Goal: Task Accomplishment & Management: Use online tool/utility

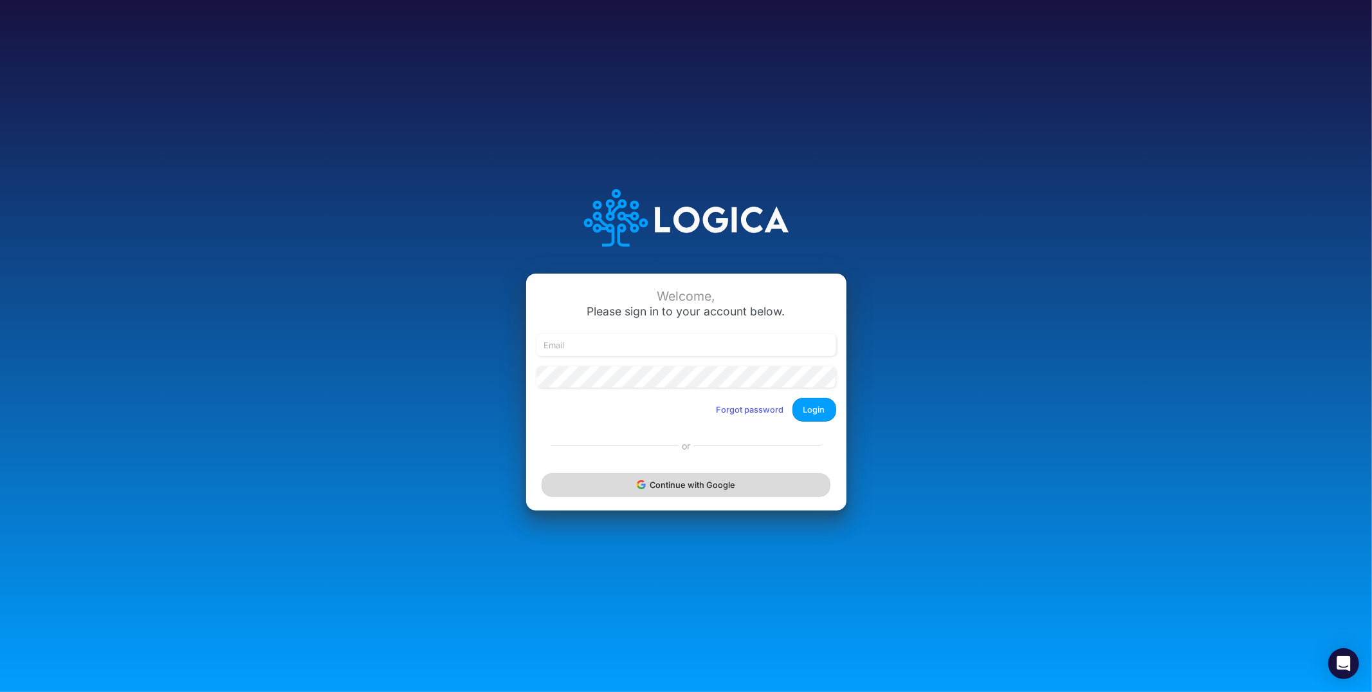
click at [703, 484] on button "Continue with Google" at bounding box center [686, 485] width 288 height 24
click at [762, 491] on button "Continue with Google" at bounding box center [686, 485] width 288 height 24
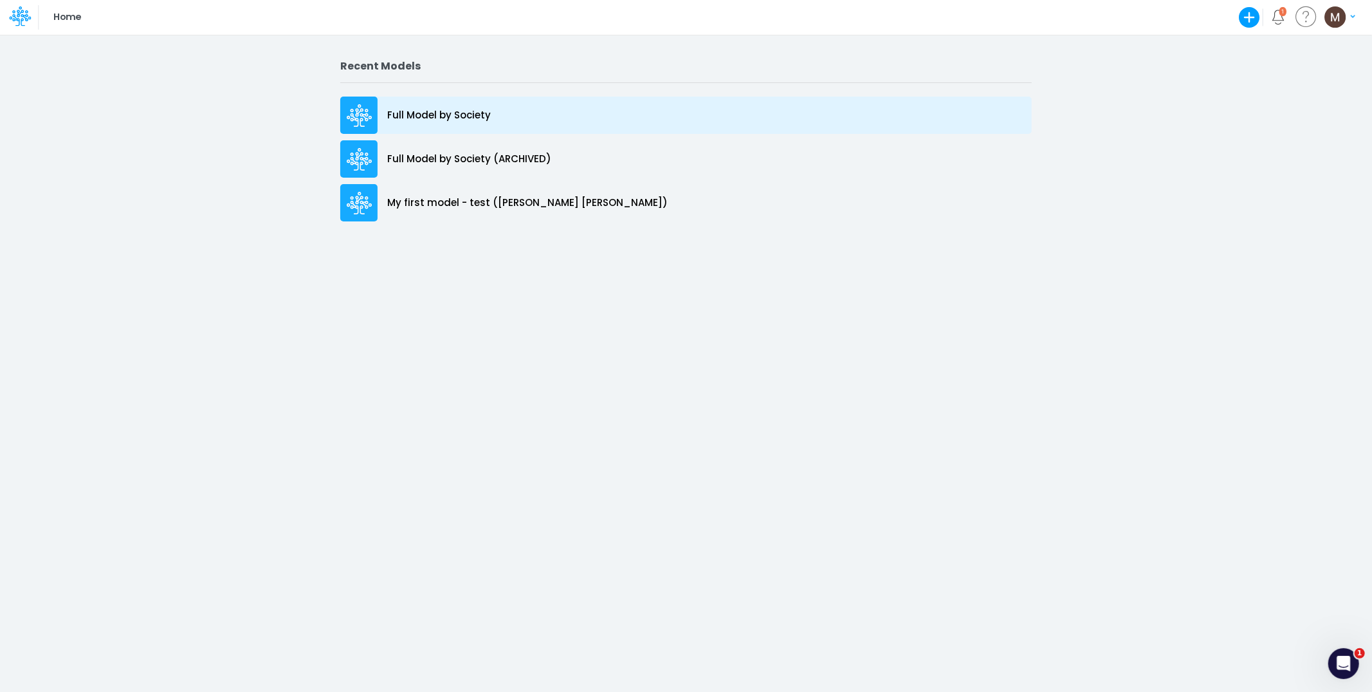
click at [461, 122] on div "Full Model by Society" at bounding box center [686, 115] width 692 height 37
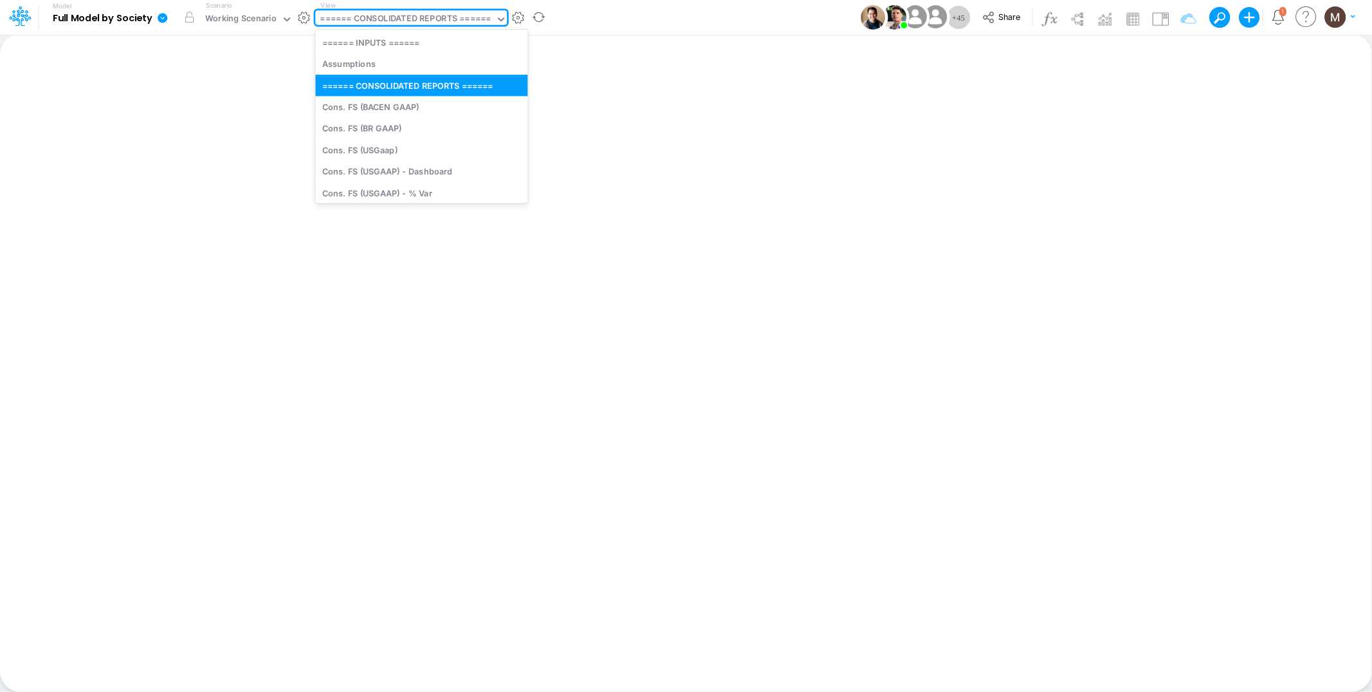
click at [472, 14] on div "====== CONSOLIDATED REPORTS ======" at bounding box center [405, 19] width 171 height 15
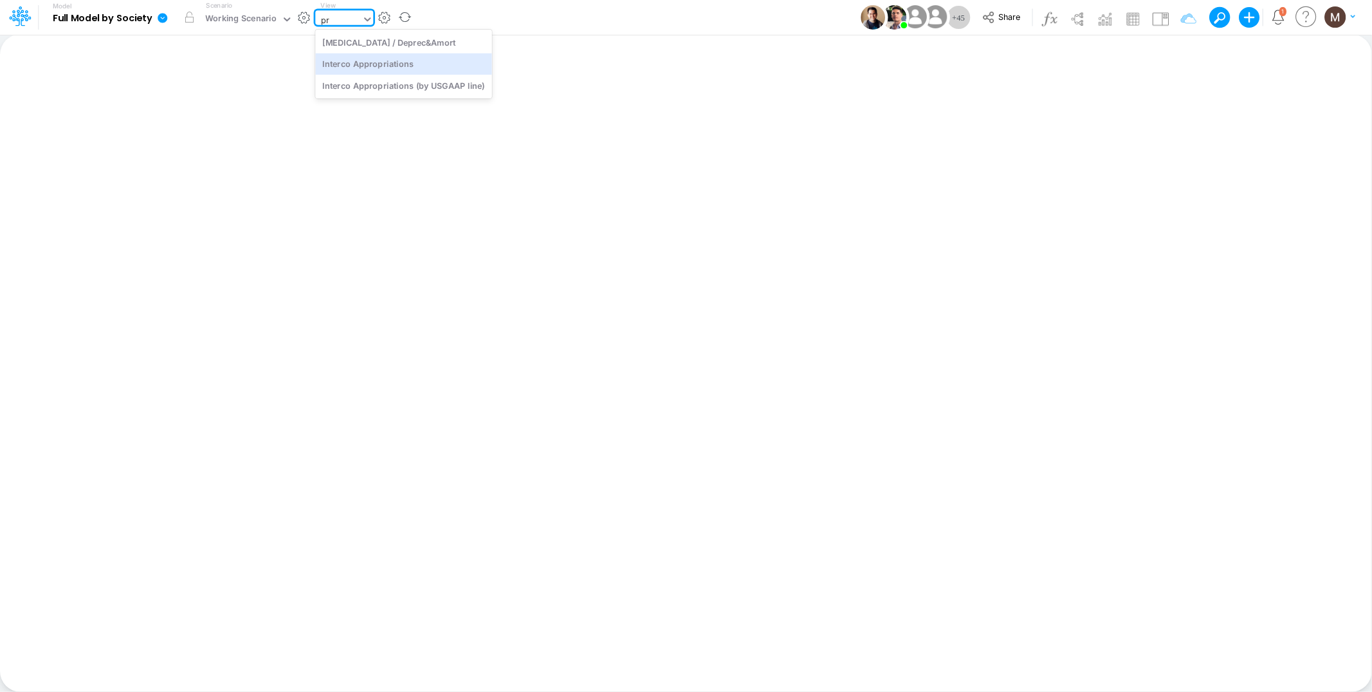
type input "p"
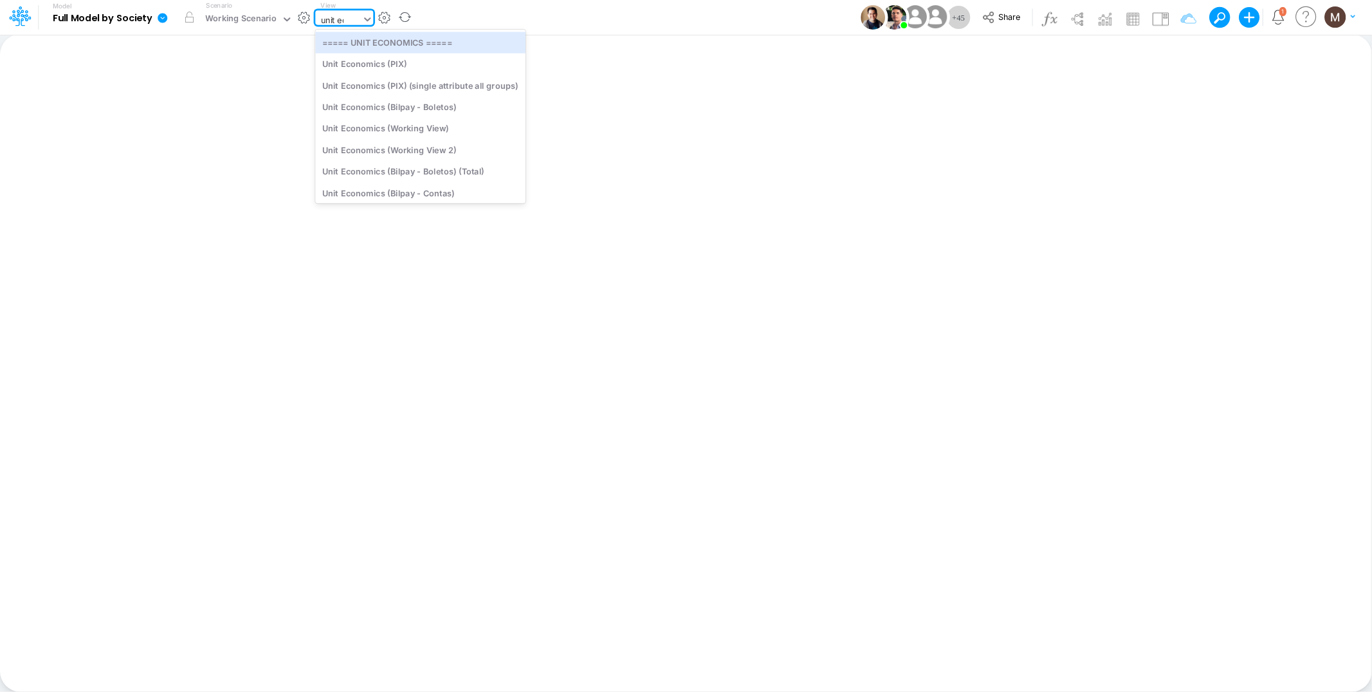
type input "unit eco"
click at [410, 133] on div "Unit Economics (Working View)" at bounding box center [420, 128] width 210 height 21
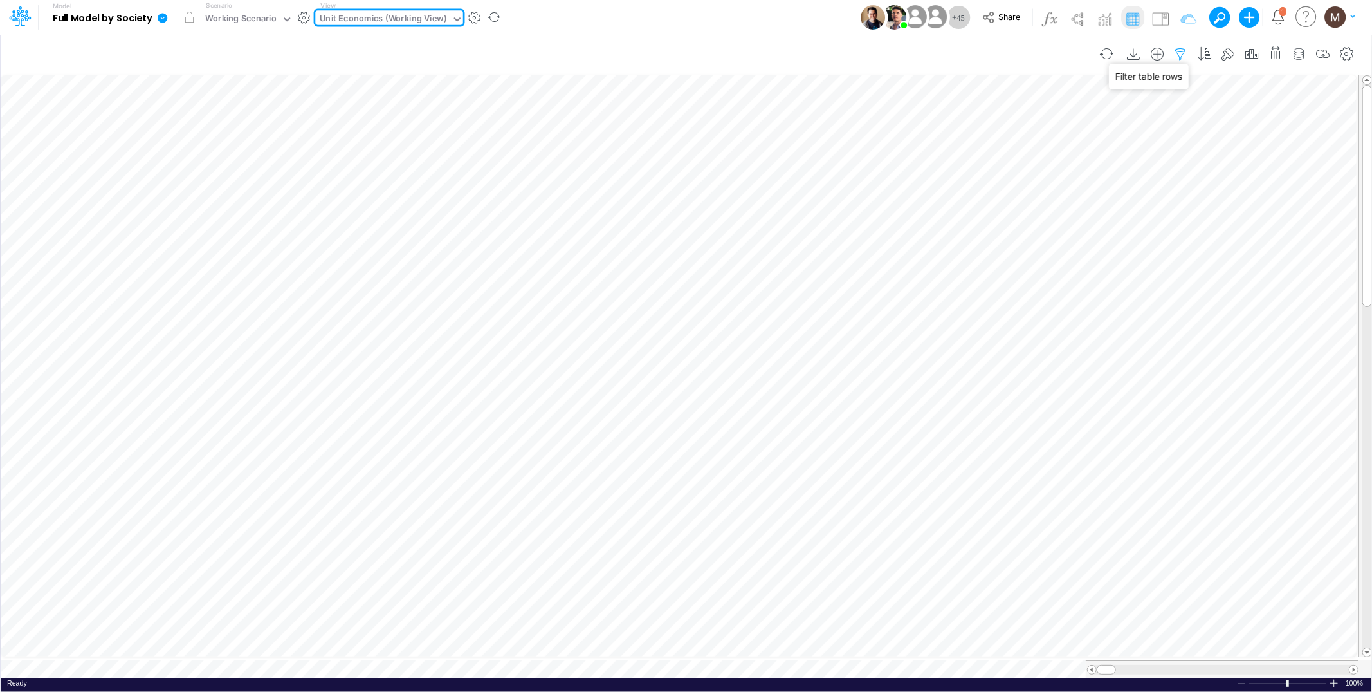
click at [1179, 57] on icon "button" at bounding box center [1181, 55] width 19 height 14
select select "contains"
select select "tableSearchOR"
select select "contains"
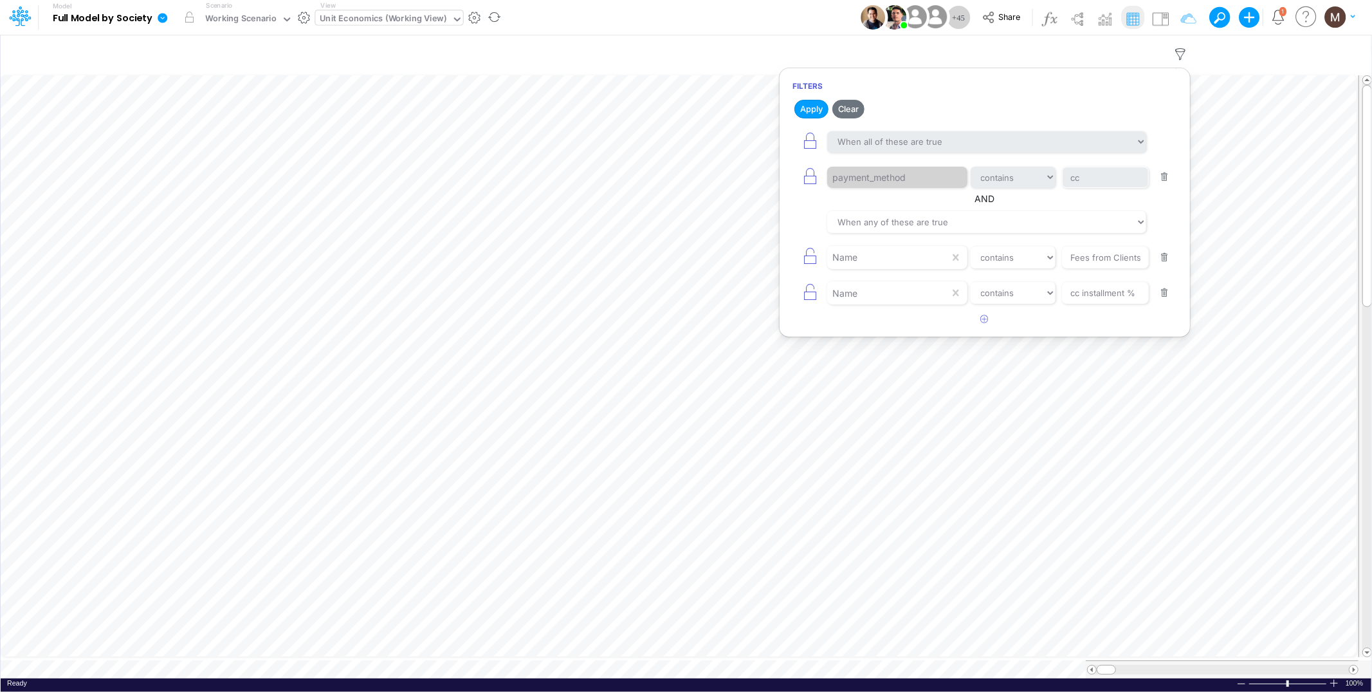
click at [1163, 177] on button "button" at bounding box center [1164, 177] width 25 height 17
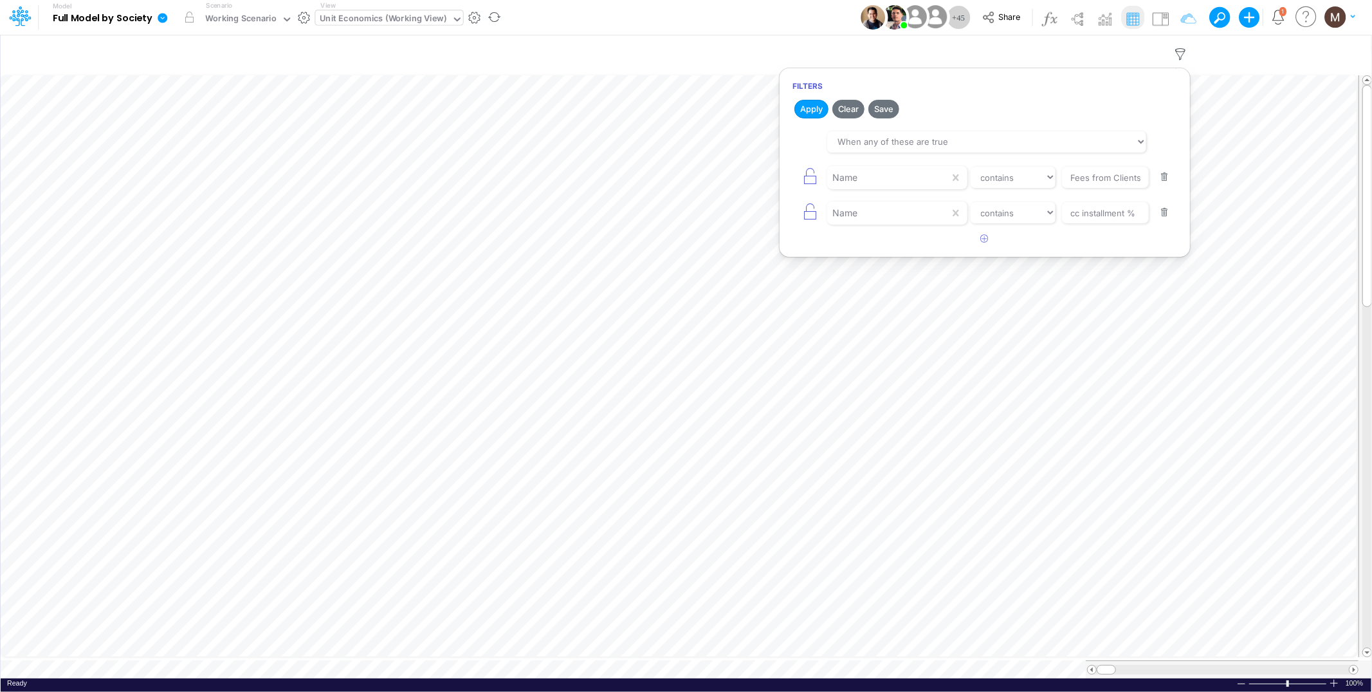
click at [1163, 177] on button "button" at bounding box center [1164, 177] width 25 height 17
type input "cc installment %"
click at [1163, 177] on button "button" at bounding box center [1164, 177] width 25 height 17
click at [819, 110] on button "Apply" at bounding box center [812, 109] width 34 height 19
click at [982, 134] on icon "button" at bounding box center [985, 137] width 8 height 8
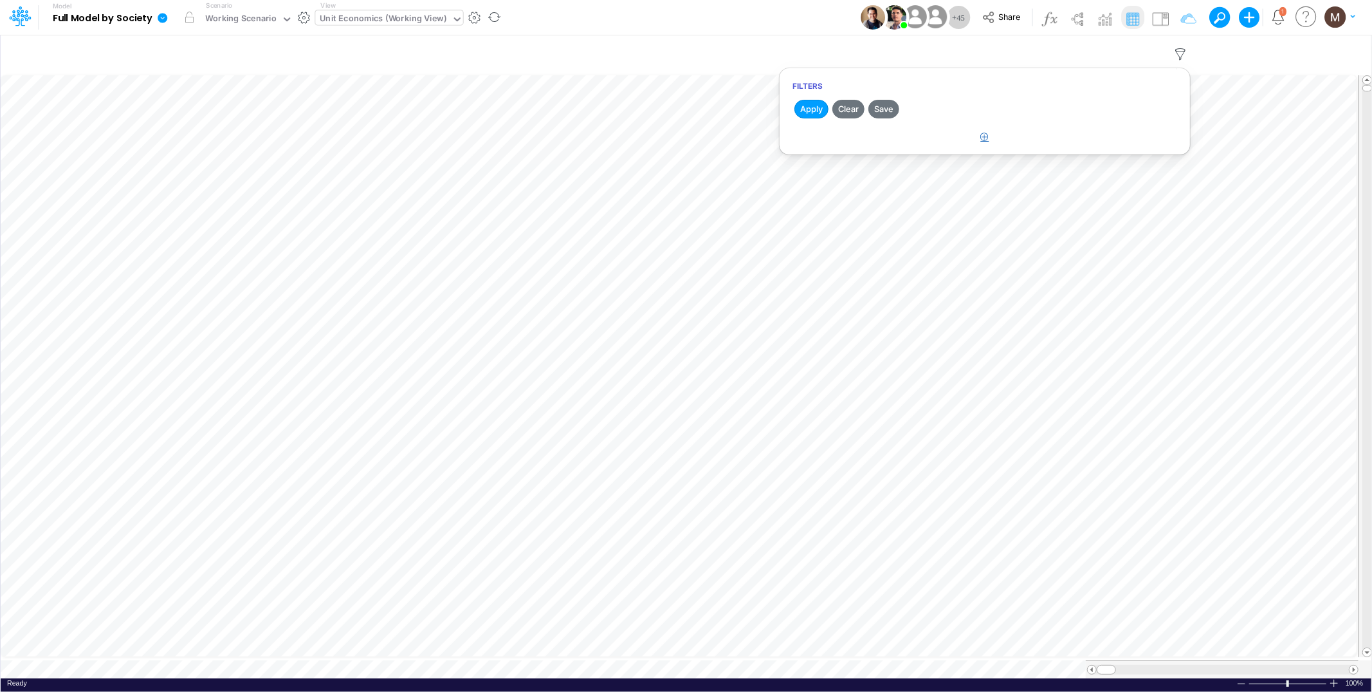
select select "tableSearchOR"
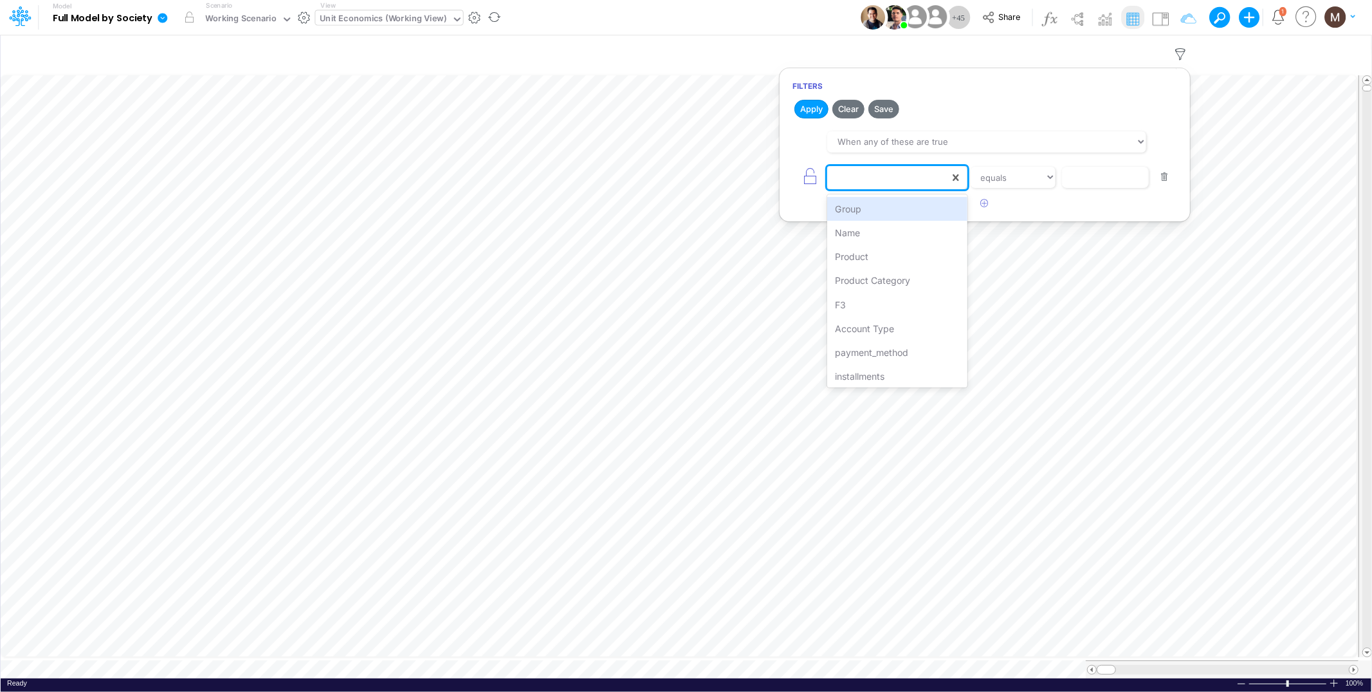
click at [908, 189] on div at bounding box center [897, 177] width 140 height 23
click at [905, 233] on div "Name" at bounding box center [897, 233] width 140 height 24
click at [1098, 178] on input "text" at bounding box center [1105, 178] width 87 height 22
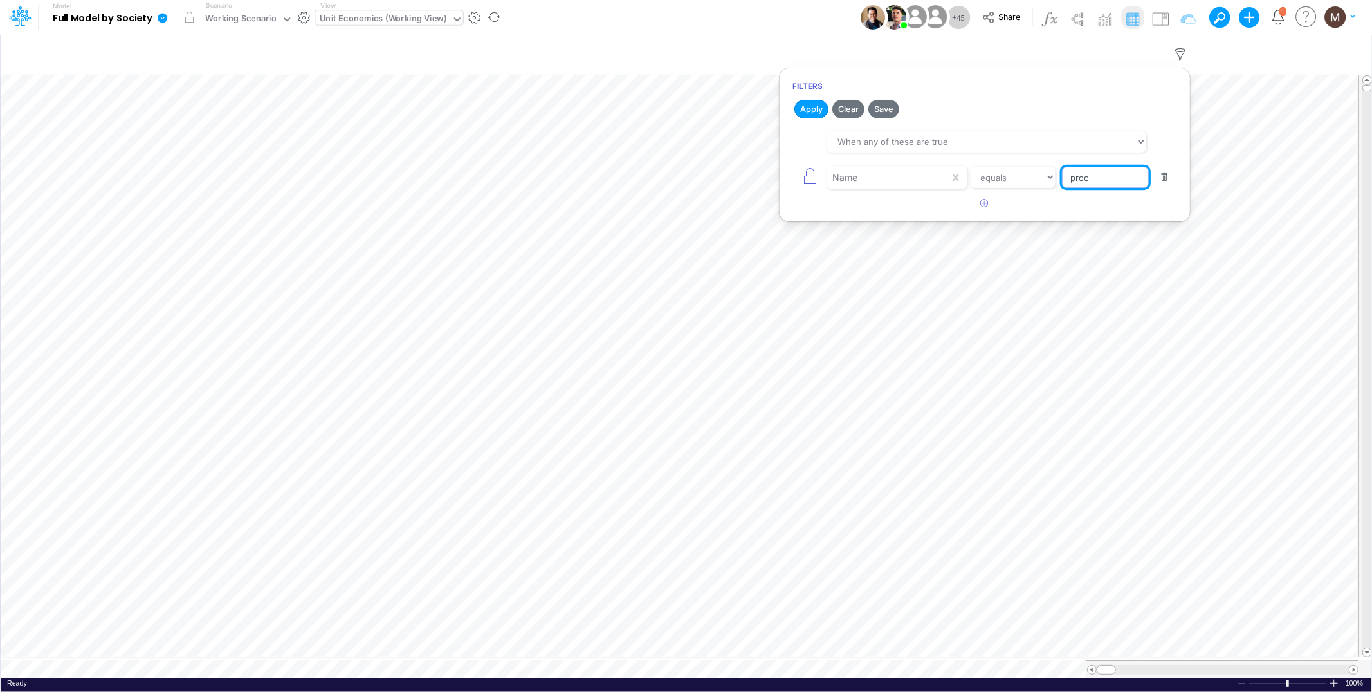
type input "Processing Cost %"
click at [819, 109] on button "Apply" at bounding box center [812, 109] width 34 height 19
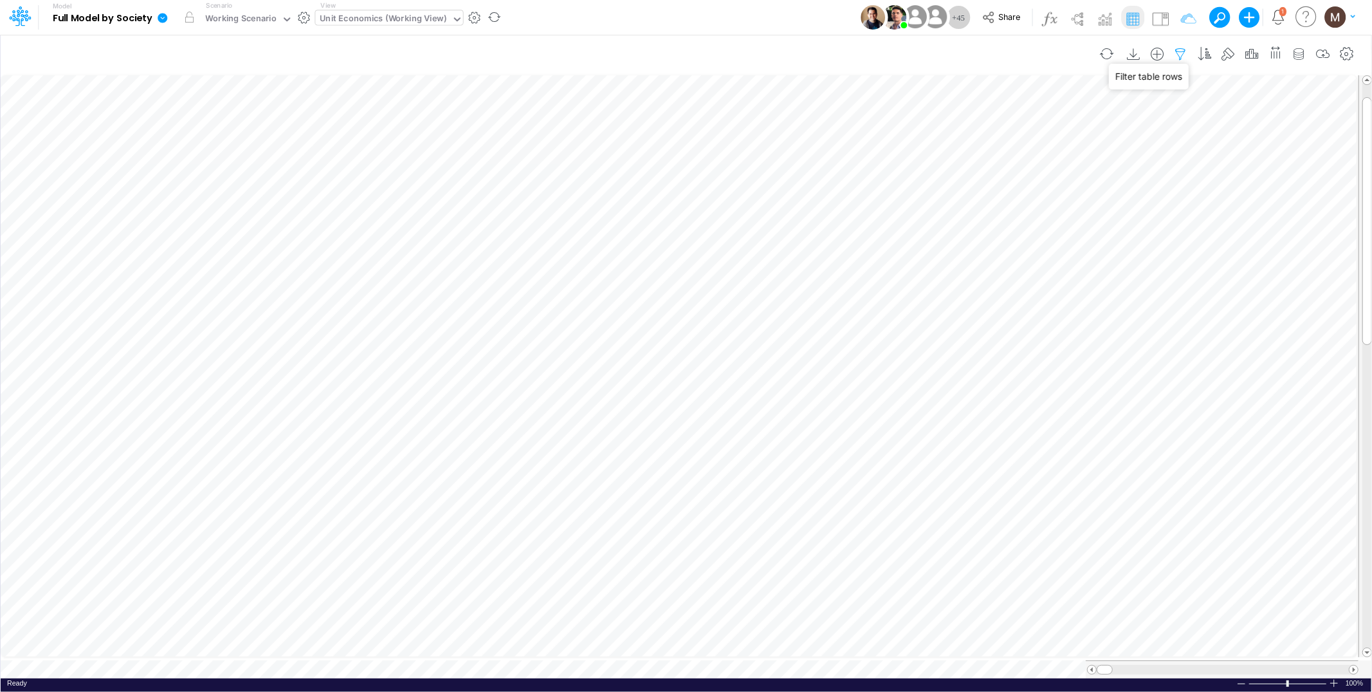
click at [1183, 50] on icon "button" at bounding box center [1181, 55] width 19 height 14
select select "tableSearchOR"
click at [981, 202] on icon "button" at bounding box center [985, 203] width 8 height 8
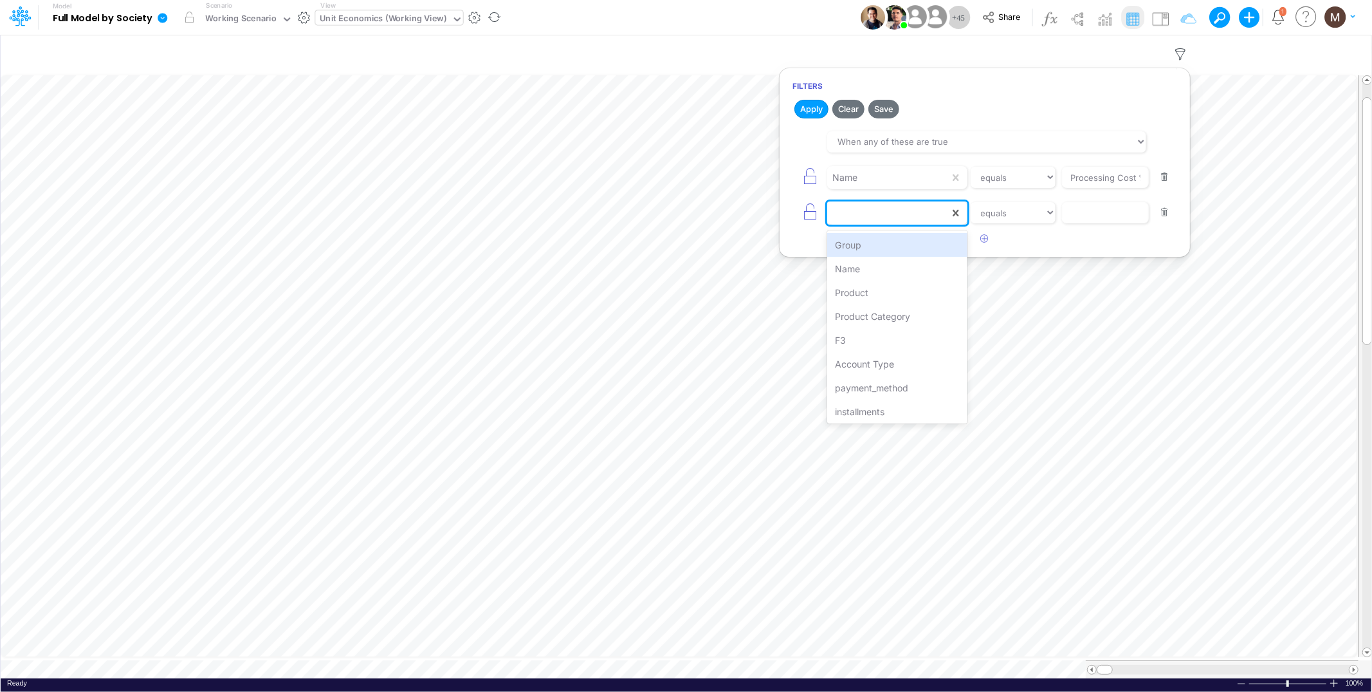
click at [888, 217] on div at bounding box center [888, 213] width 122 height 22
type input "prod"
click at [912, 255] on div "Product" at bounding box center [897, 245] width 140 height 24
click at [1080, 212] on input "text" at bounding box center [1105, 213] width 87 height 22
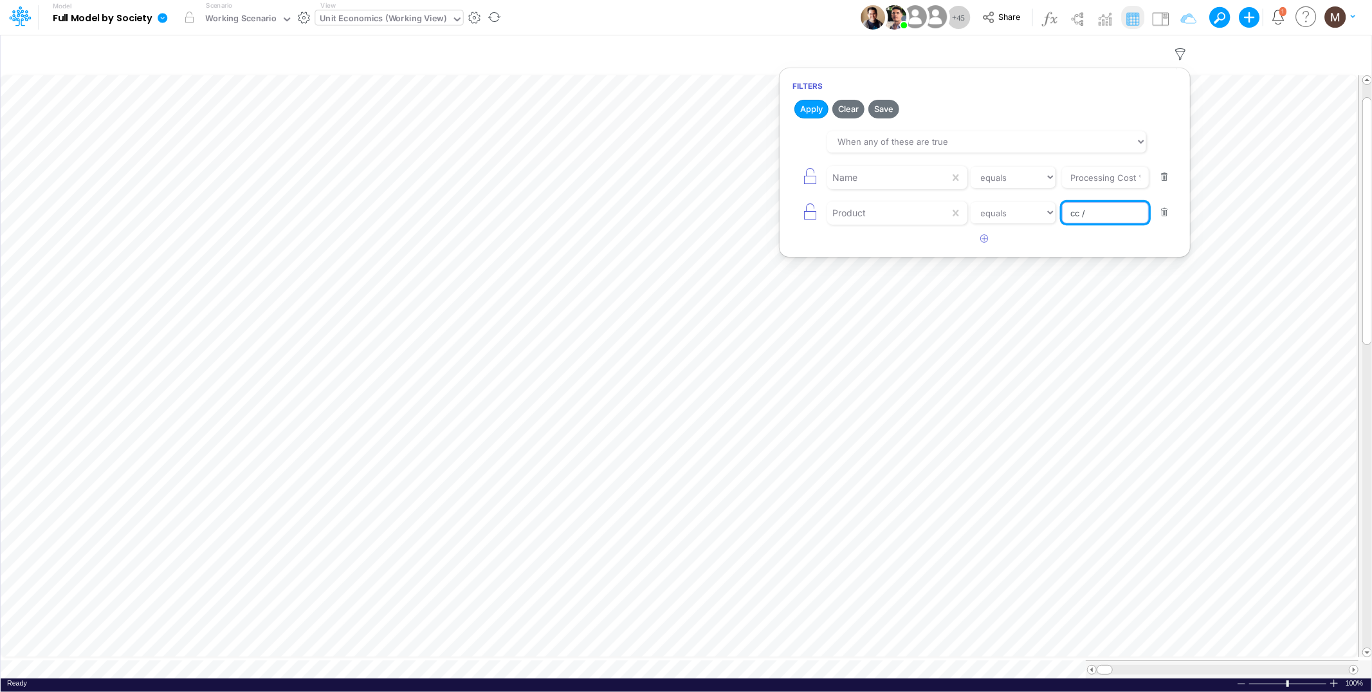
type input "cc / a vista"
click at [1033, 216] on select "equals not equal starts with ends with contains" at bounding box center [1013, 213] width 86 height 22
select select "contains"
click at [970, 202] on select "equals not equal starts with ends with contains" at bounding box center [1013, 213] width 86 height 22
click at [812, 104] on button "Apply" at bounding box center [812, 109] width 34 height 19
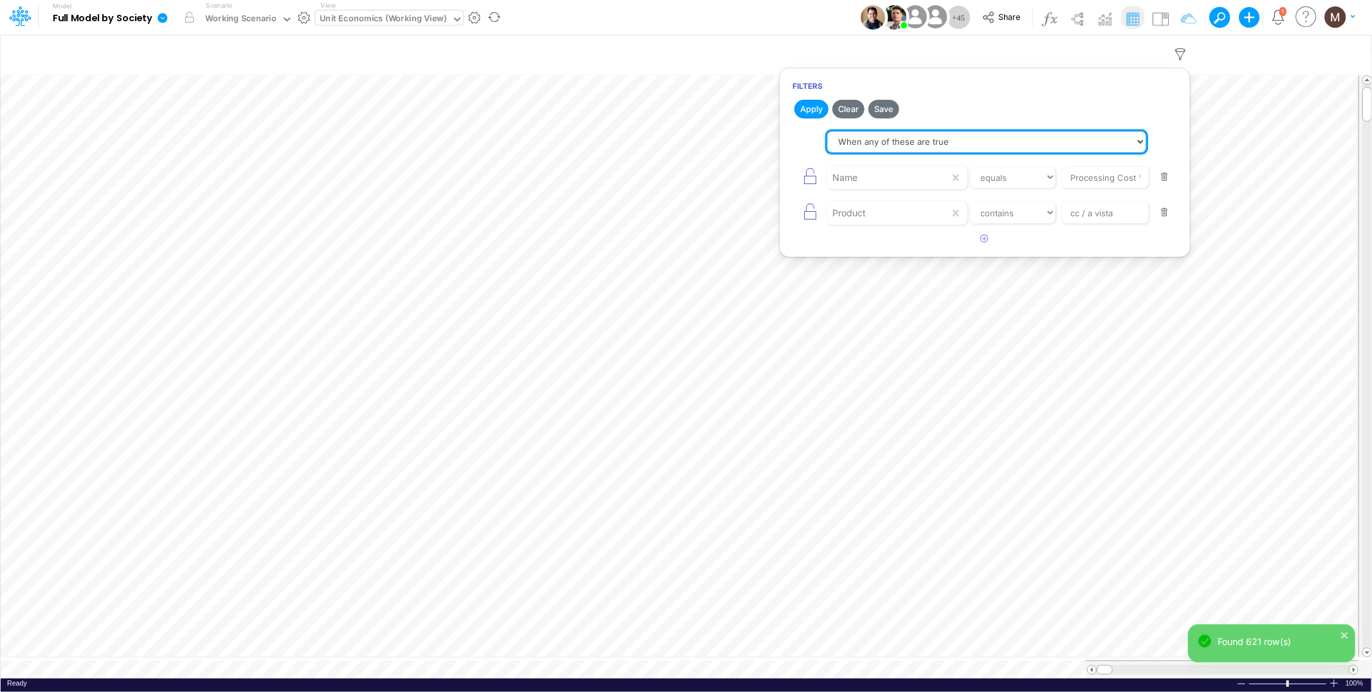
click at [847, 142] on select "When all of these are true When any of these are true" at bounding box center [986, 142] width 319 height 22
select select "tableSearchAND"
click at [827, 131] on select "When all of these are true When any of these are true" at bounding box center [986, 142] width 319 height 22
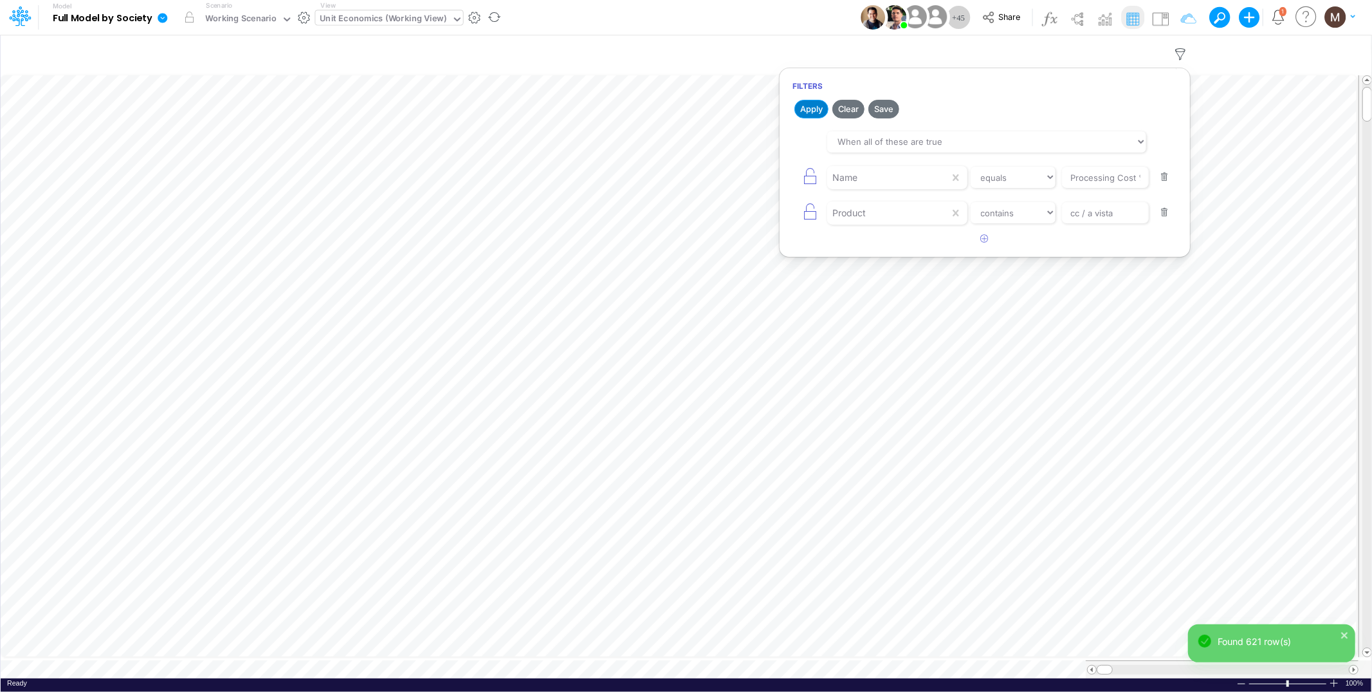
click at [802, 108] on button "Apply" at bounding box center [812, 109] width 34 height 19
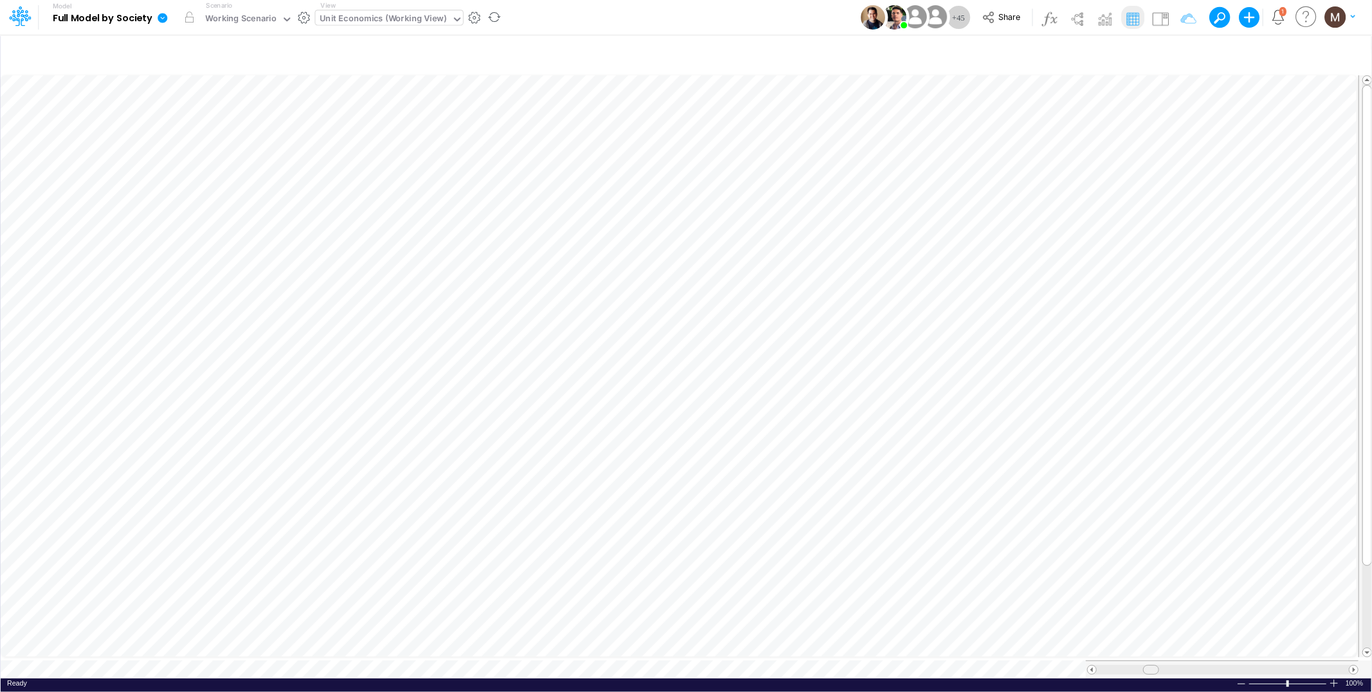
drag, startPoint x: 1105, startPoint y: 667, endPoint x: 1151, endPoint y: 657, distance: 47.3
click at [1151, 660] on div at bounding box center [1222, 669] width 273 height 18
click at [1002, 152] on button "button" at bounding box center [1003, 146] width 24 height 26
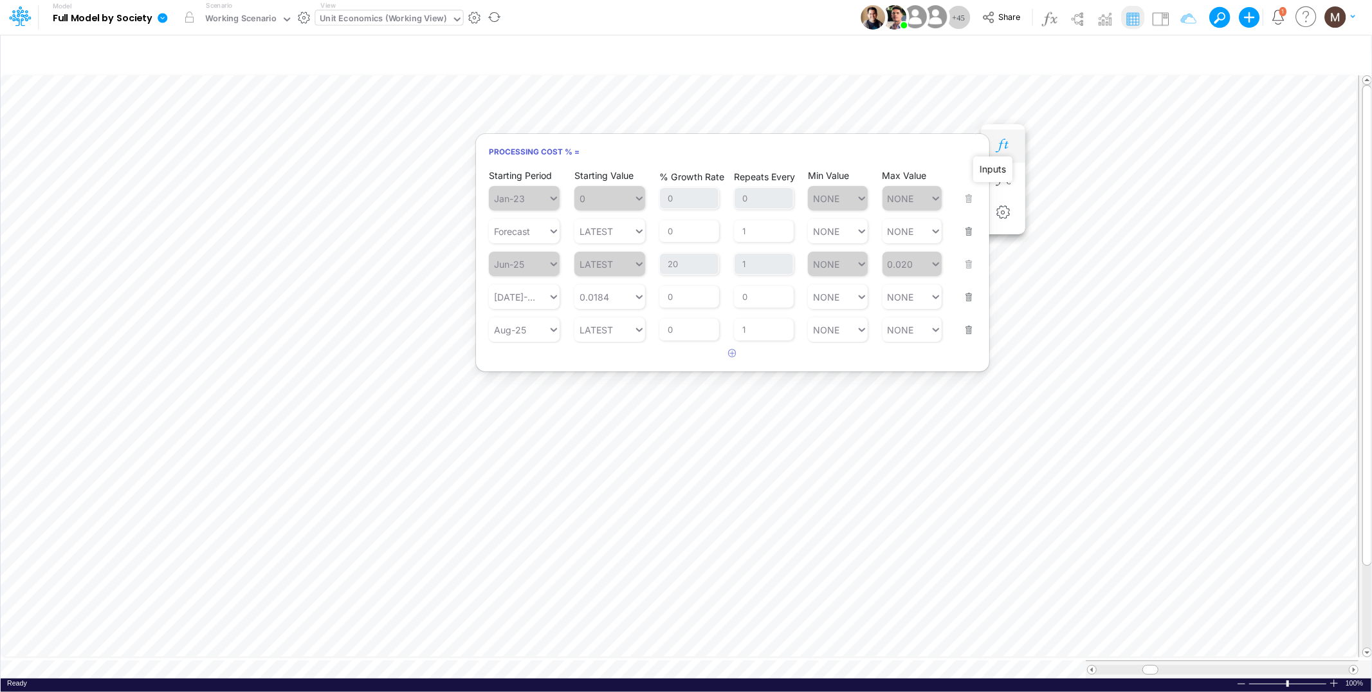
click at [1001, 139] on icon "button" at bounding box center [1002, 146] width 19 height 14
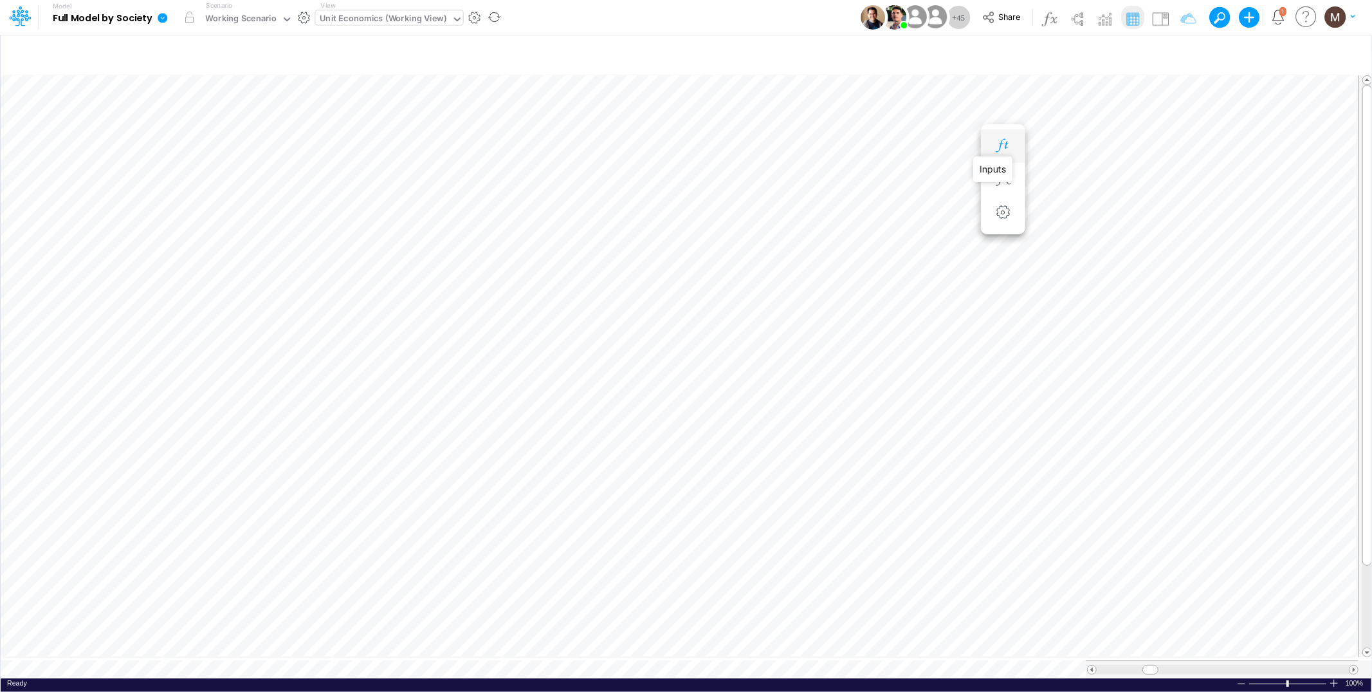
click at [1001, 142] on icon "button" at bounding box center [1002, 146] width 19 height 14
click at [1002, 139] on icon "button" at bounding box center [1002, 146] width 19 height 14
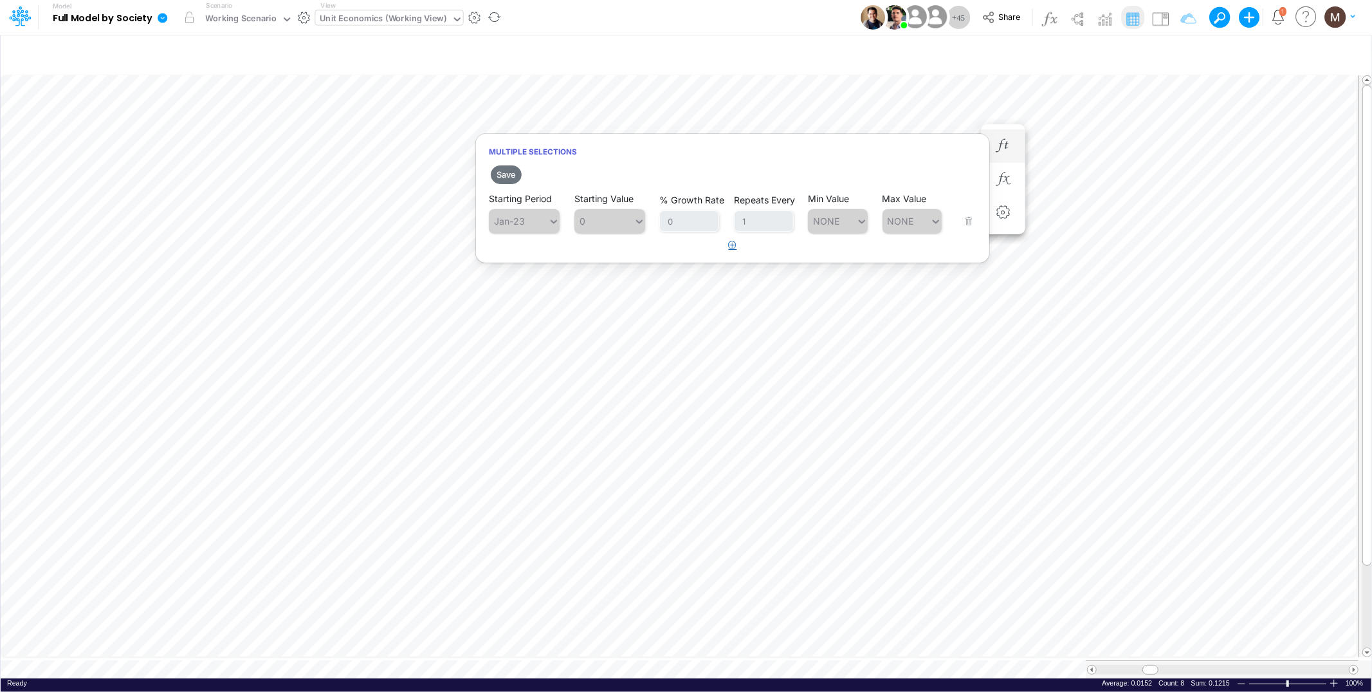
click at [731, 241] on icon "button" at bounding box center [733, 245] width 8 height 8
click at [514, 259] on div "Type to search..." at bounding box center [518, 253] width 59 height 19
click at [515, 286] on div "Sep-25" at bounding box center [524, 283] width 71 height 21
type input "se"
click at [604, 257] on div "0 0" at bounding box center [604, 253] width 59 height 19
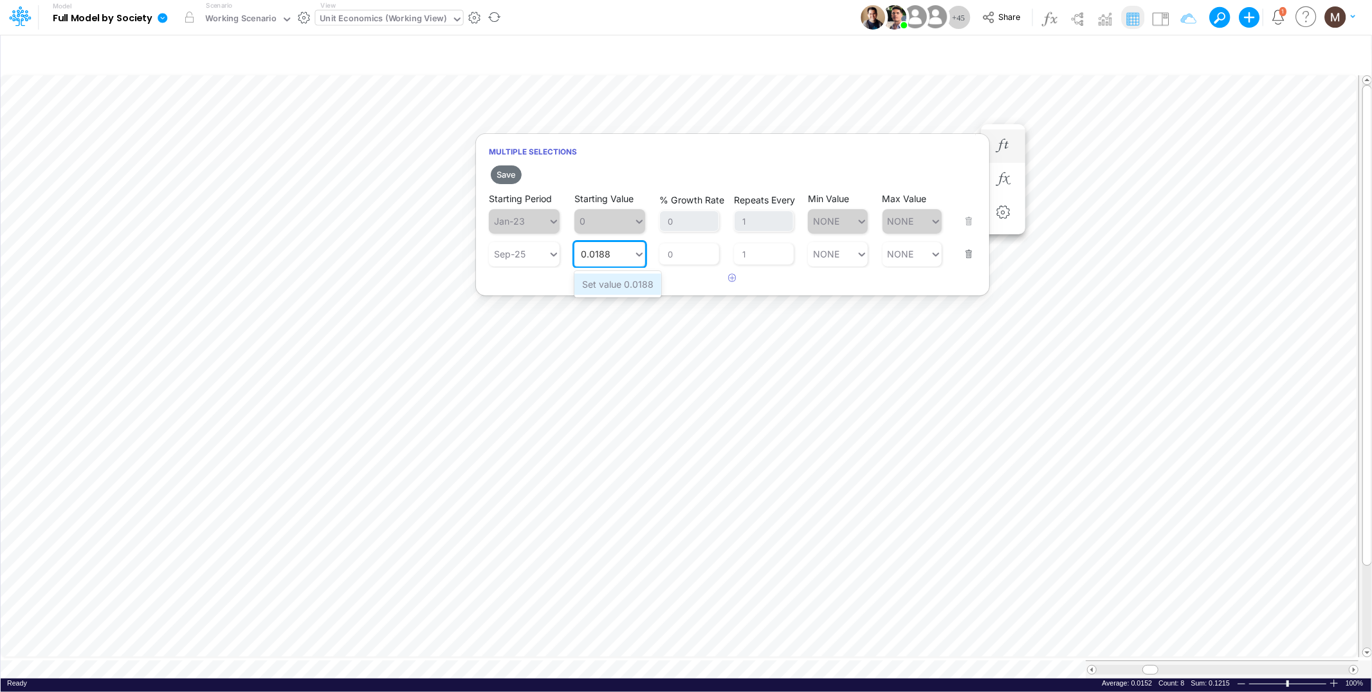
click at [615, 281] on div "Set value 0.0188" at bounding box center [618, 283] width 87 height 21
type input "0.0188"
click at [512, 171] on button "Save" at bounding box center [506, 174] width 31 height 19
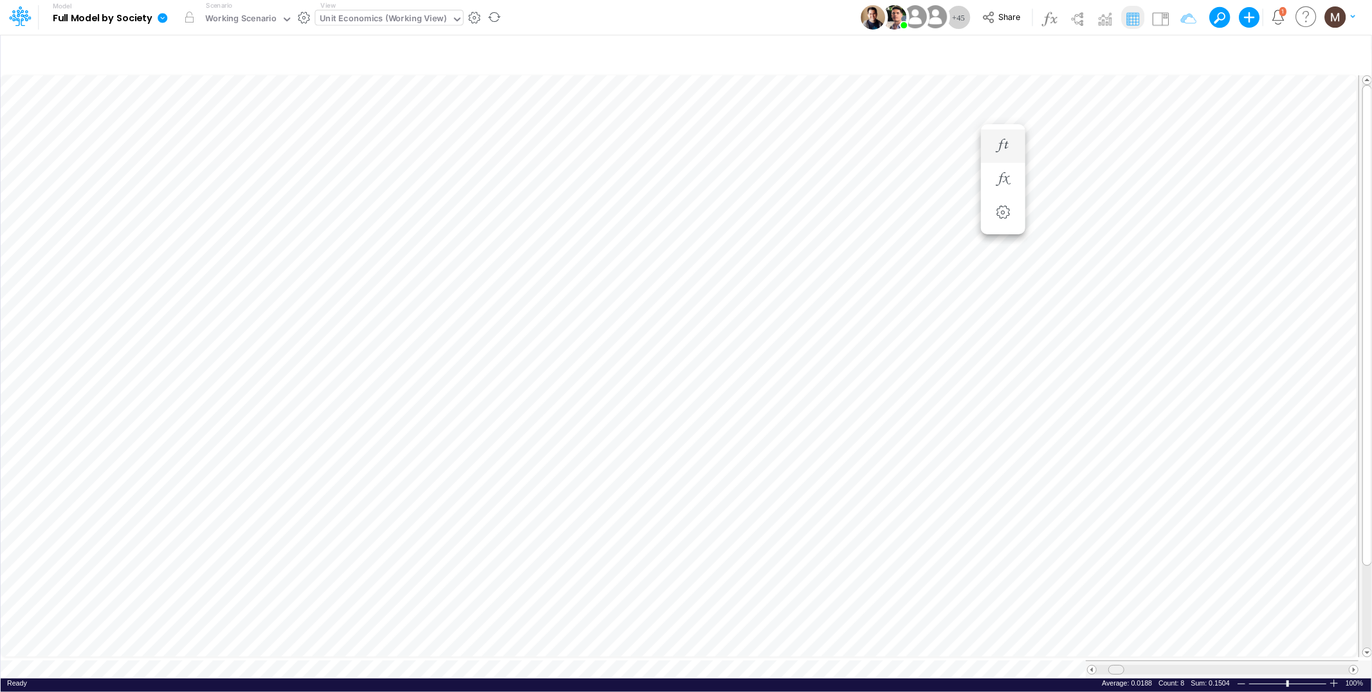
drag, startPoint x: 1151, startPoint y: 663, endPoint x: 1120, endPoint y: 681, distance: 36.3
click at [1120, 678] on div "Paste Cut Copy AutoFill 0.0188 Ready 100% Sum: 0.1504 Max: 0.0188 Min: 0.0188 N…" at bounding box center [686, 375] width 1371 height 606
click at [1183, 53] on icon "button" at bounding box center [1181, 55] width 19 height 14
select select "contains"
click at [1116, 218] on input "cc / a vista" at bounding box center [1105, 213] width 87 height 22
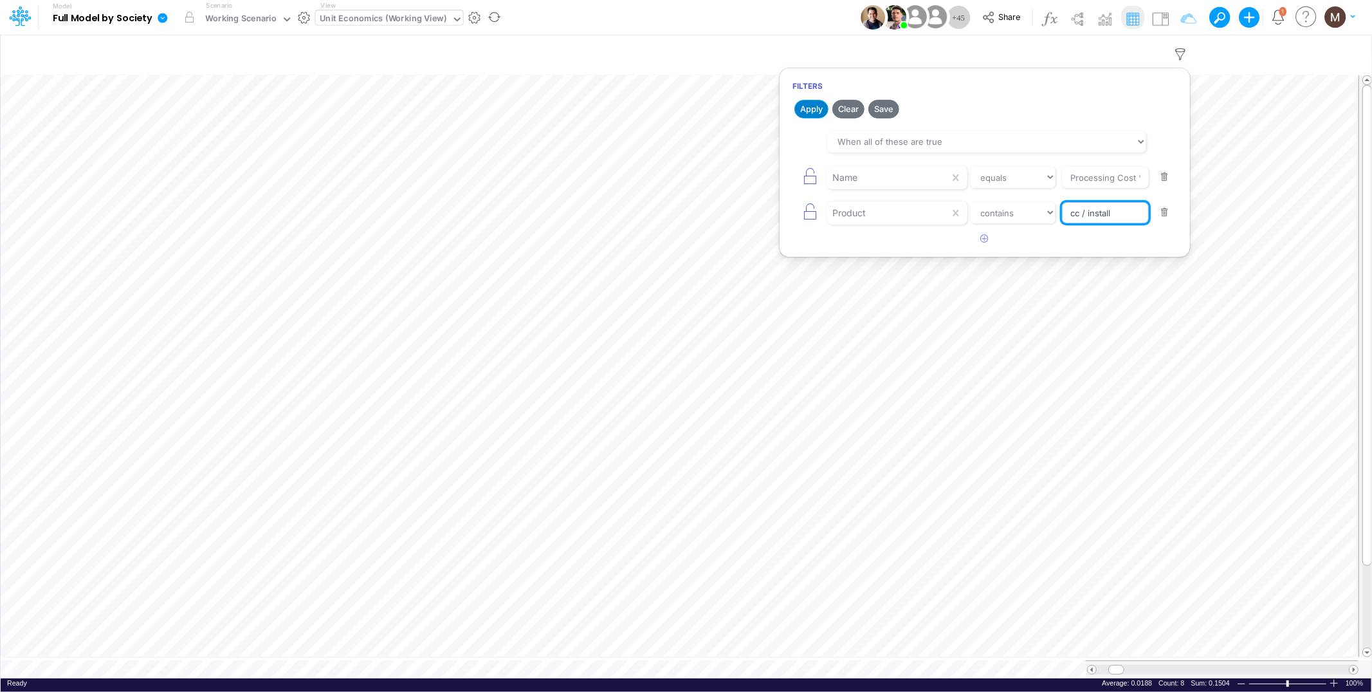
type input "cc / install"
click at [806, 111] on button "Apply" at bounding box center [812, 109] width 34 height 19
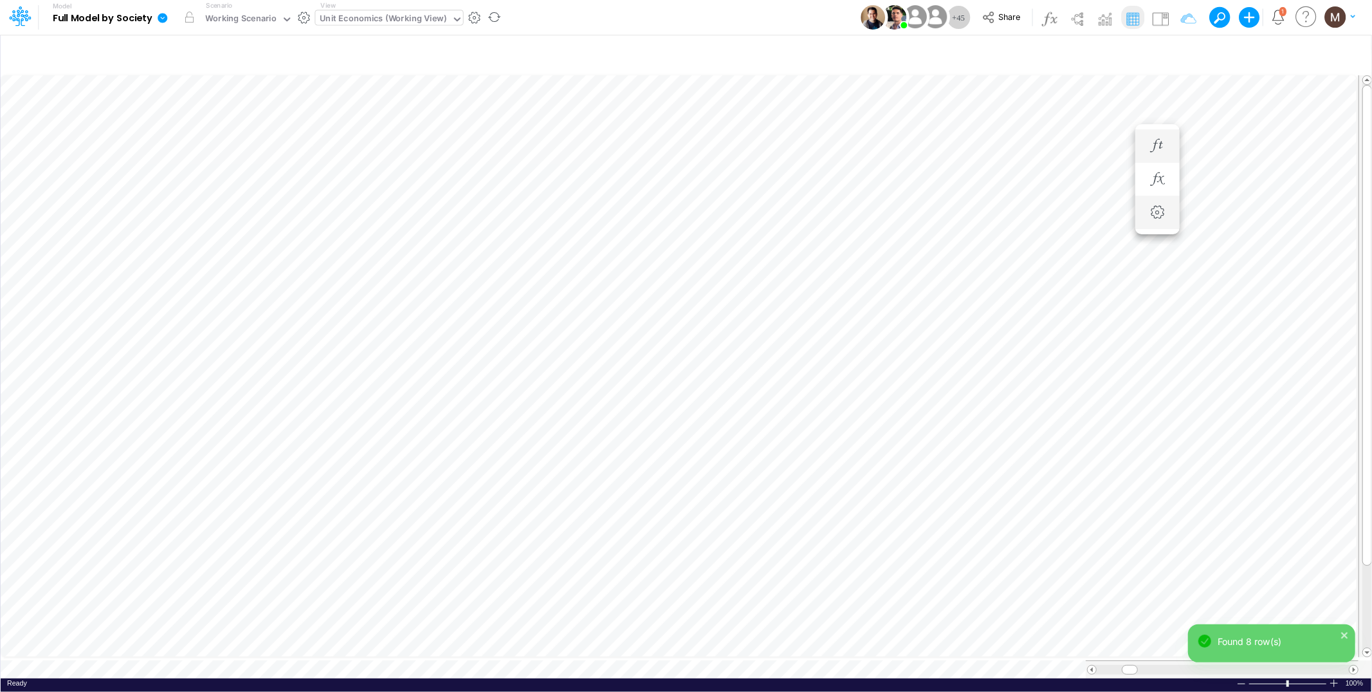
scroll to position [0, 1]
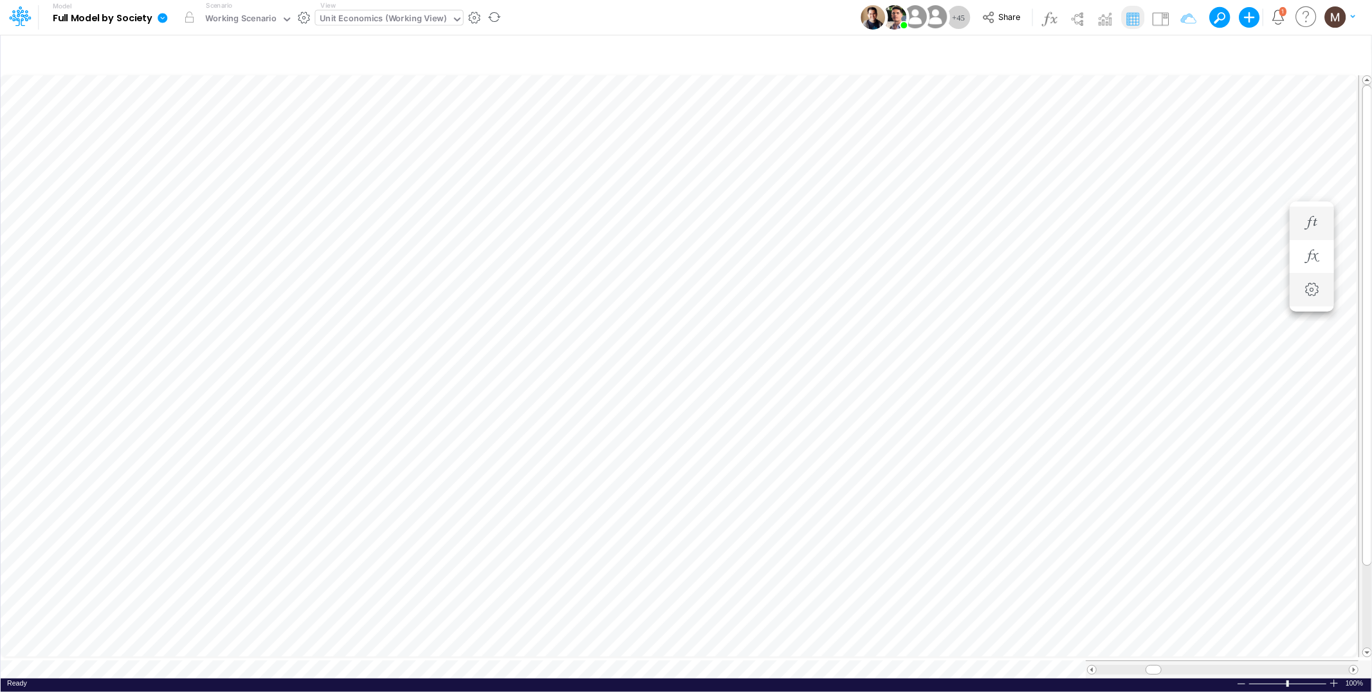
scroll to position [0, 1]
click at [848, 145] on icon "button" at bounding box center [848, 146] width 19 height 14
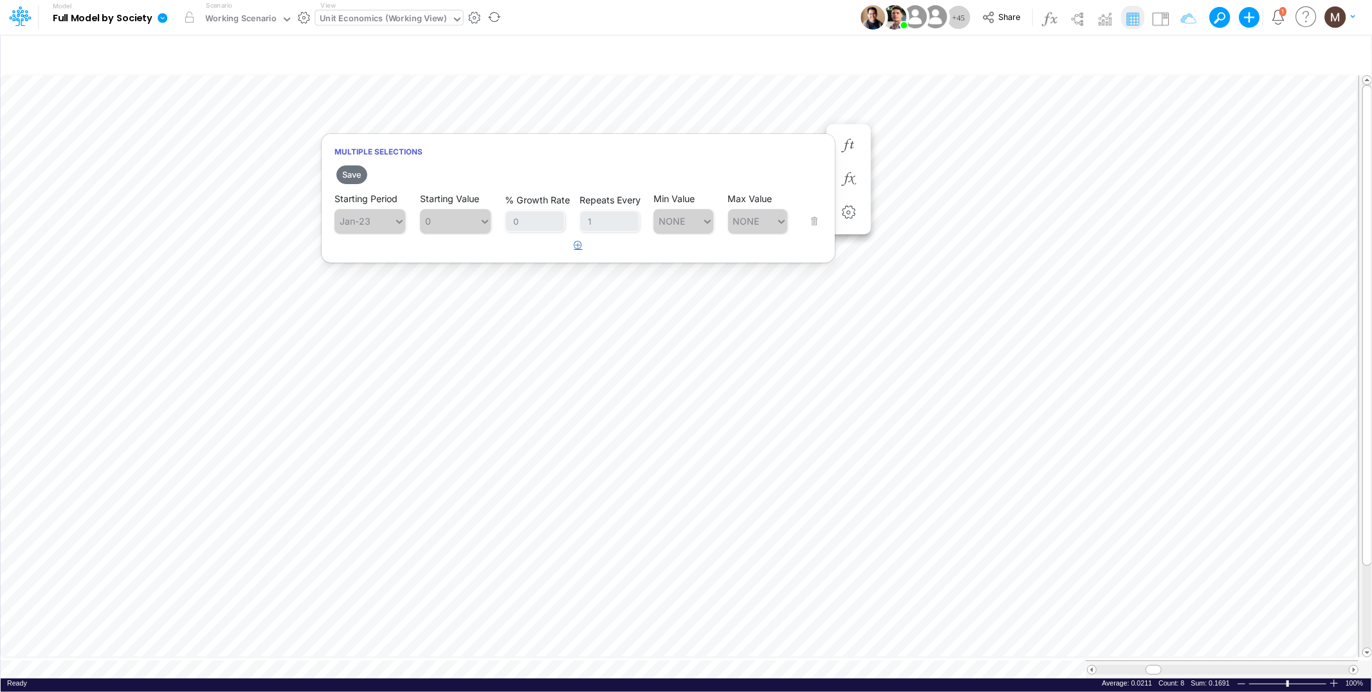
click at [576, 247] on icon "button" at bounding box center [579, 245] width 8 height 8
click at [370, 257] on div "Type to search..." at bounding box center [376, 253] width 71 height 11
click at [369, 287] on div "Sep-25" at bounding box center [370, 283] width 71 height 21
type input "se"
click at [462, 257] on div "0 0" at bounding box center [449, 253] width 59 height 19
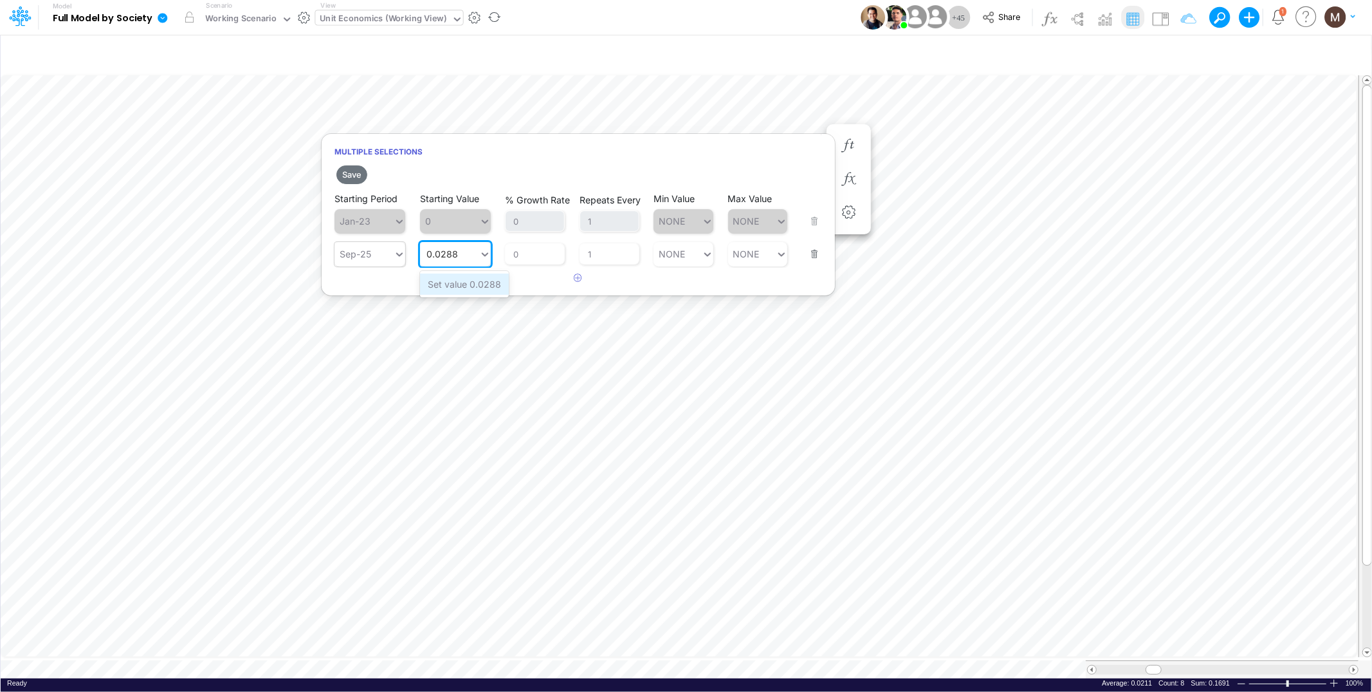
click at [468, 290] on div "Set value 0.0288" at bounding box center [464, 283] width 89 height 21
type input "0.0288"
click at [340, 174] on button "Save" at bounding box center [352, 174] width 31 height 19
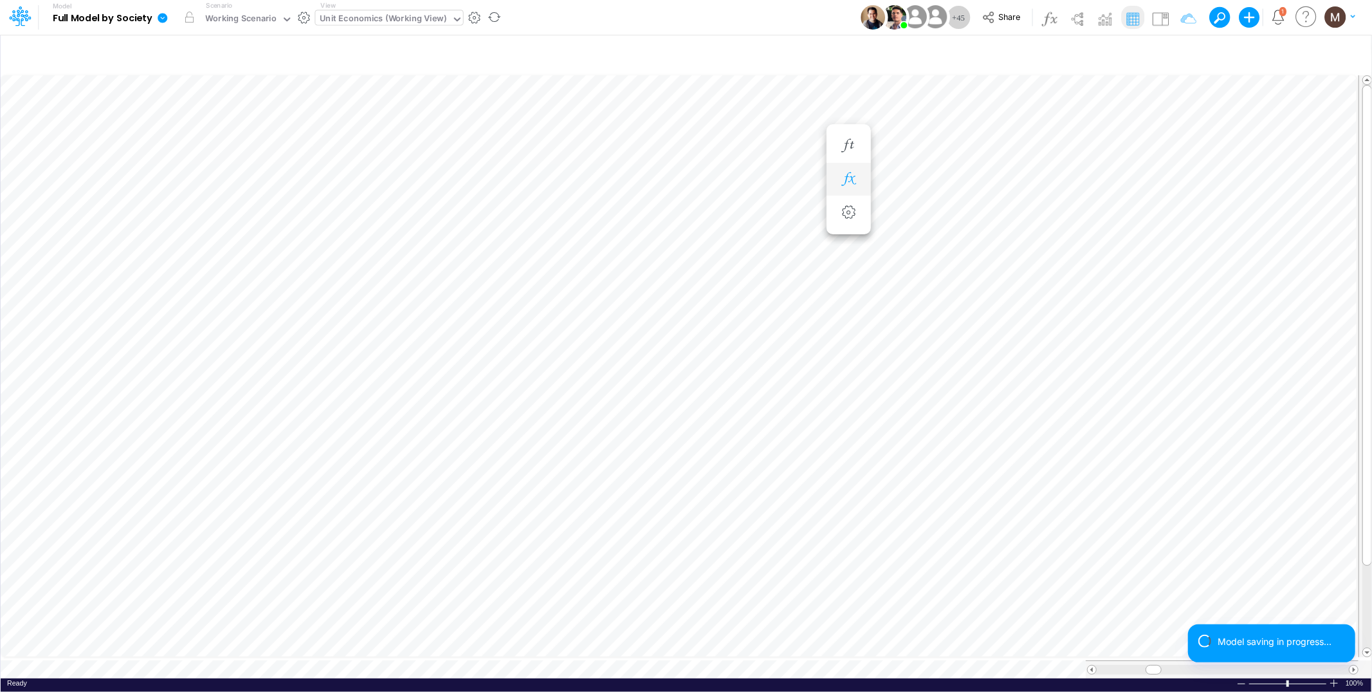
scroll to position [0, 1]
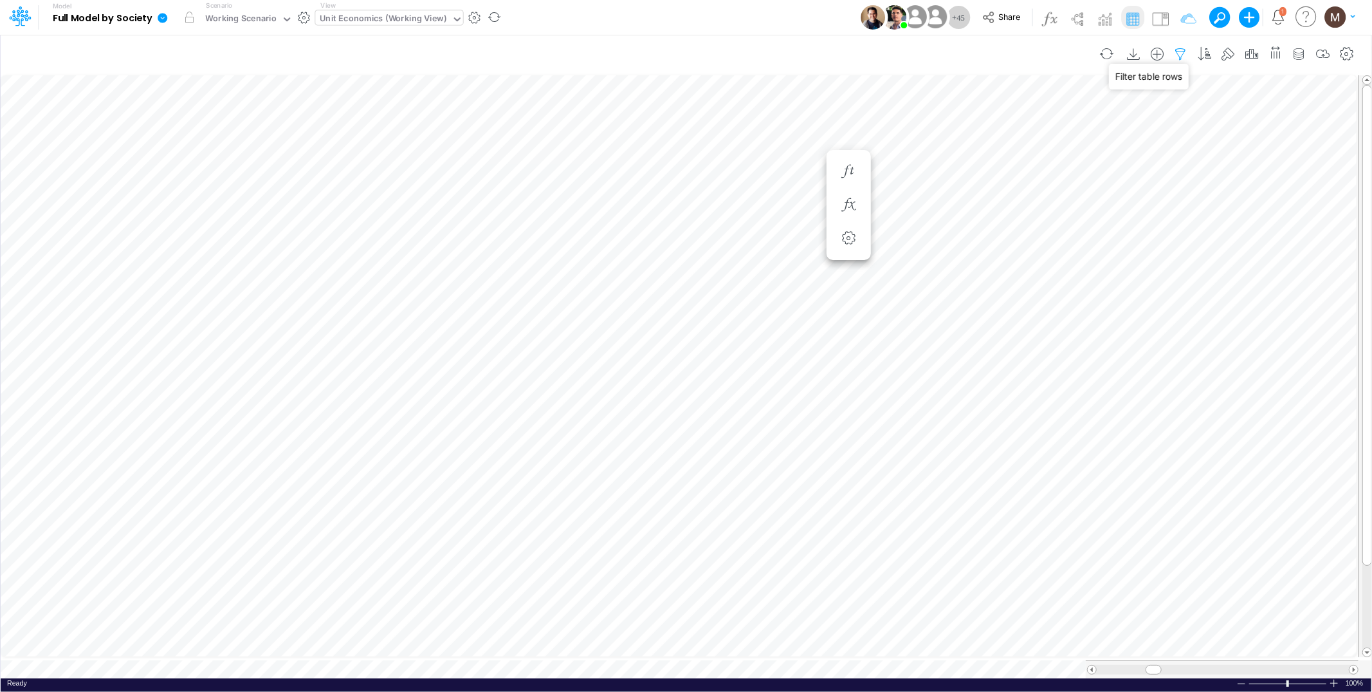
click at [1179, 50] on icon "button" at bounding box center [1181, 55] width 19 height 14
select select "contains"
click at [1159, 214] on button "button" at bounding box center [1164, 212] width 25 height 17
click at [802, 104] on button "Apply" at bounding box center [812, 109] width 34 height 19
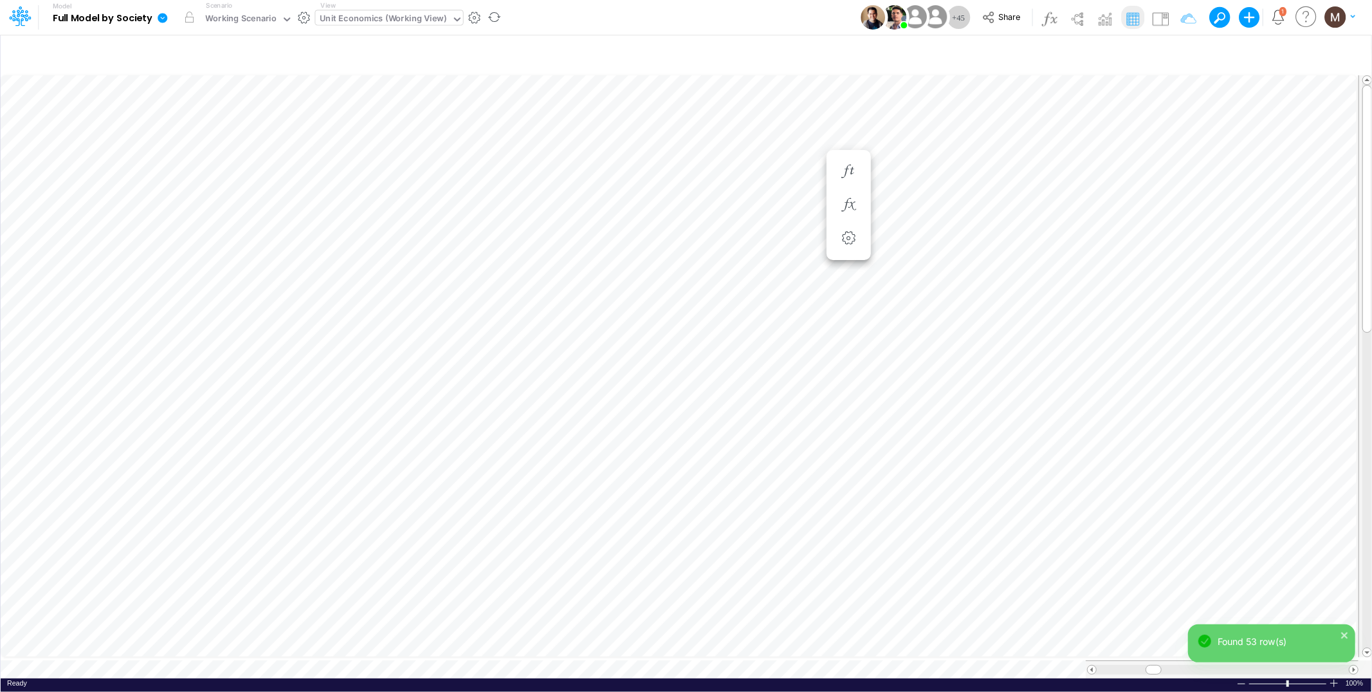
scroll to position [0, 1]
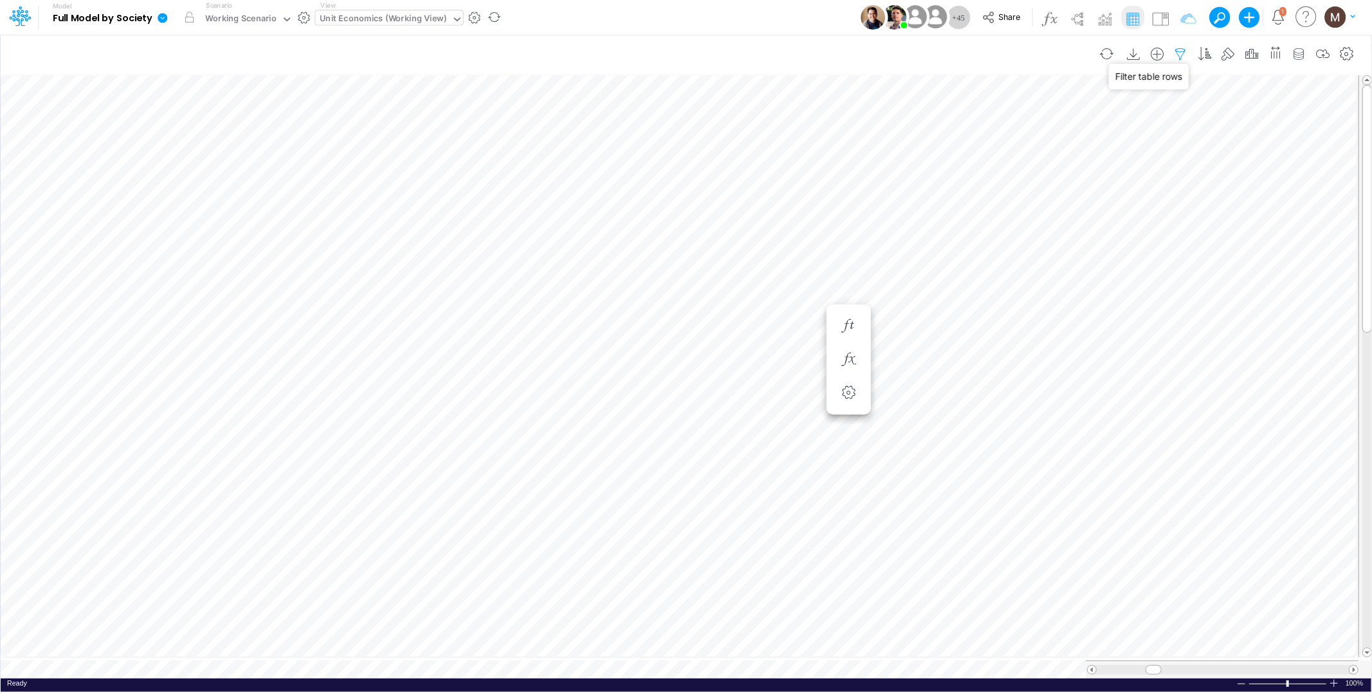
click at [1182, 52] on icon "button" at bounding box center [1181, 55] width 19 height 14
click at [1170, 185] on button "button" at bounding box center [1164, 177] width 25 height 17
click at [811, 116] on button "Apply" at bounding box center [812, 109] width 34 height 19
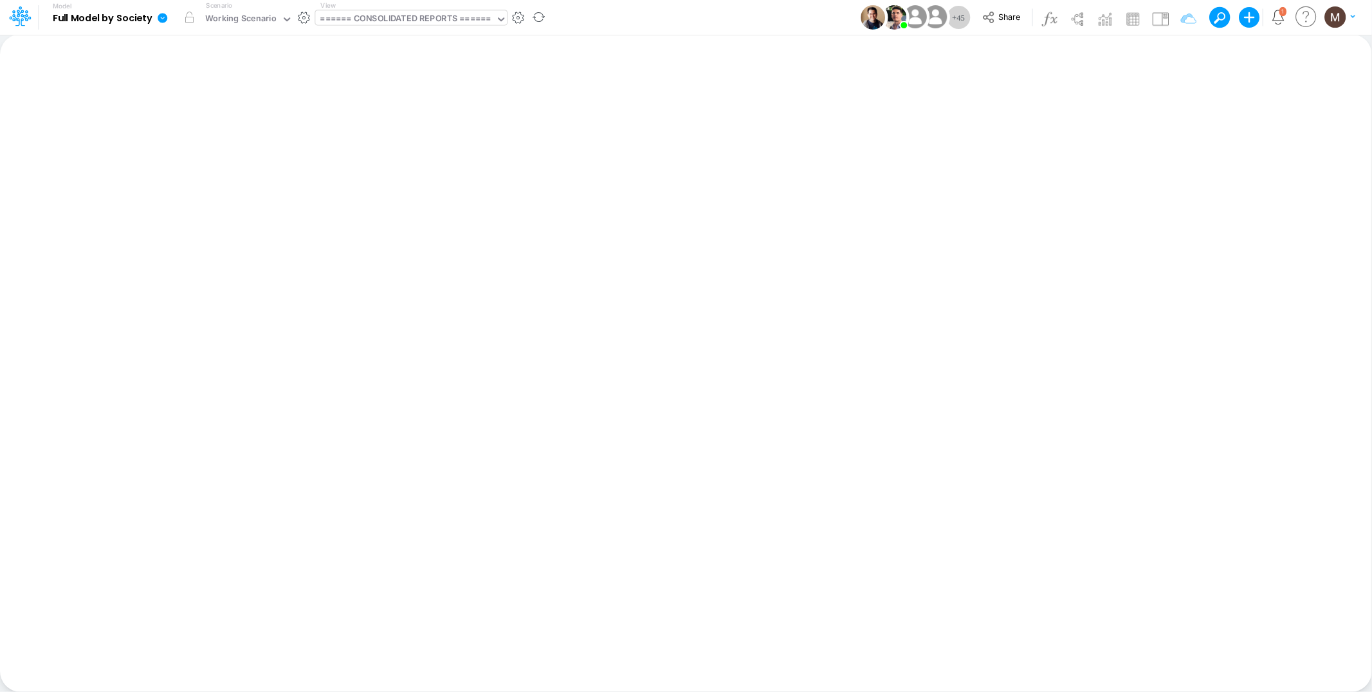
click at [461, 21] on div "====== CONSOLIDATED REPORTS ======" at bounding box center [405, 19] width 171 height 15
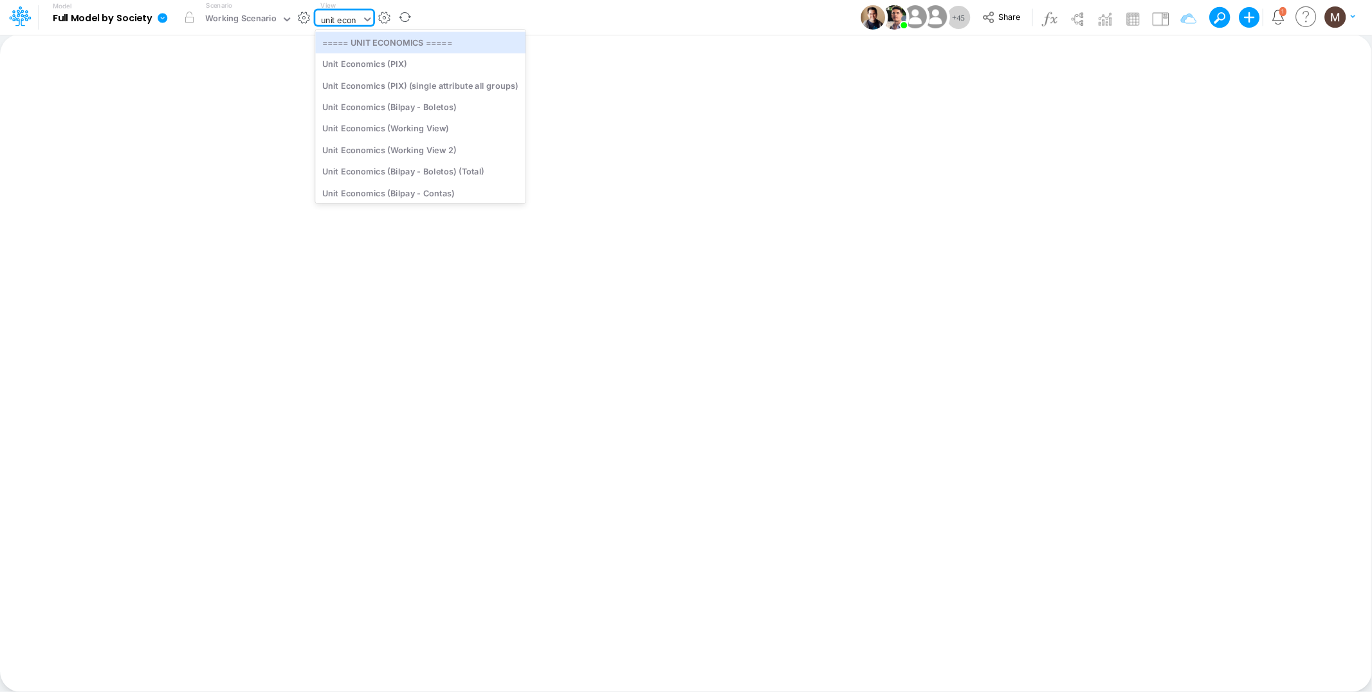
type input "unit econo"
click at [451, 131] on div "Unit Economics (Working View)" at bounding box center [420, 128] width 210 height 21
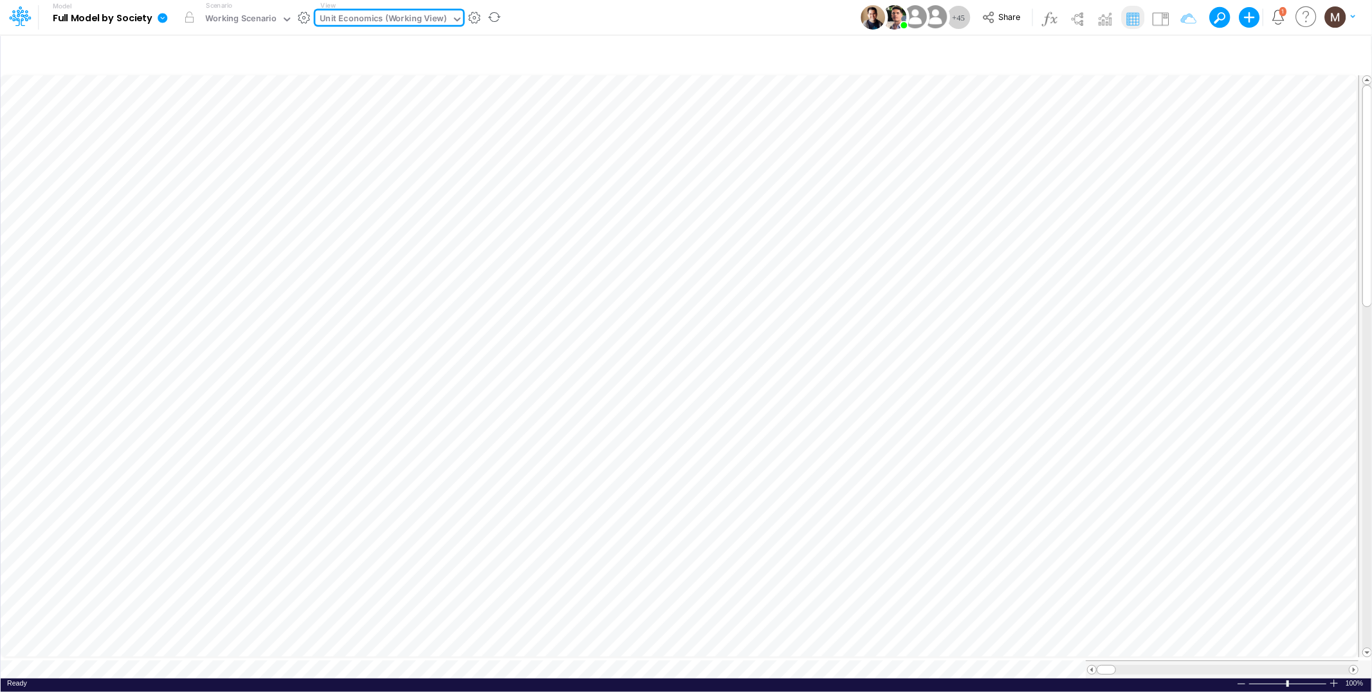
click at [351, 23] on div "Unit Economics (Working View)" at bounding box center [383, 19] width 127 height 15
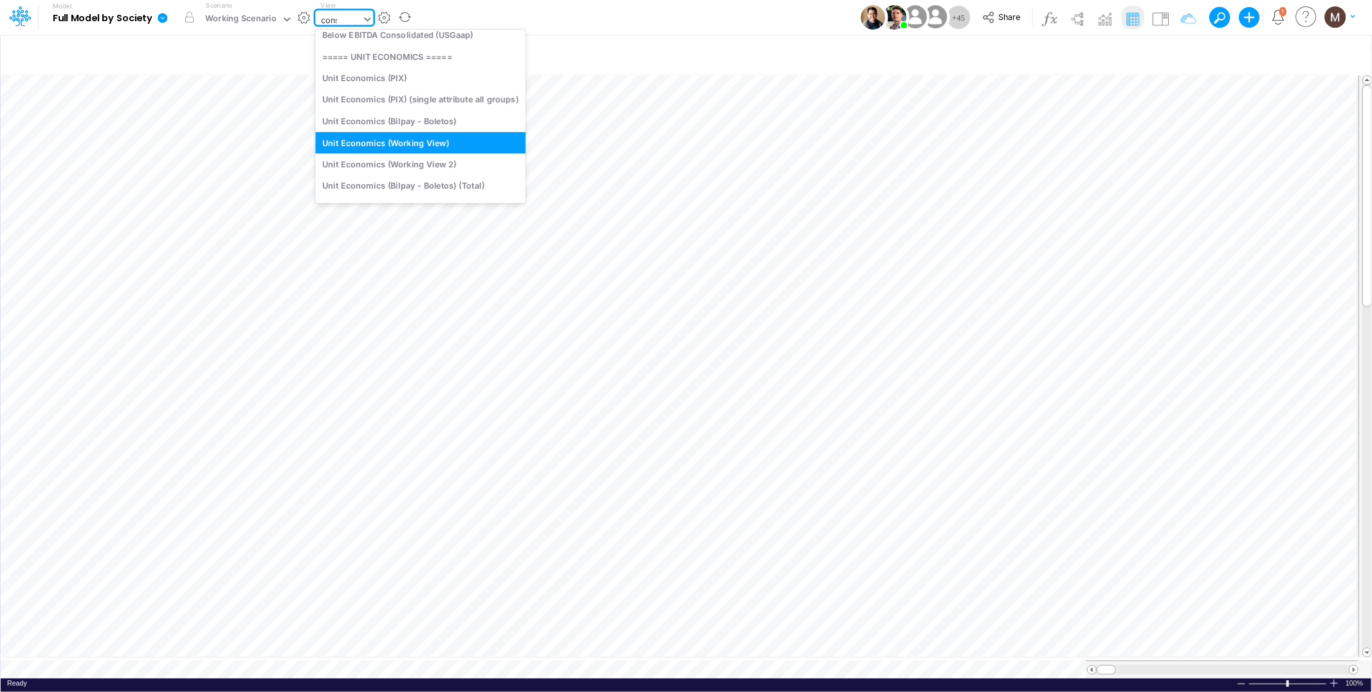
scroll to position [265, 0]
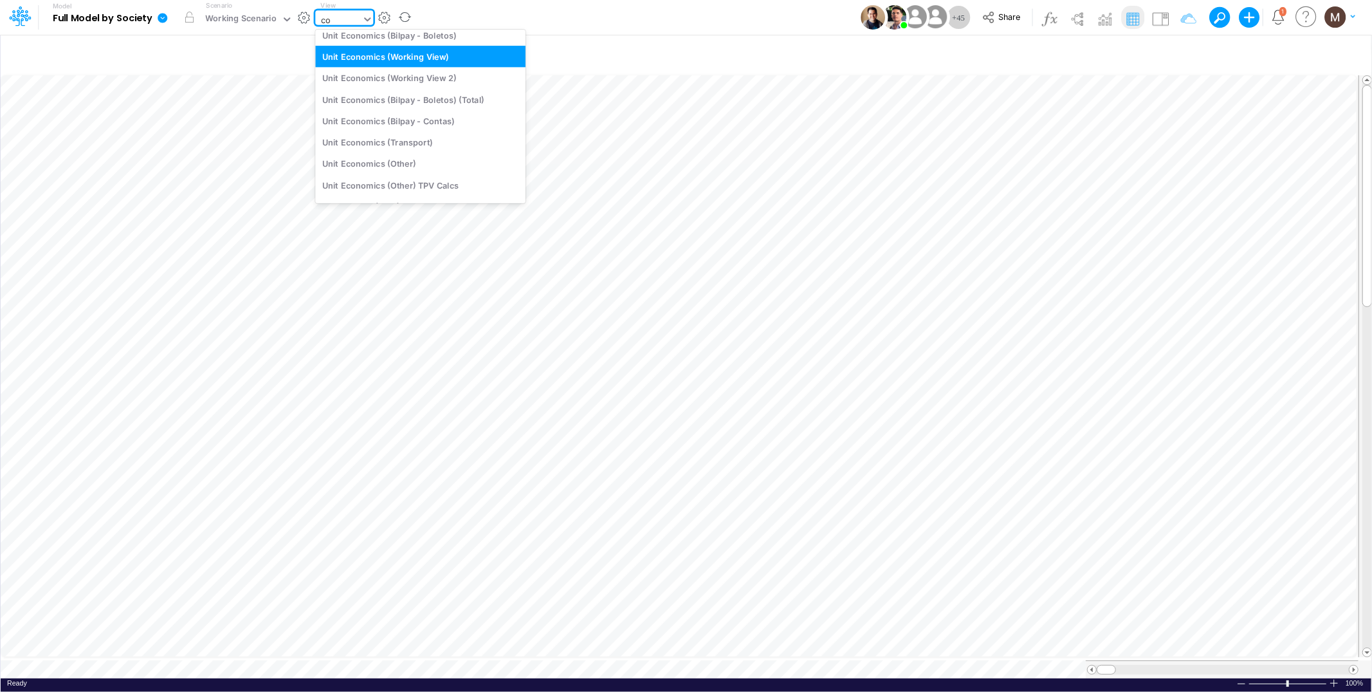
type input "c"
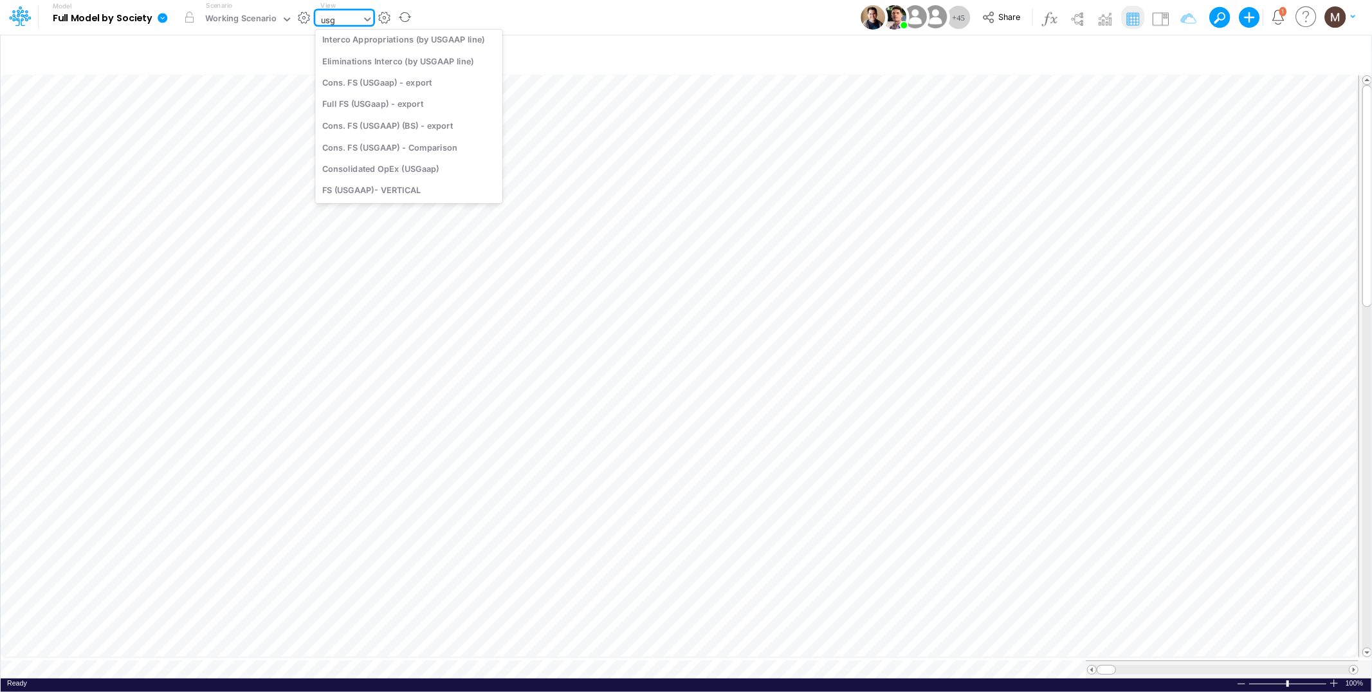
scroll to position [248, 0]
type input "usgaap"
click at [402, 48] on div "Cons. FS (USGaap)" at bounding box center [408, 42] width 187 height 21
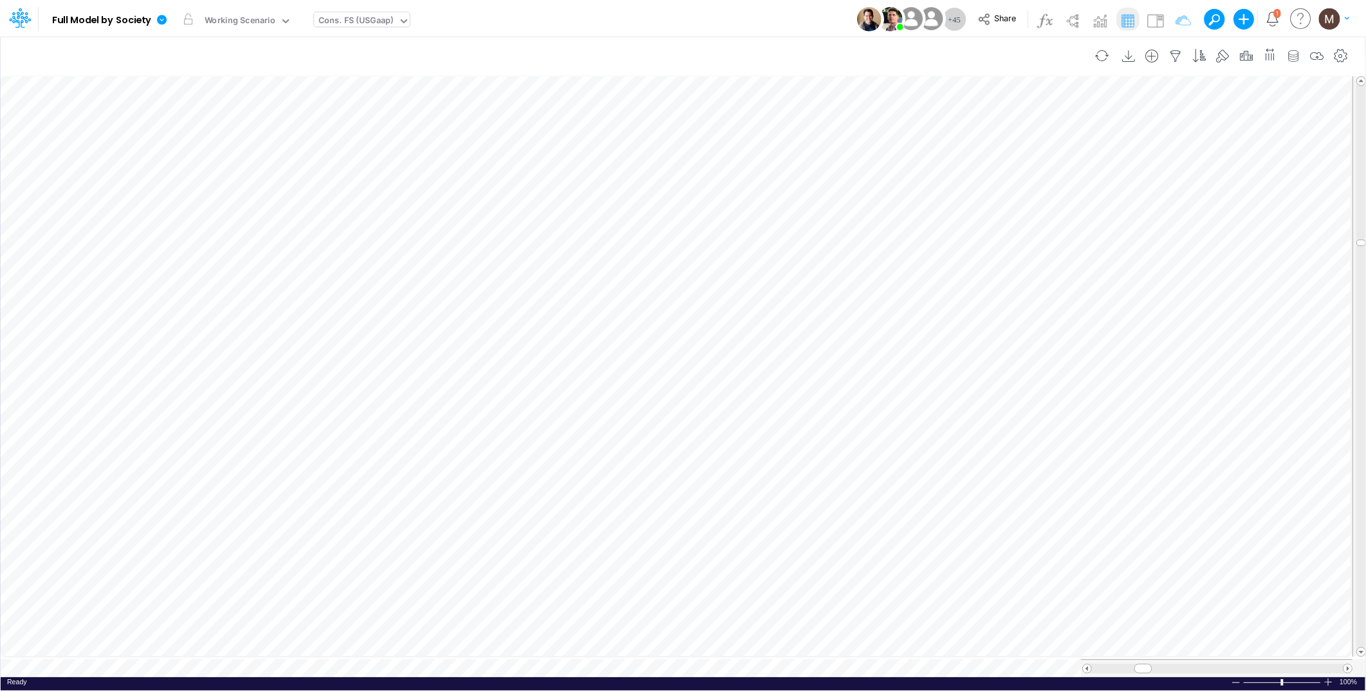
scroll to position [0, 1]
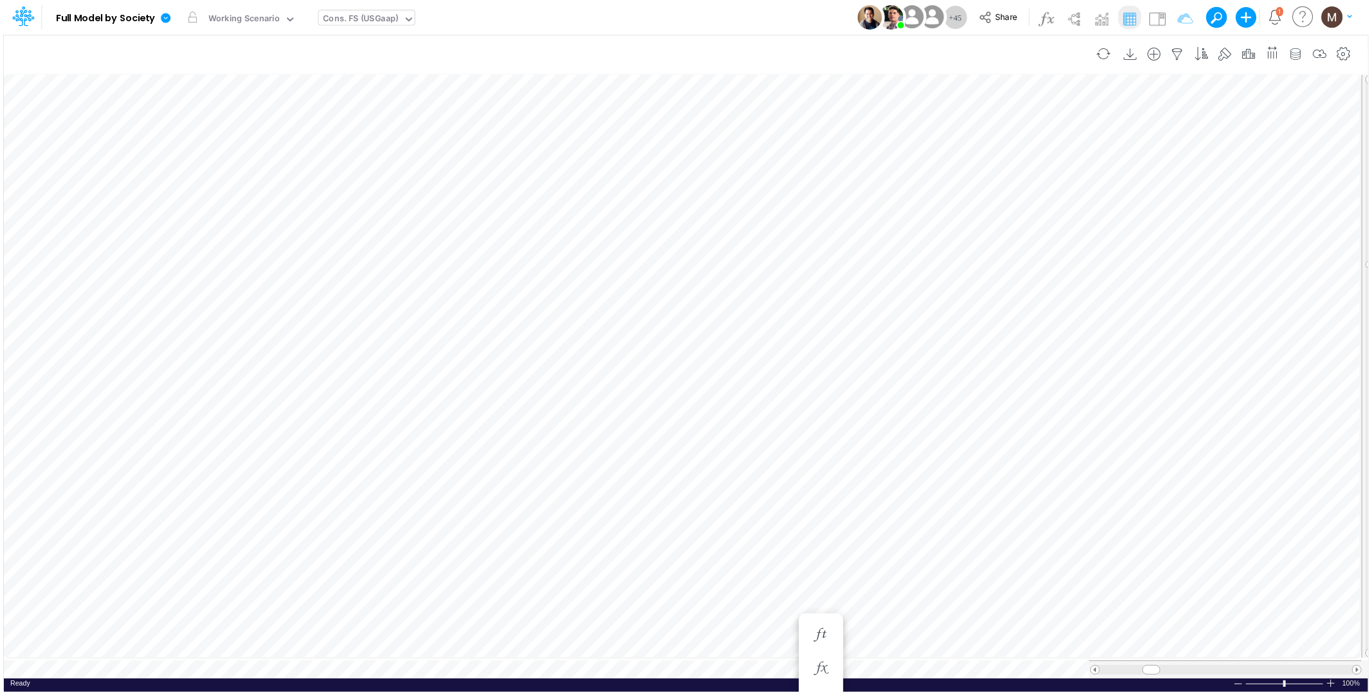
scroll to position [0, 1]
click at [816, 503] on icon "button" at bounding box center [817, 506] width 19 height 14
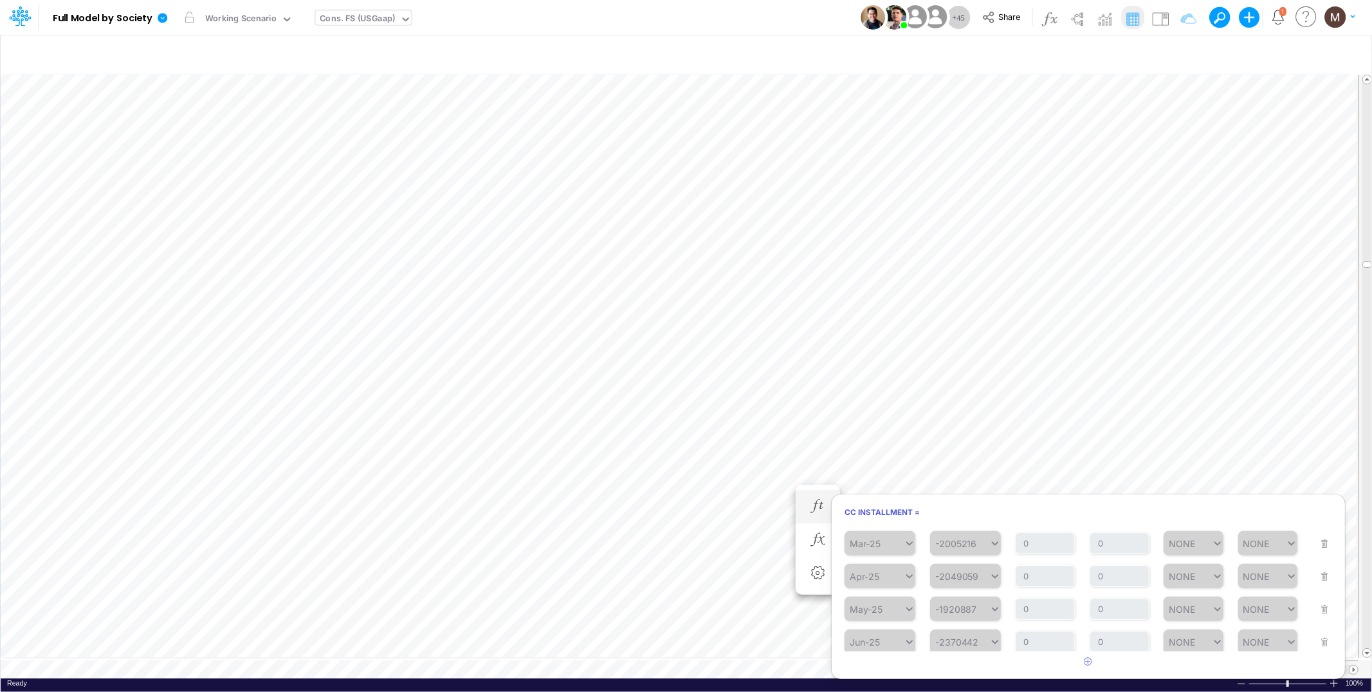
scroll to position [84, 0]
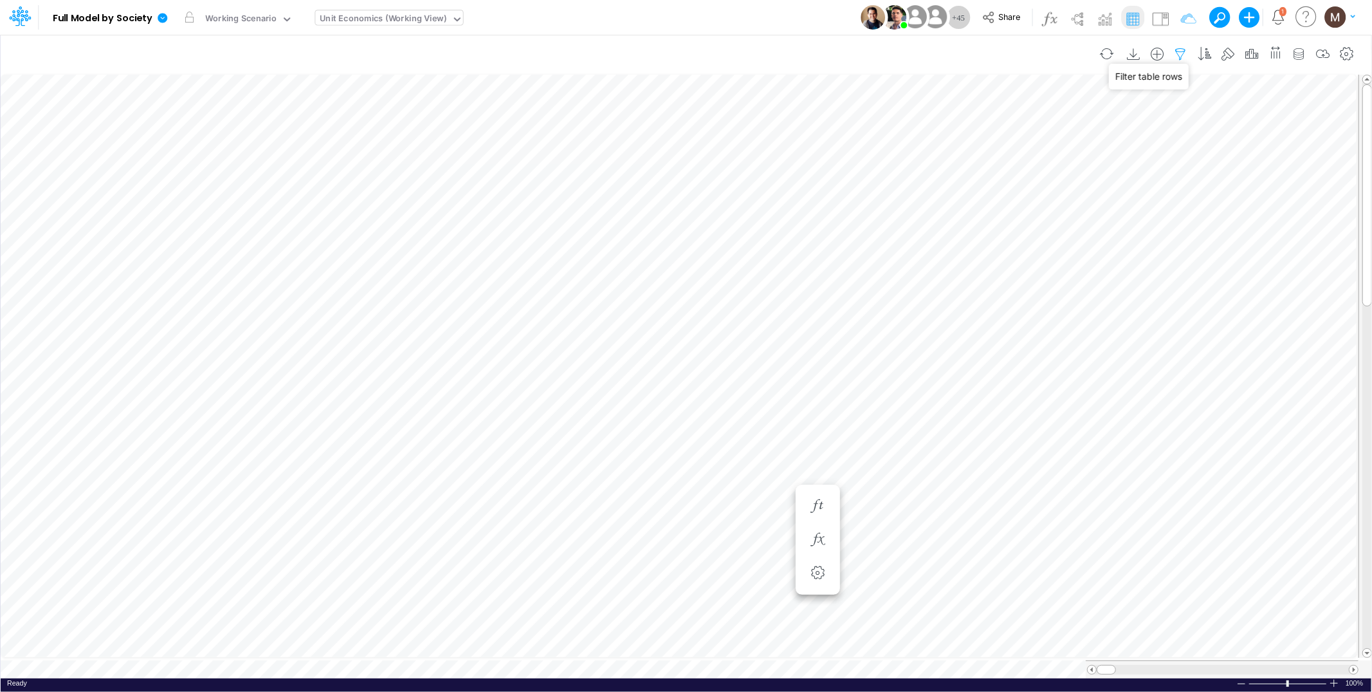
click at [1180, 54] on icon "button" at bounding box center [1181, 55] width 19 height 14
select select "contains"
select select "tableSearchOR"
select select "contains"
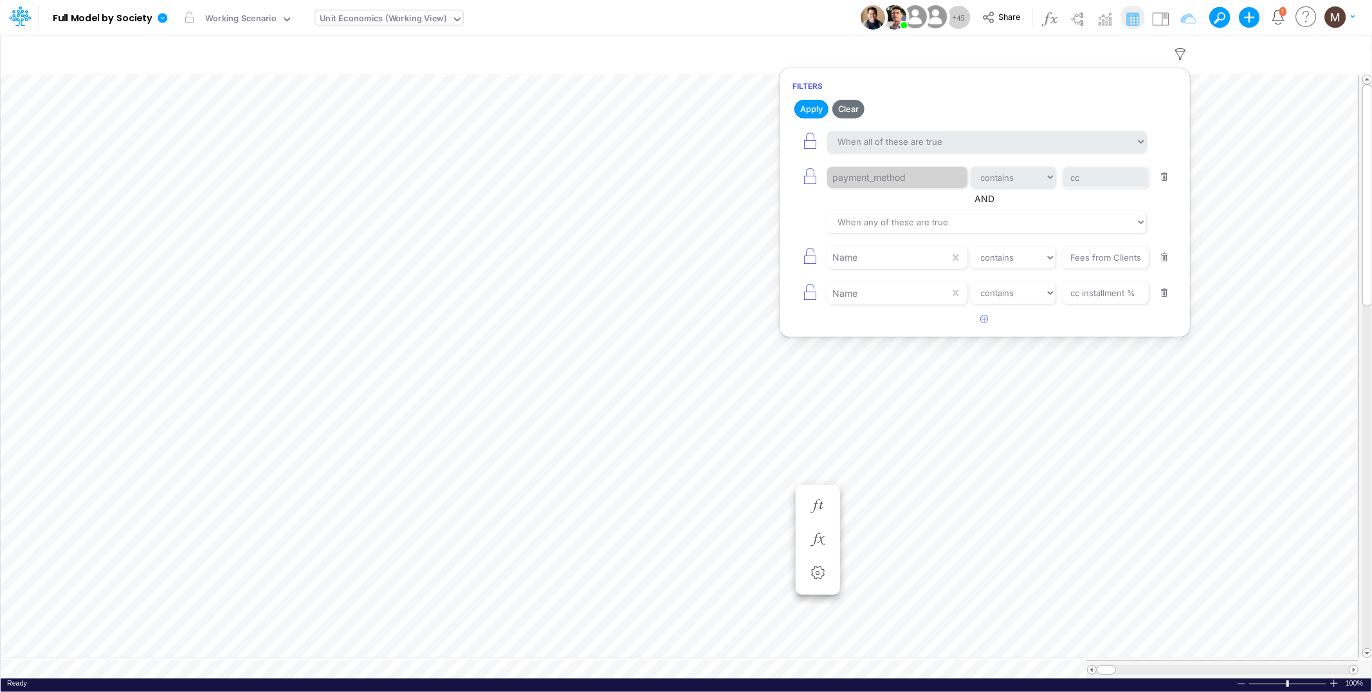
click at [1167, 181] on button "button" at bounding box center [1164, 177] width 25 height 17
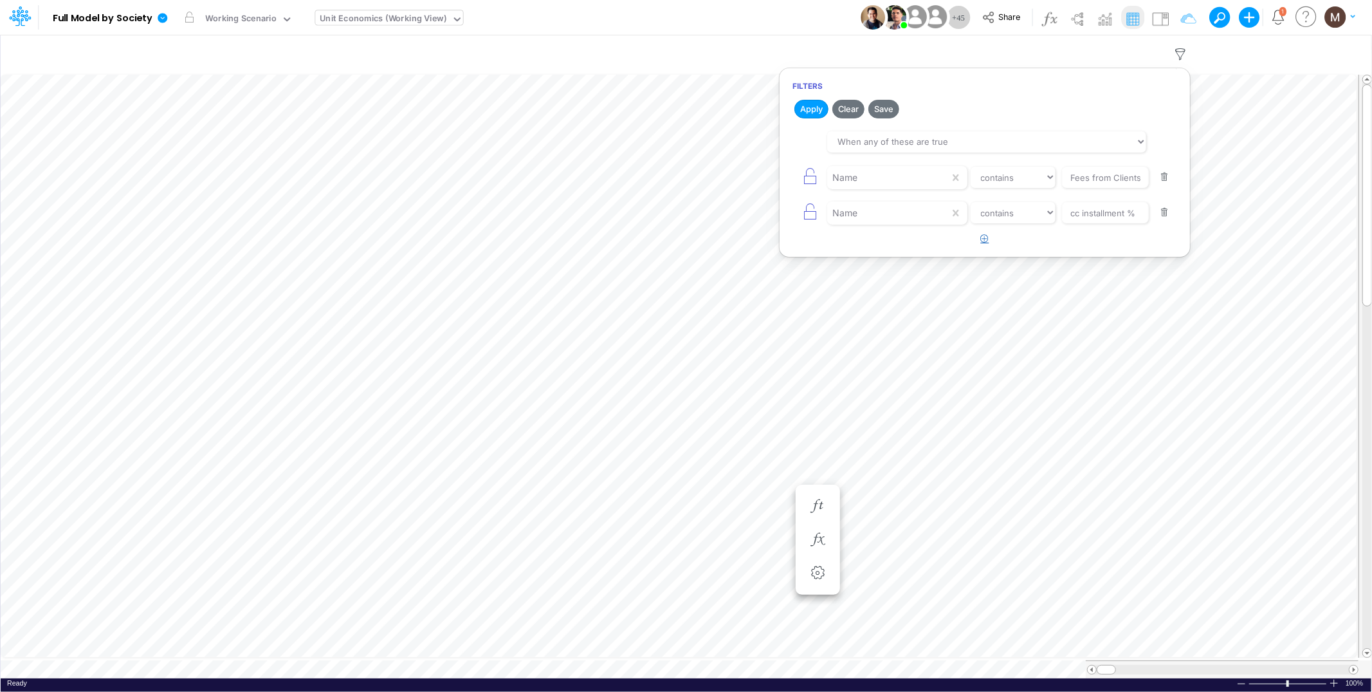
click at [988, 237] on icon "button" at bounding box center [985, 238] width 8 height 8
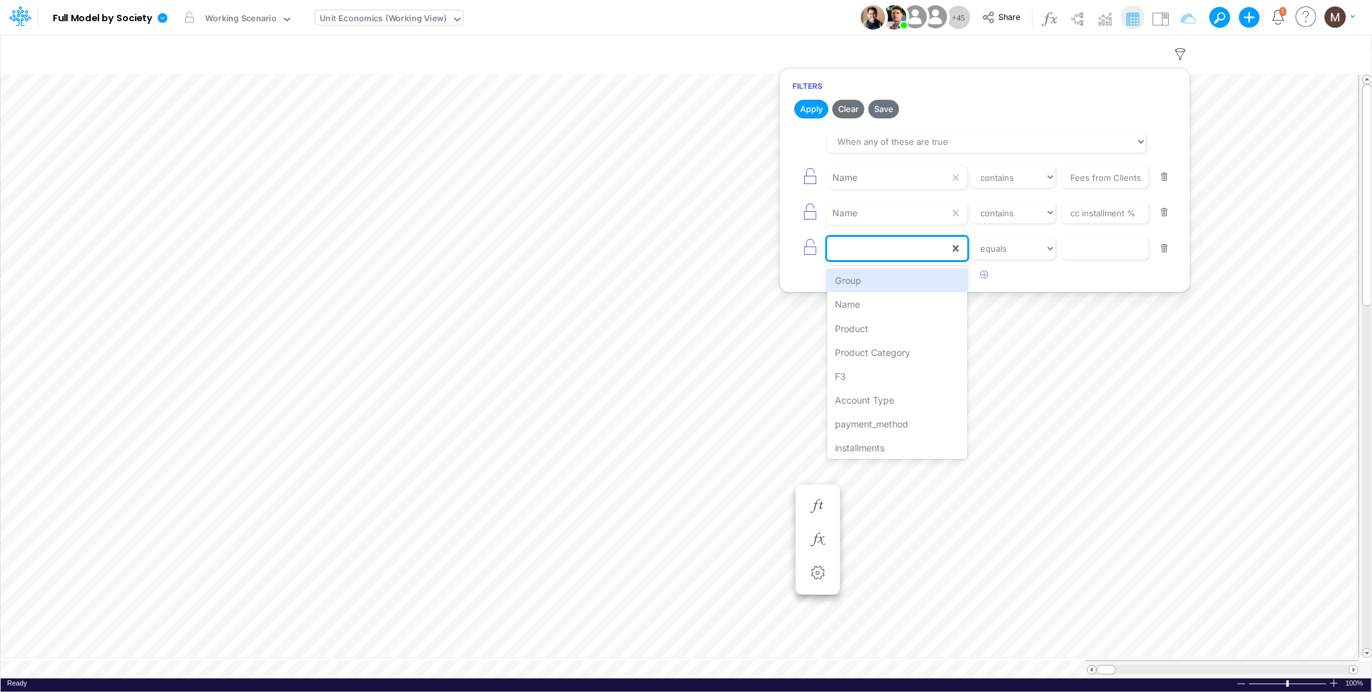
click at [916, 248] on div at bounding box center [888, 248] width 122 height 22
type input "ins"
click at [919, 276] on div "installments" at bounding box center [897, 280] width 140 height 24
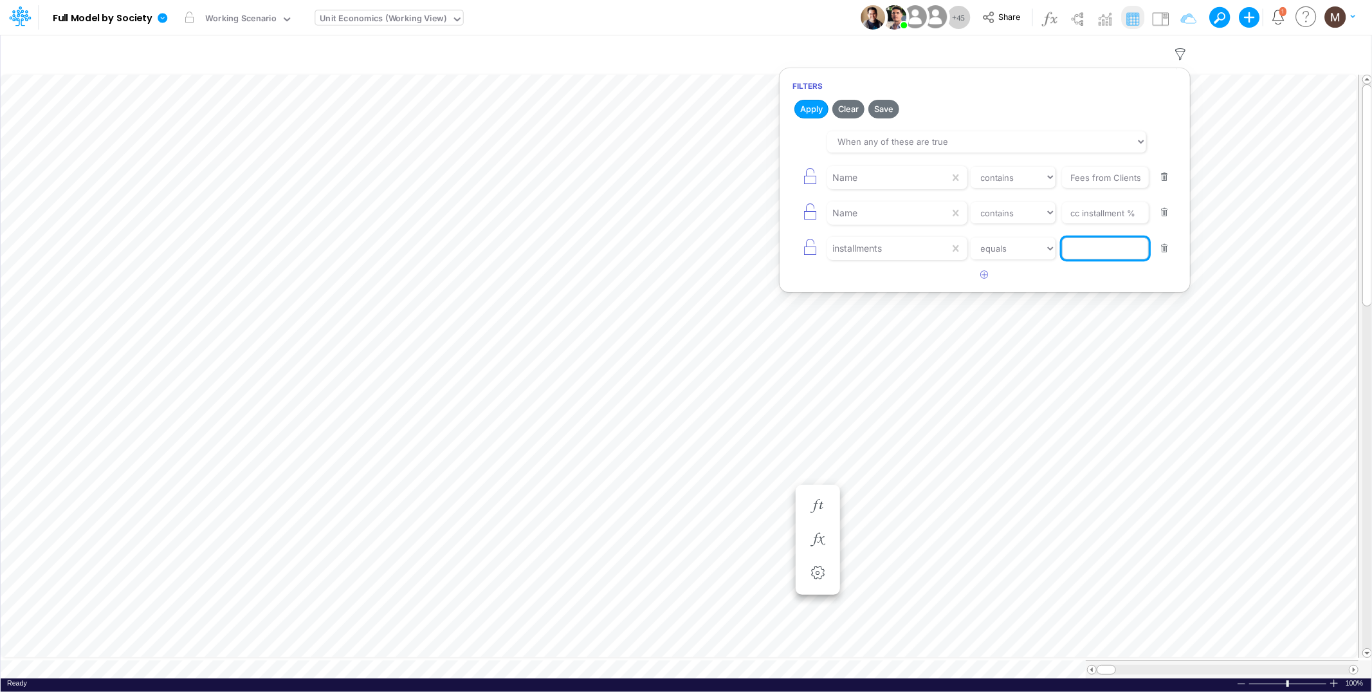
click at [1118, 252] on input "text" at bounding box center [1105, 248] width 87 height 22
click at [1079, 250] on input "a vista" at bounding box center [1105, 248] width 87 height 22
type input "vista"
click at [1011, 248] on select "equals not equal starts with ends with contains" at bounding box center [1013, 248] width 86 height 22
select select "contains"
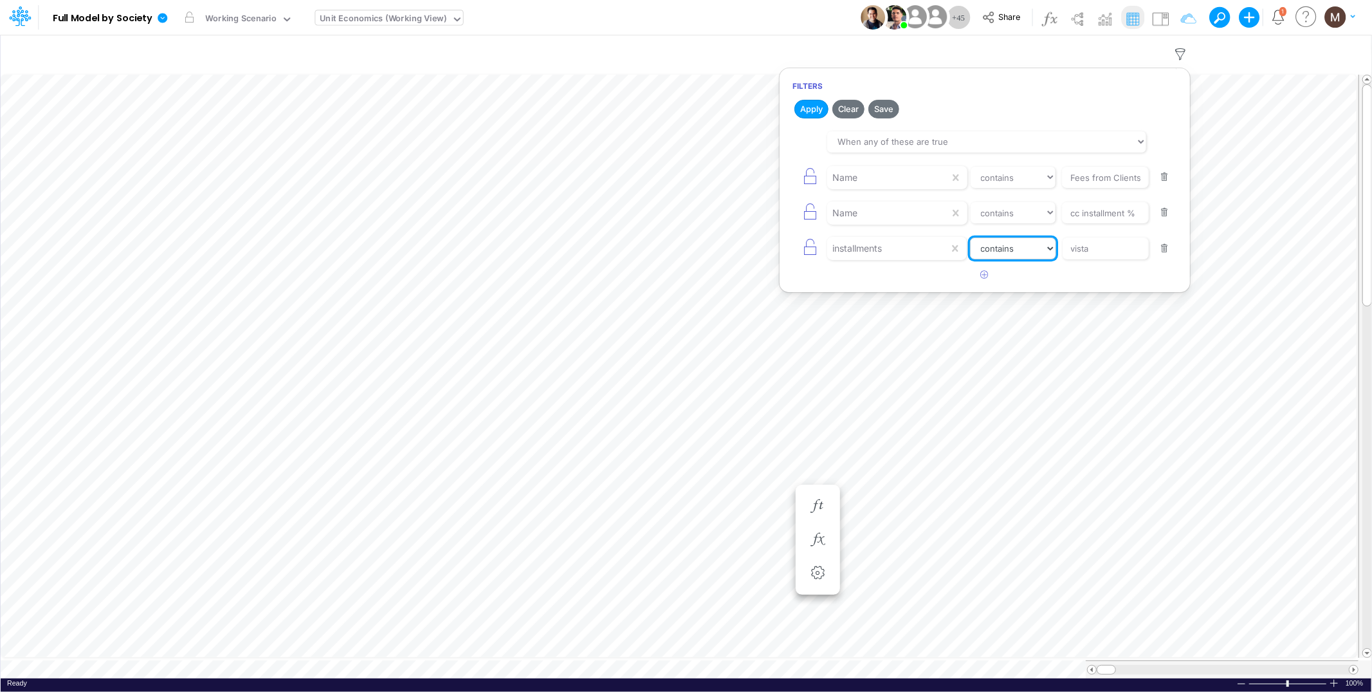
click at [970, 238] on select "equals not equal starts with ends with contains" at bounding box center [1013, 248] width 86 height 22
click at [1168, 216] on button "button" at bounding box center [1164, 212] width 25 height 17
type input "vista"
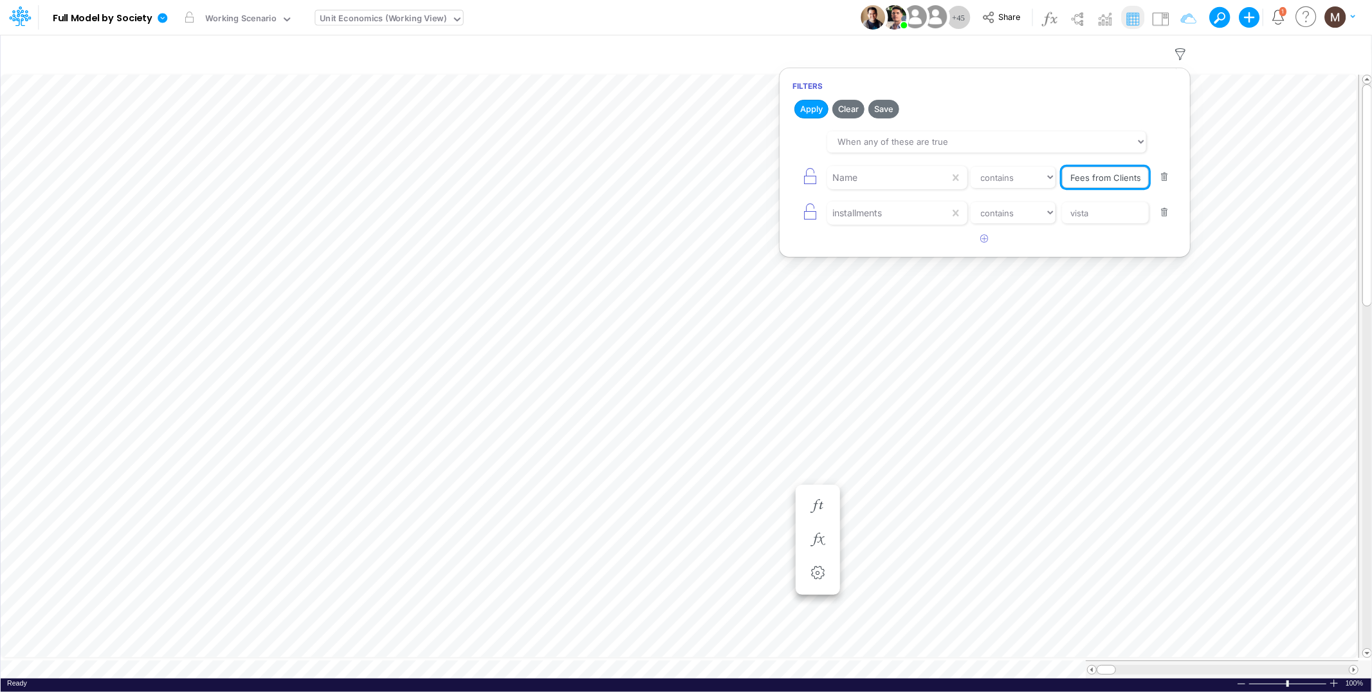
click at [1136, 178] on input "Fees from Clients %" at bounding box center [1105, 178] width 87 height 22
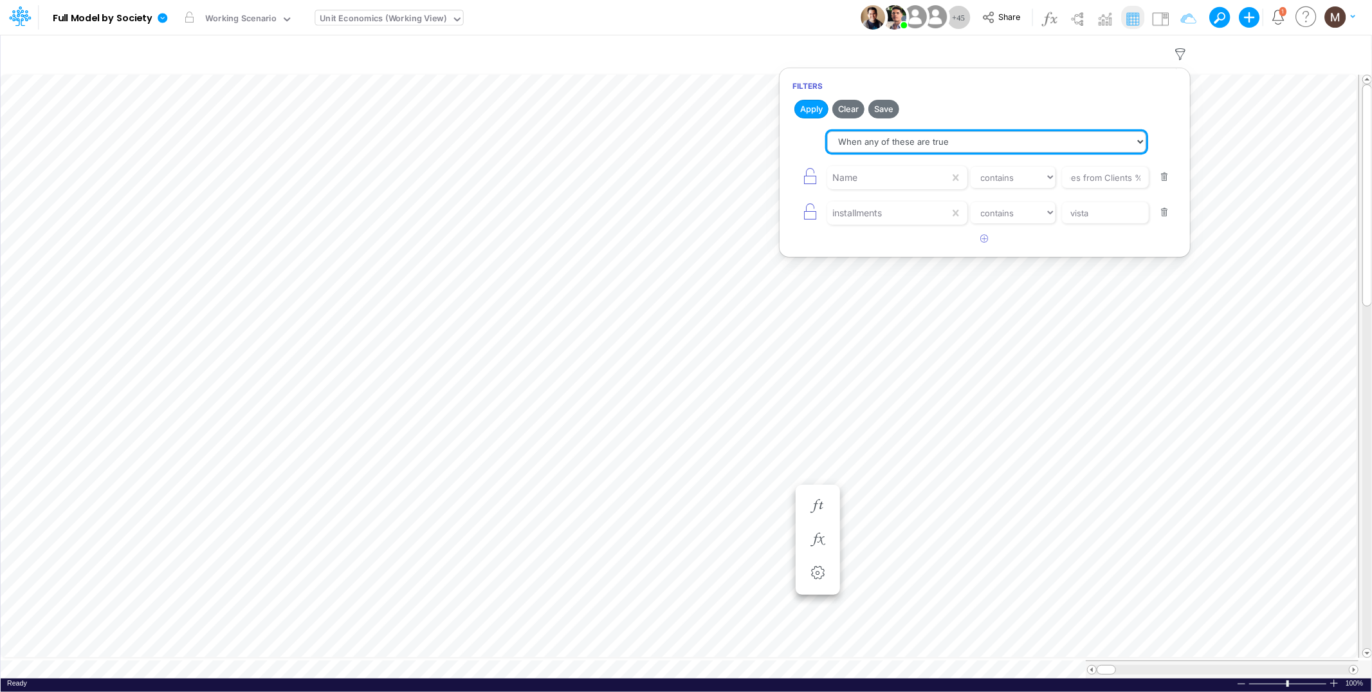
click at [962, 148] on select "When all of these are true When any of these are true" at bounding box center [986, 142] width 319 height 22
select select "tableSearchAND"
click at [827, 131] on select "When all of these are true When any of these are true" at bounding box center [986, 142] width 319 height 22
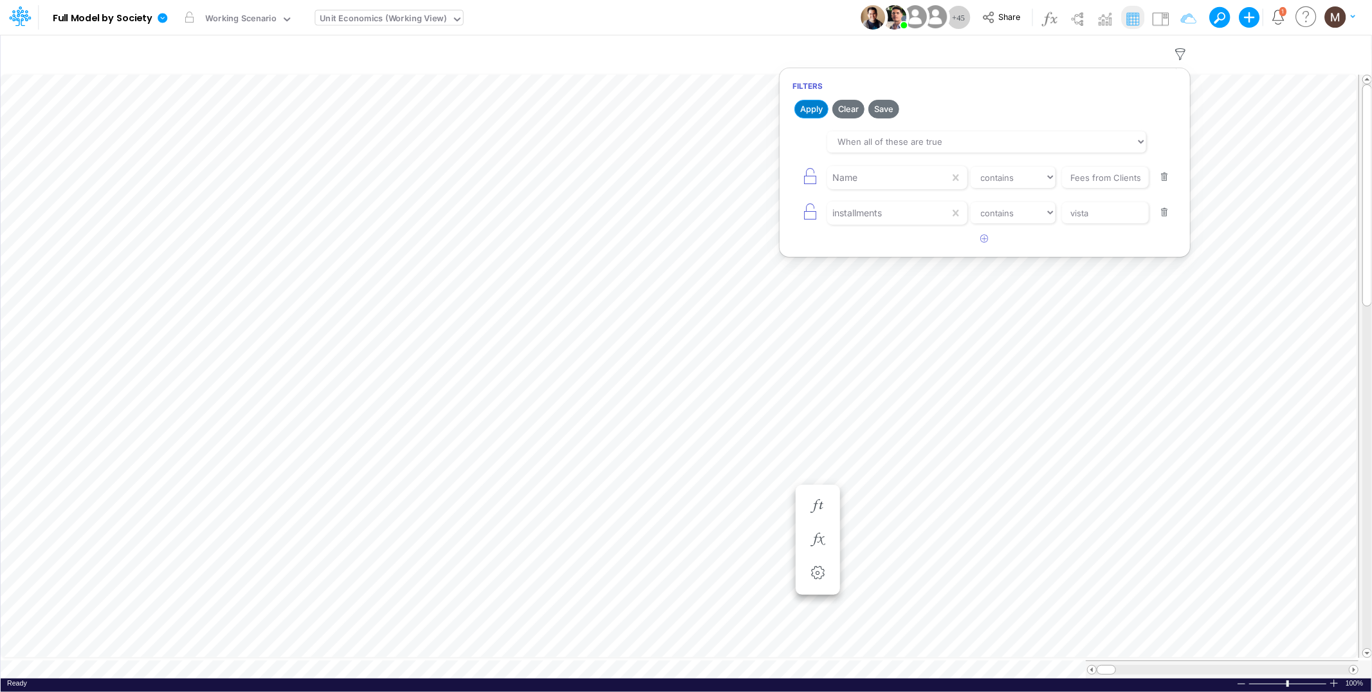
click at [802, 113] on button "Apply" at bounding box center [812, 109] width 34 height 19
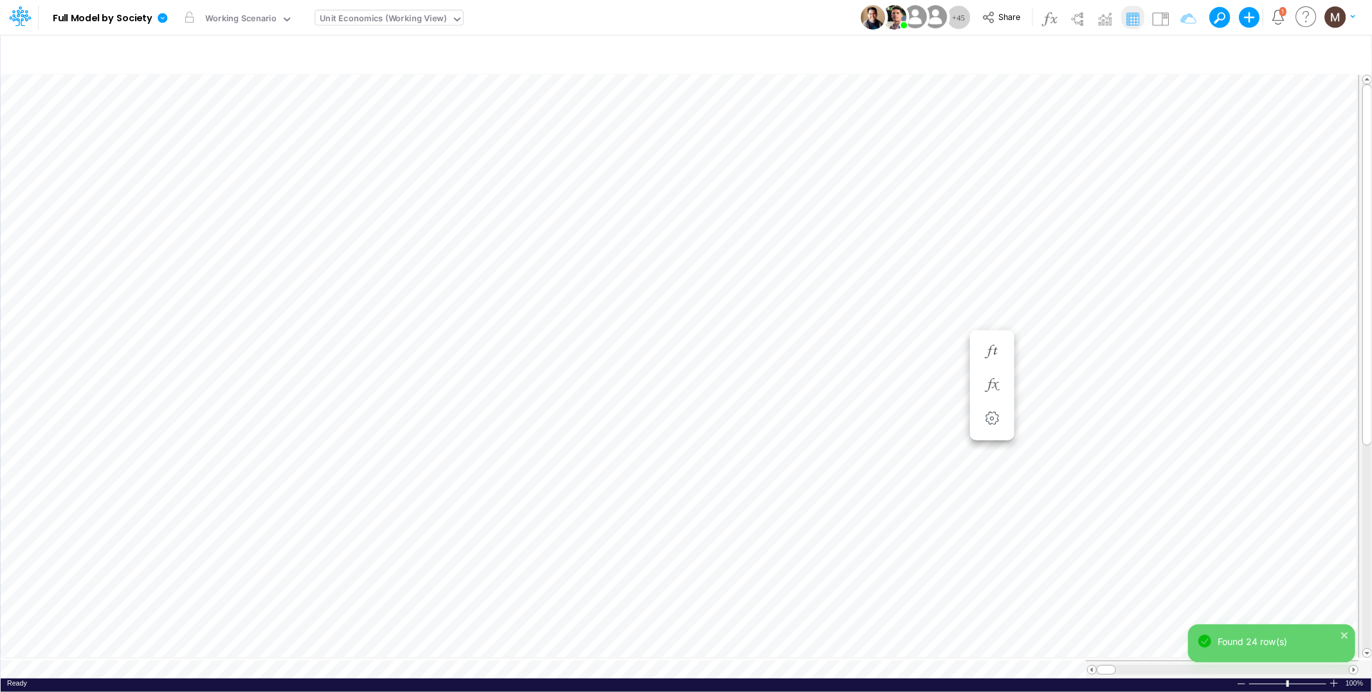
scroll to position [0, 1]
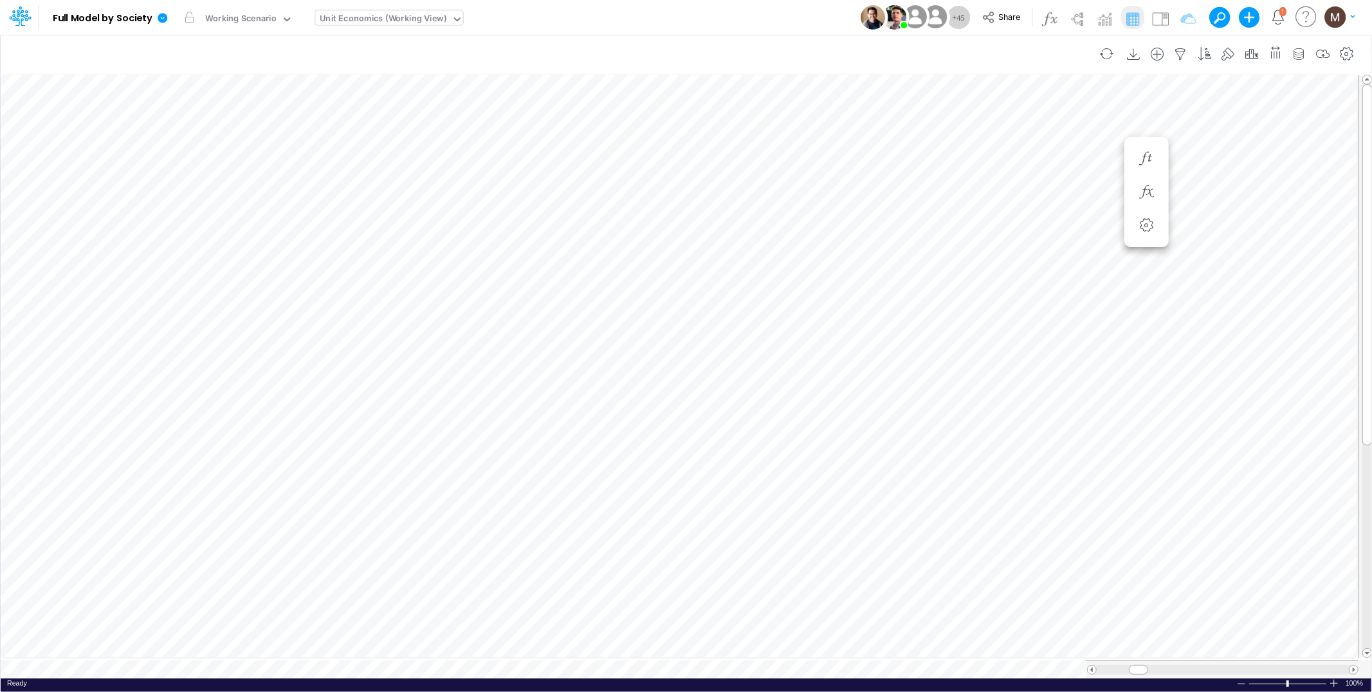
scroll to position [0, 1]
click at [1178, 52] on icon "button" at bounding box center [1181, 55] width 19 height 14
select select "contains"
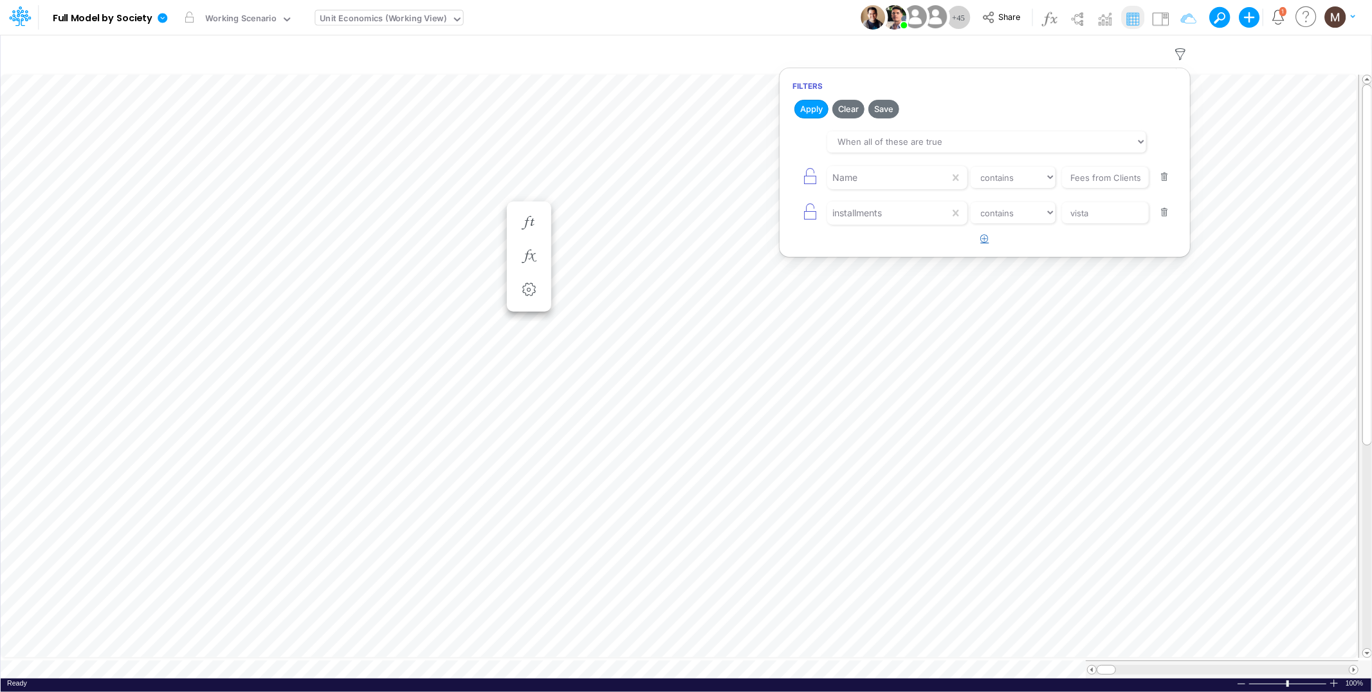
click at [984, 243] on icon "button" at bounding box center [985, 238] width 8 height 8
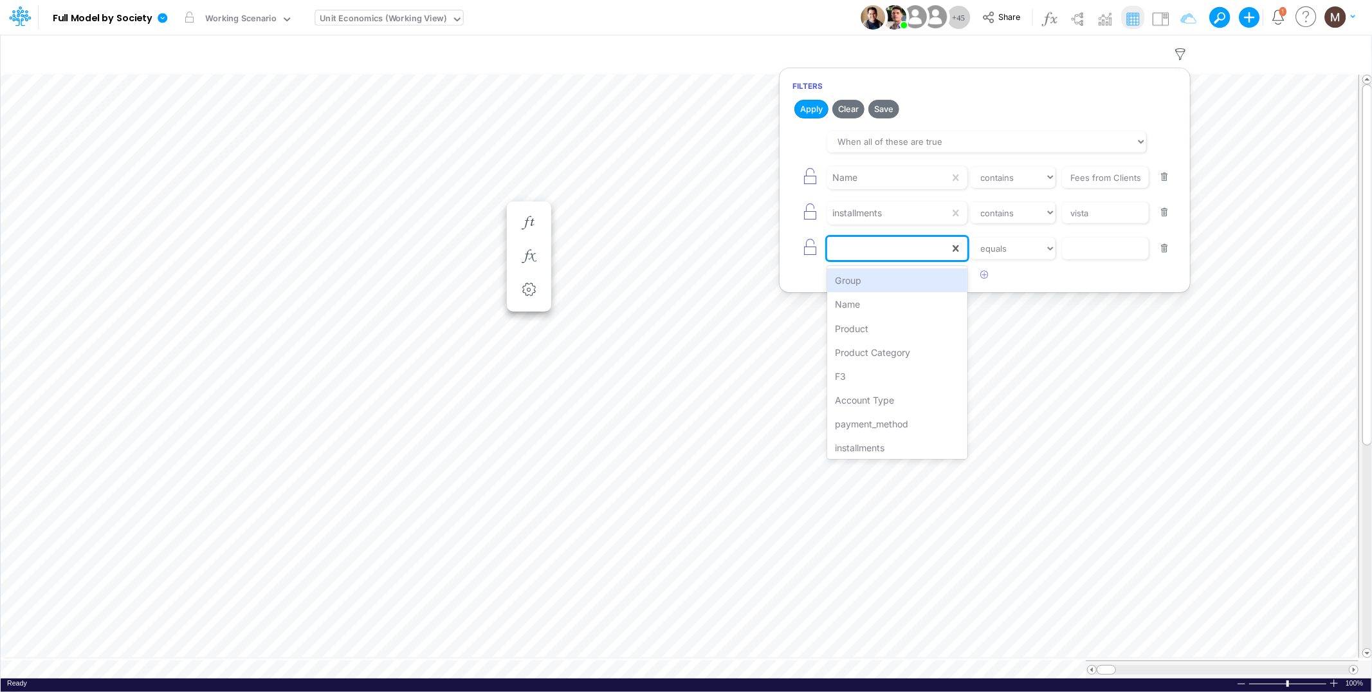
click at [905, 250] on div at bounding box center [888, 248] width 122 height 22
type input "produ"
click at [905, 306] on div "Product Category" at bounding box center [897, 304] width 140 height 24
click at [1042, 251] on select "equals not equal starts with ends with contains" at bounding box center [1013, 248] width 86 height 22
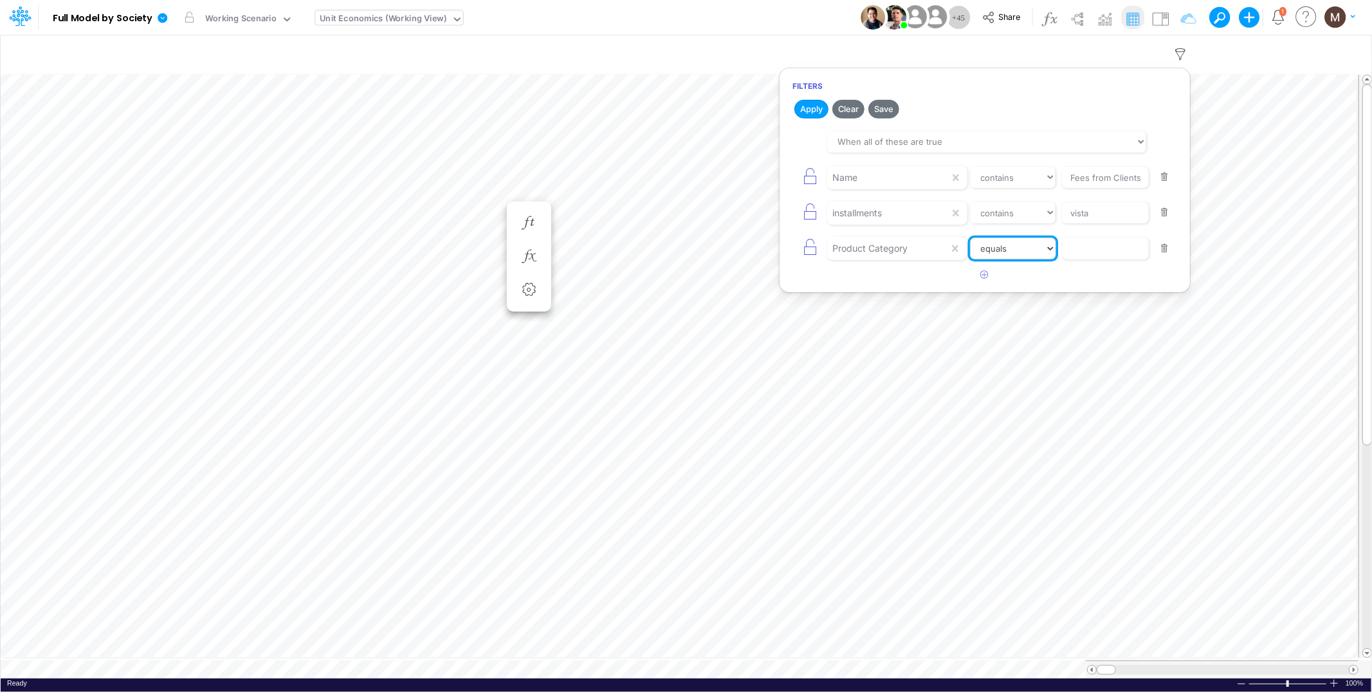
select select "contains"
click at [970, 238] on select "equals not equal starts with ends with contains" at bounding box center [1013, 248] width 86 height 22
click at [1096, 250] on input "text" at bounding box center [1105, 248] width 87 height 22
type input "billpay"
click at [810, 111] on button "Apply" at bounding box center [812, 109] width 34 height 19
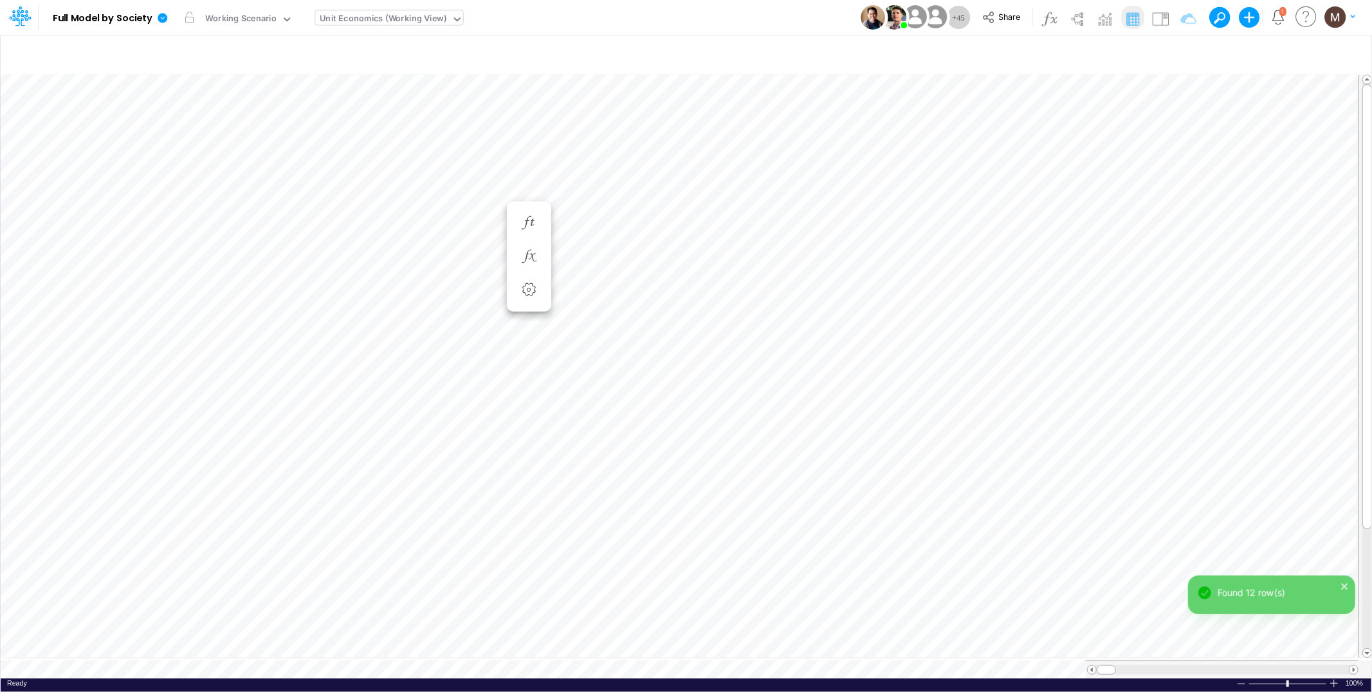
scroll to position [0, 1]
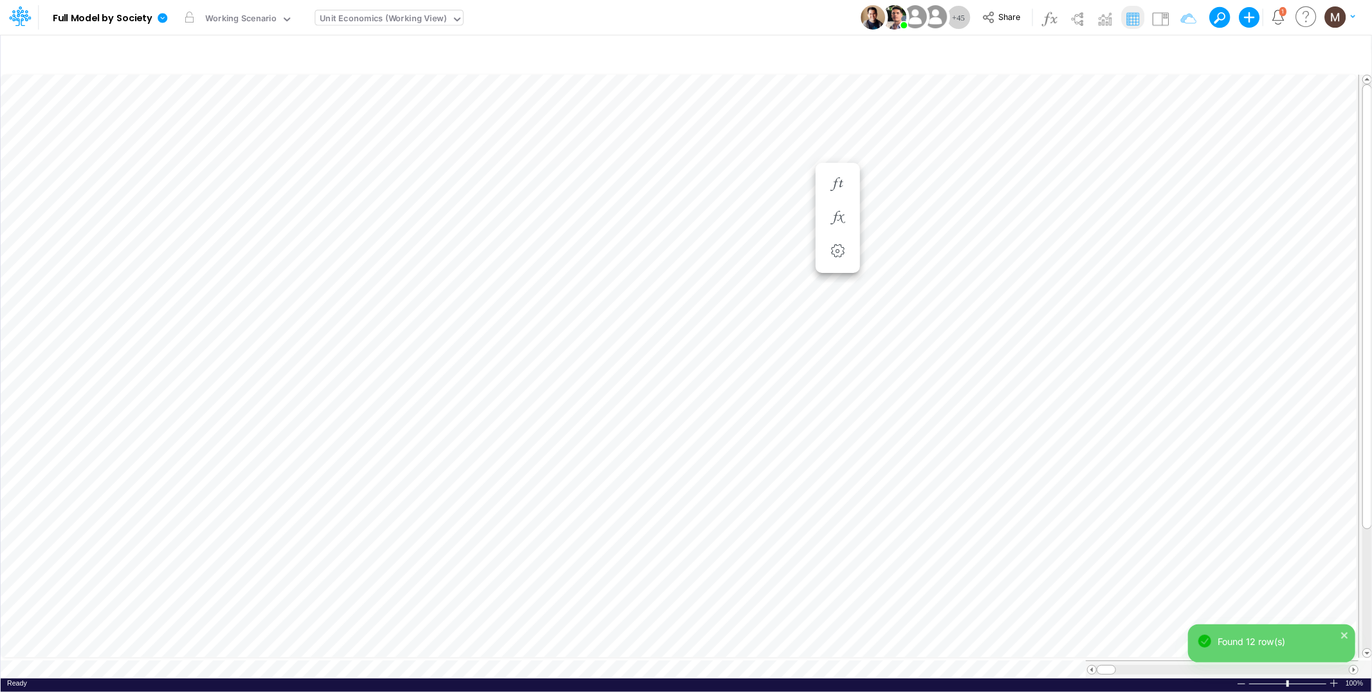
scroll to position [0, 1]
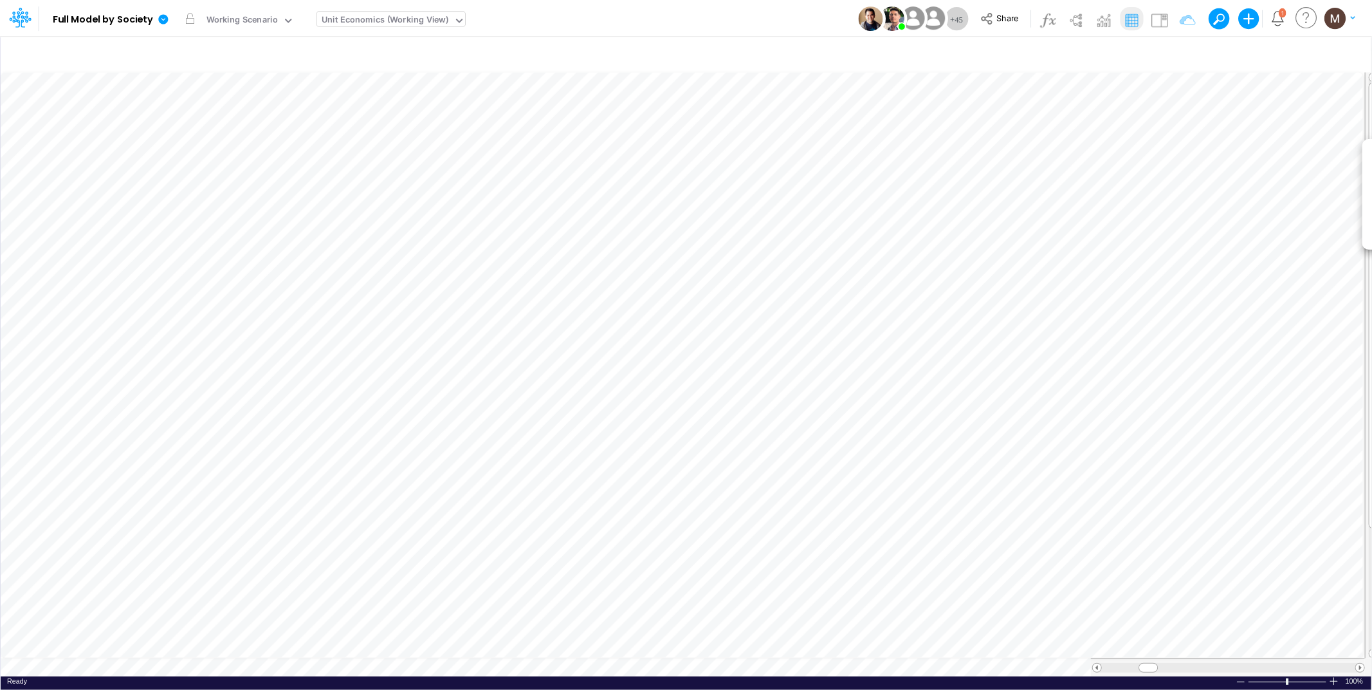
scroll to position [0, 1]
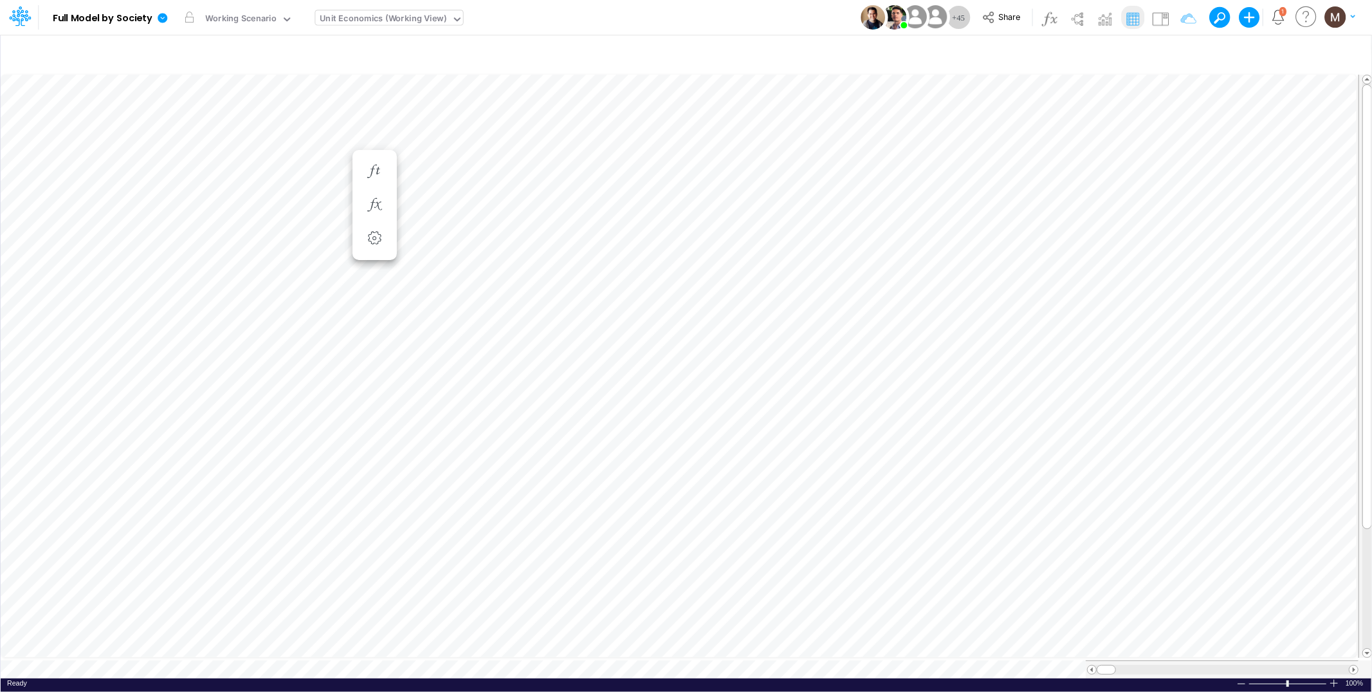
scroll to position [0, 1]
click at [1177, 54] on icon "button" at bounding box center [1181, 55] width 19 height 14
select select "contains"
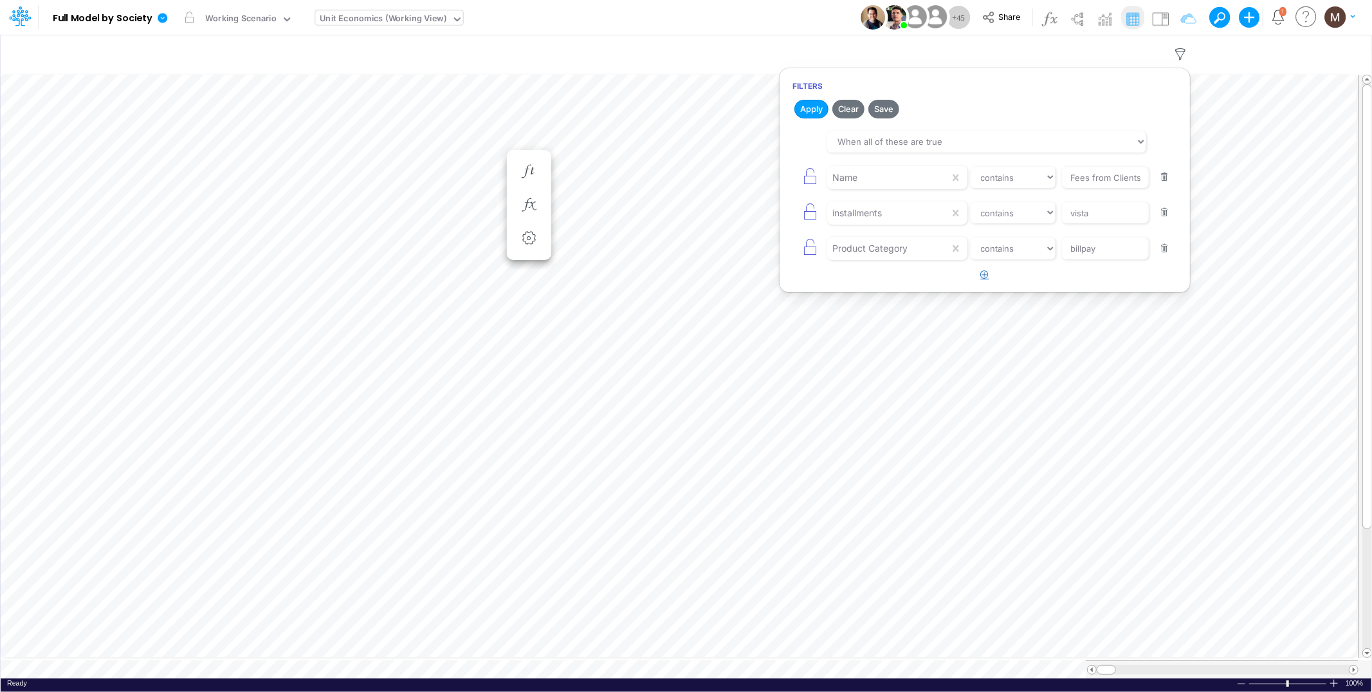
click at [979, 273] on button "button" at bounding box center [985, 274] width 25 height 21
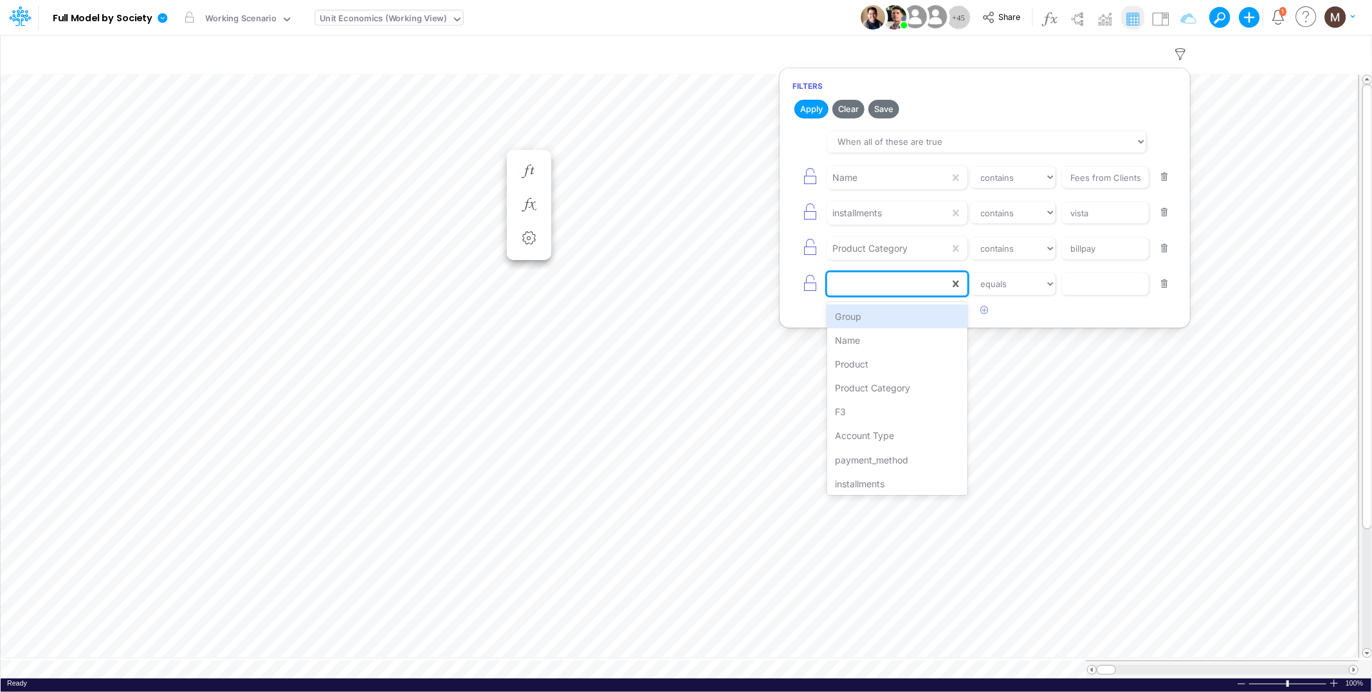
click at [929, 290] on div at bounding box center [888, 284] width 122 height 22
click at [885, 403] on div "F3" at bounding box center [897, 412] width 140 height 24
click at [957, 288] on icon at bounding box center [956, 283] width 13 height 13
click at [945, 291] on div at bounding box center [888, 284] width 122 height 22
type input "produ"
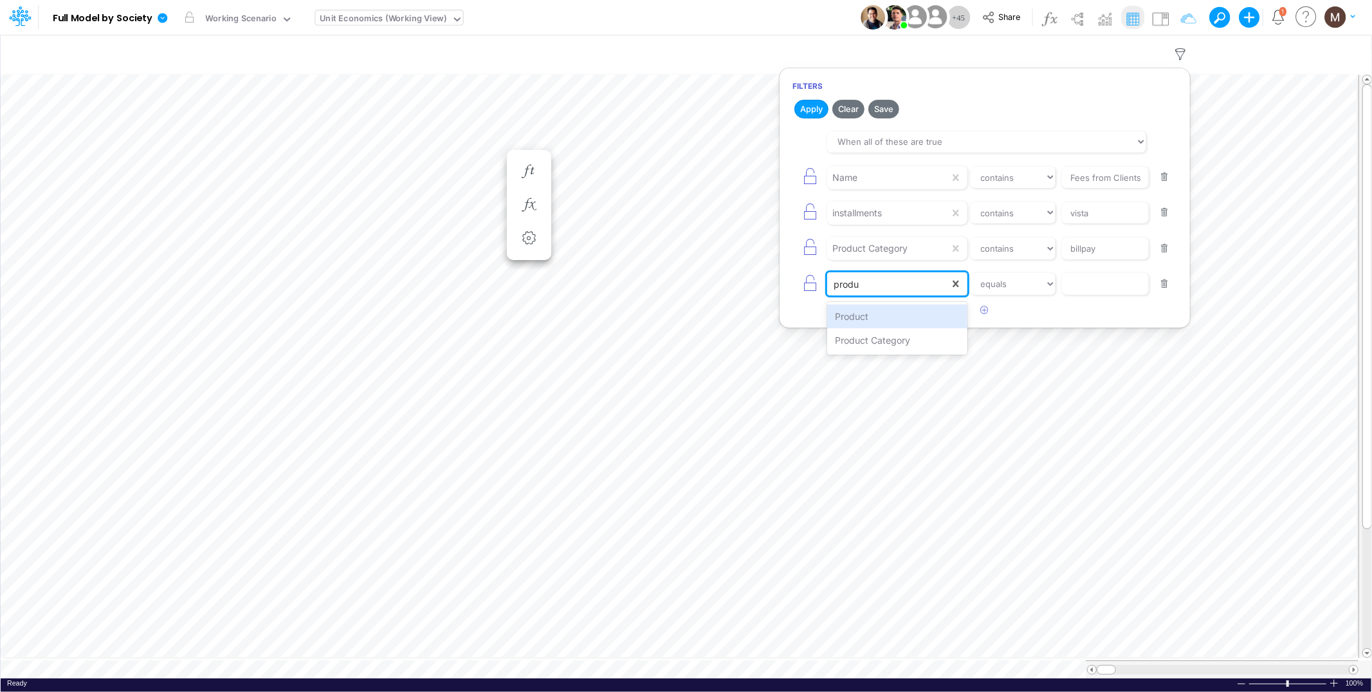
click at [948, 317] on div "Product" at bounding box center [897, 316] width 140 height 24
click at [1082, 291] on input "text" at bounding box center [1105, 284] width 87 height 22
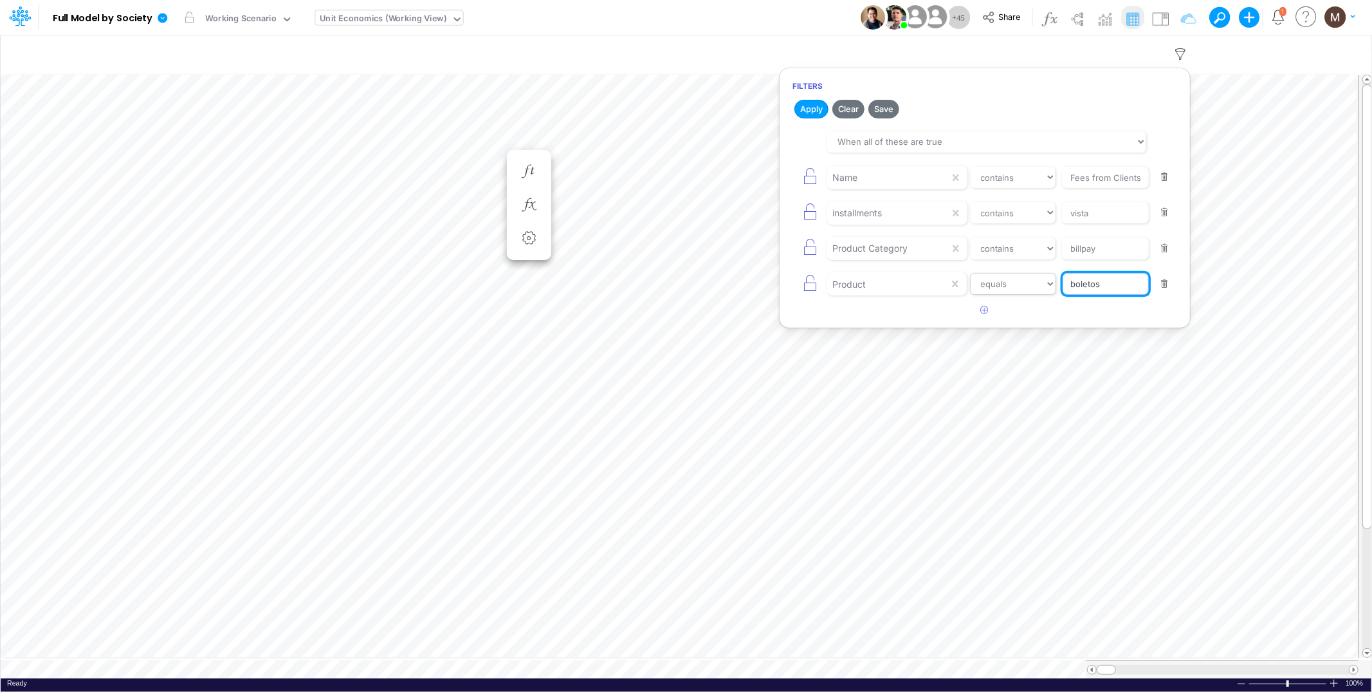
type input "boletos"
click at [1030, 290] on select "equals not equal starts with ends with contains" at bounding box center [1013, 284] width 86 height 22
select select "contains"
click at [970, 274] on select "equals not equal starts with ends with contains" at bounding box center [1013, 284] width 86 height 22
click at [801, 108] on button "Apply" at bounding box center [812, 109] width 34 height 19
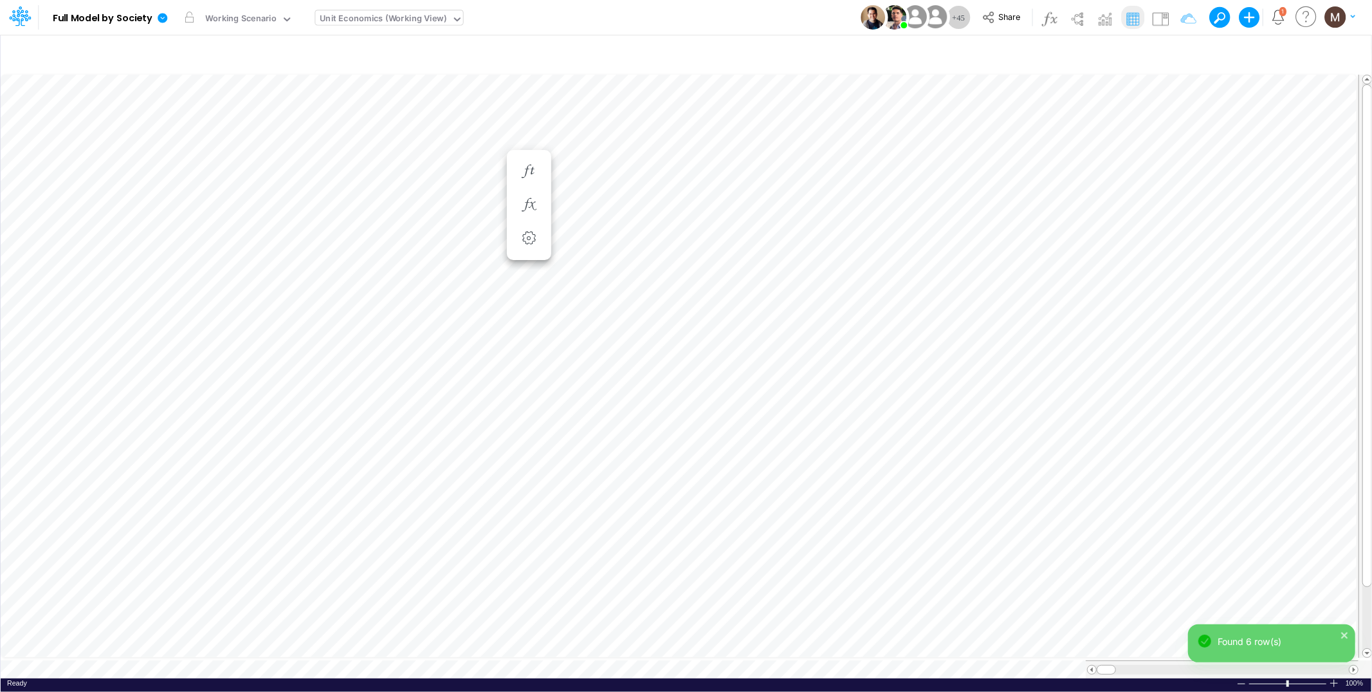
scroll to position [0, 1]
click at [1148, 159] on icon "button" at bounding box center [1146, 159] width 19 height 14
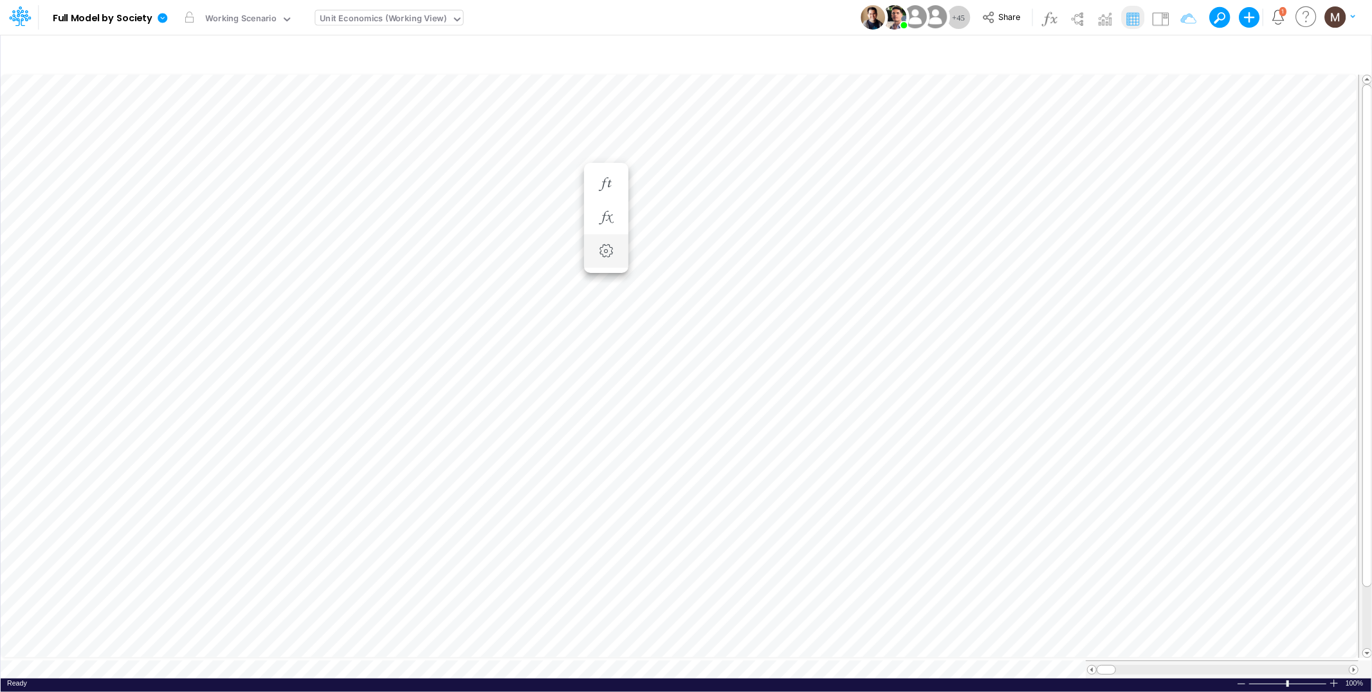
scroll to position [0, 1]
click at [464, 64] on div "Insert new Conditional formatting Paste Cut Copy AutoFill 0.02994 Ready 100% Su…" at bounding box center [682, 359] width 1365 height 651
click at [923, 183] on icon "button" at bounding box center [929, 185] width 19 height 14
click at [1178, 52] on icon "button" at bounding box center [1181, 55] width 19 height 14
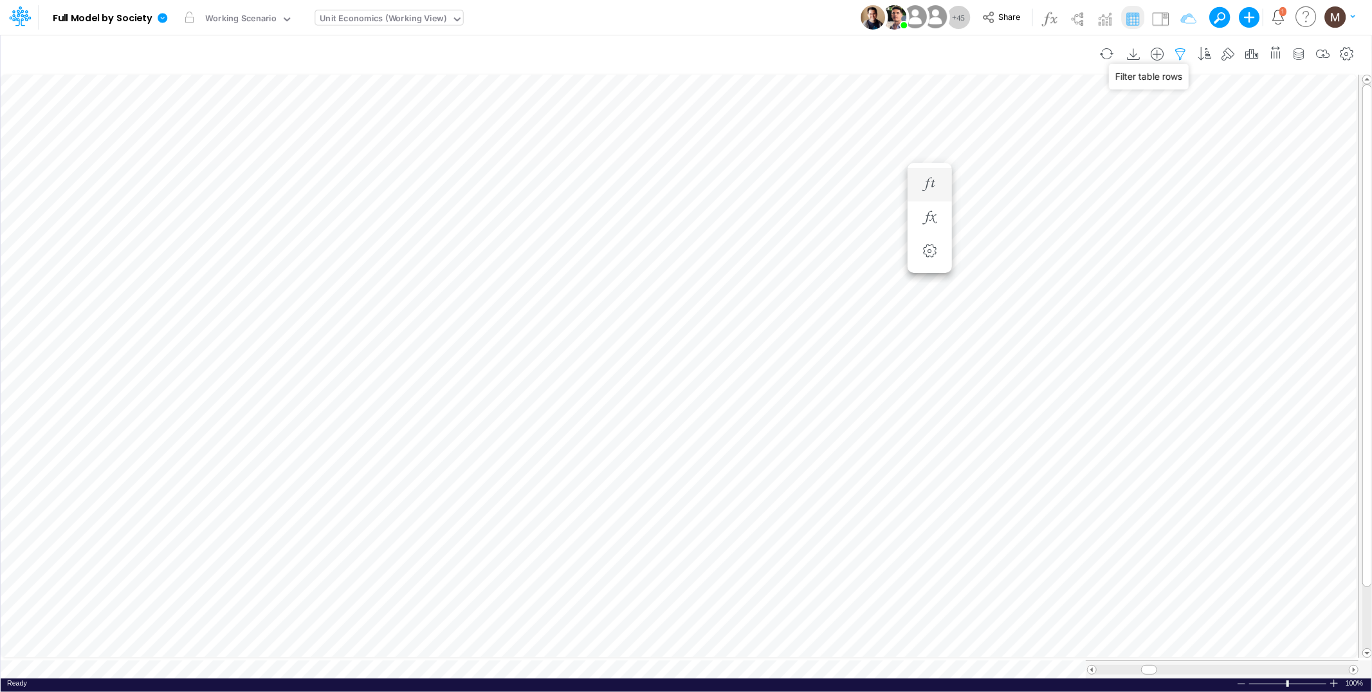
select select "contains"
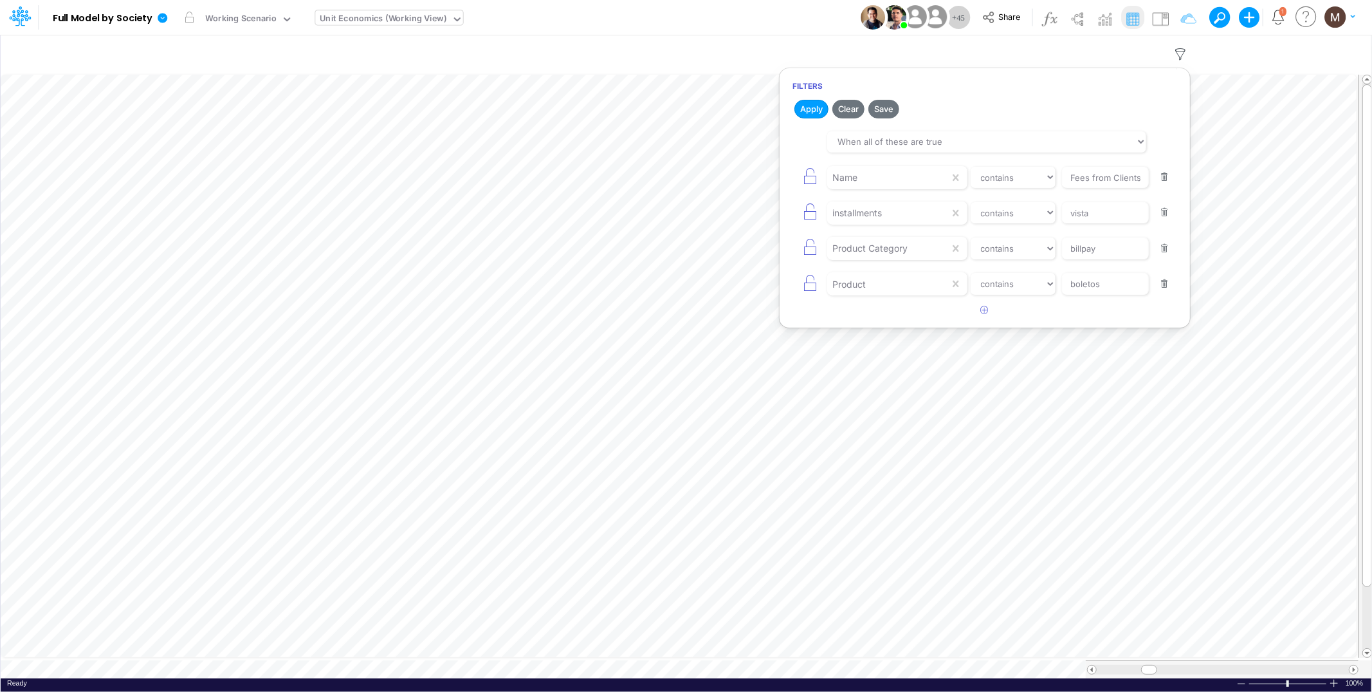
click at [1164, 182] on button "button" at bounding box center [1164, 177] width 25 height 17
type input "vista"
type input "billpay"
type input "boletos"
click at [1164, 182] on button "button" at bounding box center [1164, 177] width 25 height 17
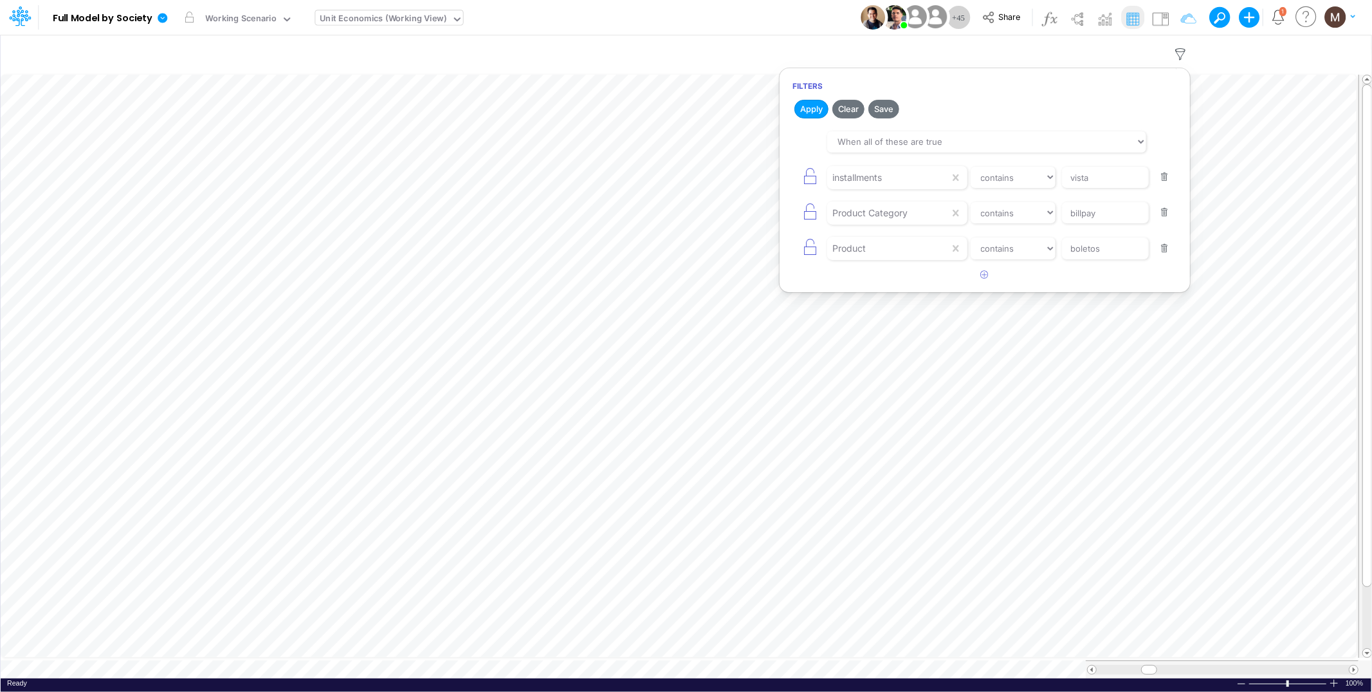
type input "billpay"
type input "boletos"
click at [1164, 182] on button "button" at bounding box center [1164, 177] width 25 height 17
type input "boletos"
click at [1164, 182] on button "button" at bounding box center [1164, 177] width 25 height 17
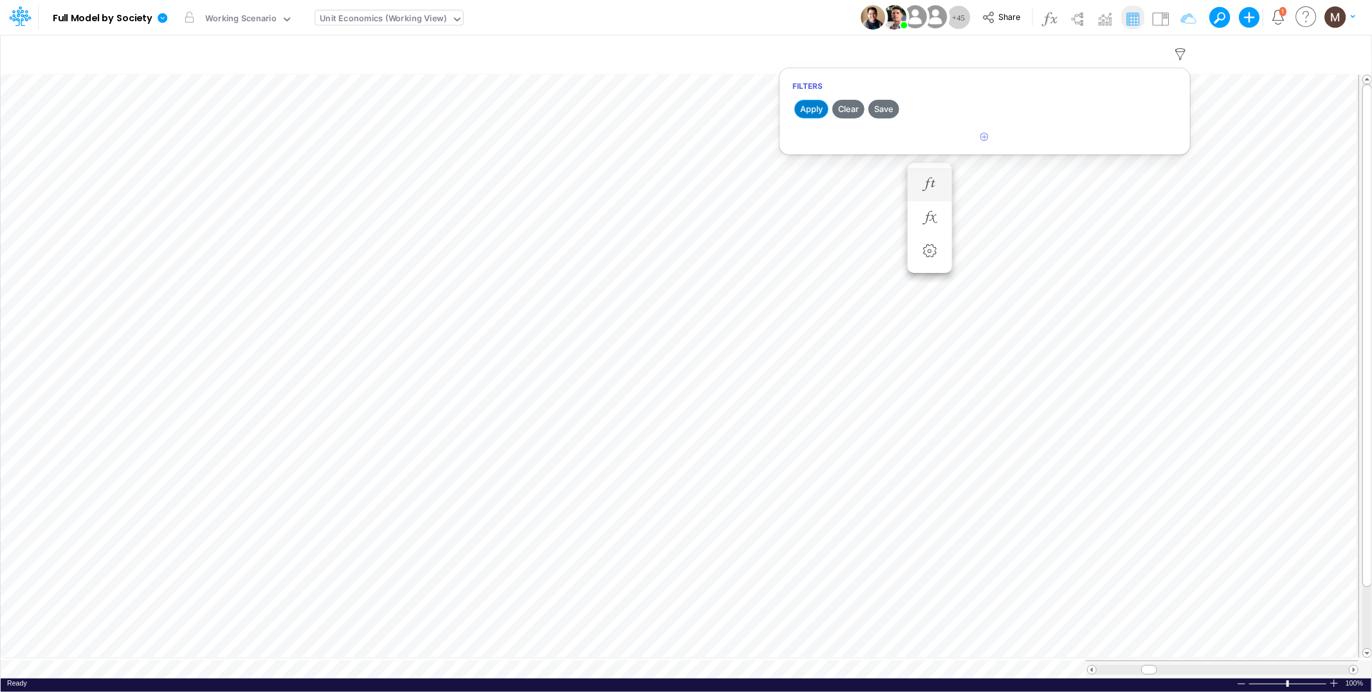
click at [806, 111] on button "Apply" at bounding box center [812, 109] width 34 height 19
click at [987, 134] on icon "button" at bounding box center [985, 137] width 8 height 8
click at [1078, 52] on input "text" at bounding box center [552, 54] width 1080 height 26
click at [1180, 52] on icon "button" at bounding box center [1181, 55] width 19 height 14
click at [986, 135] on icon "button" at bounding box center [985, 137] width 8 height 8
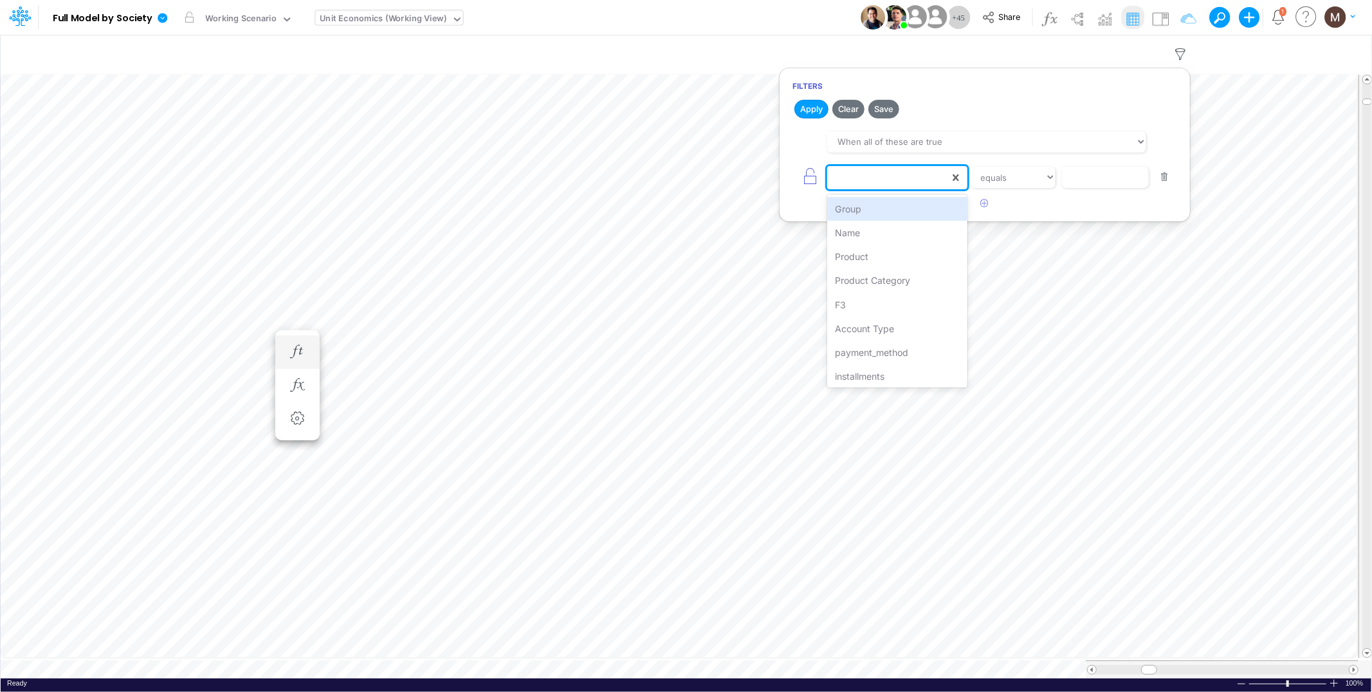
click at [919, 177] on div at bounding box center [888, 178] width 122 height 22
type input "name"
click at [927, 208] on div "Name" at bounding box center [897, 209] width 140 height 24
click at [1096, 190] on div "option Name, selected. 0 results available. Select is focused ,type to refine l…" at bounding box center [985, 177] width 385 height 29
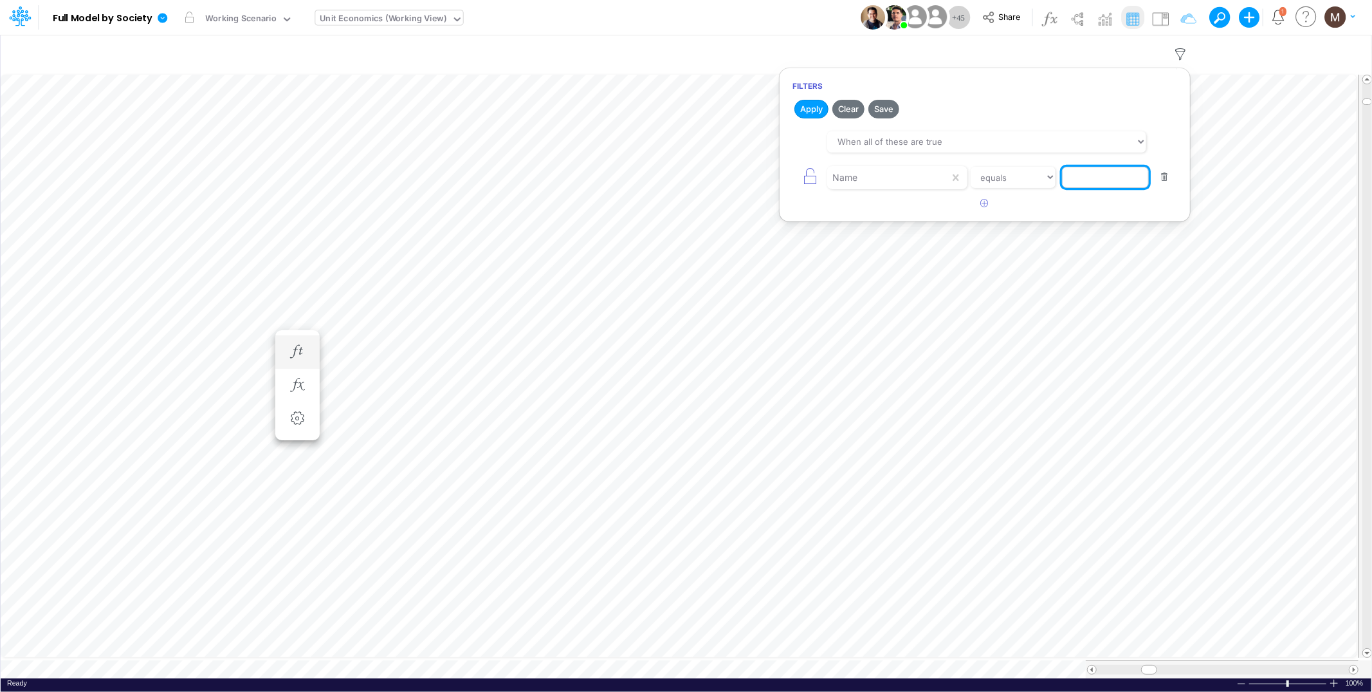
click at [1096, 185] on input "text" at bounding box center [1105, 178] width 87 height 22
paste input "CC Installment"
type input "CC Installment"
click at [815, 115] on button "Apply" at bounding box center [812, 109] width 34 height 19
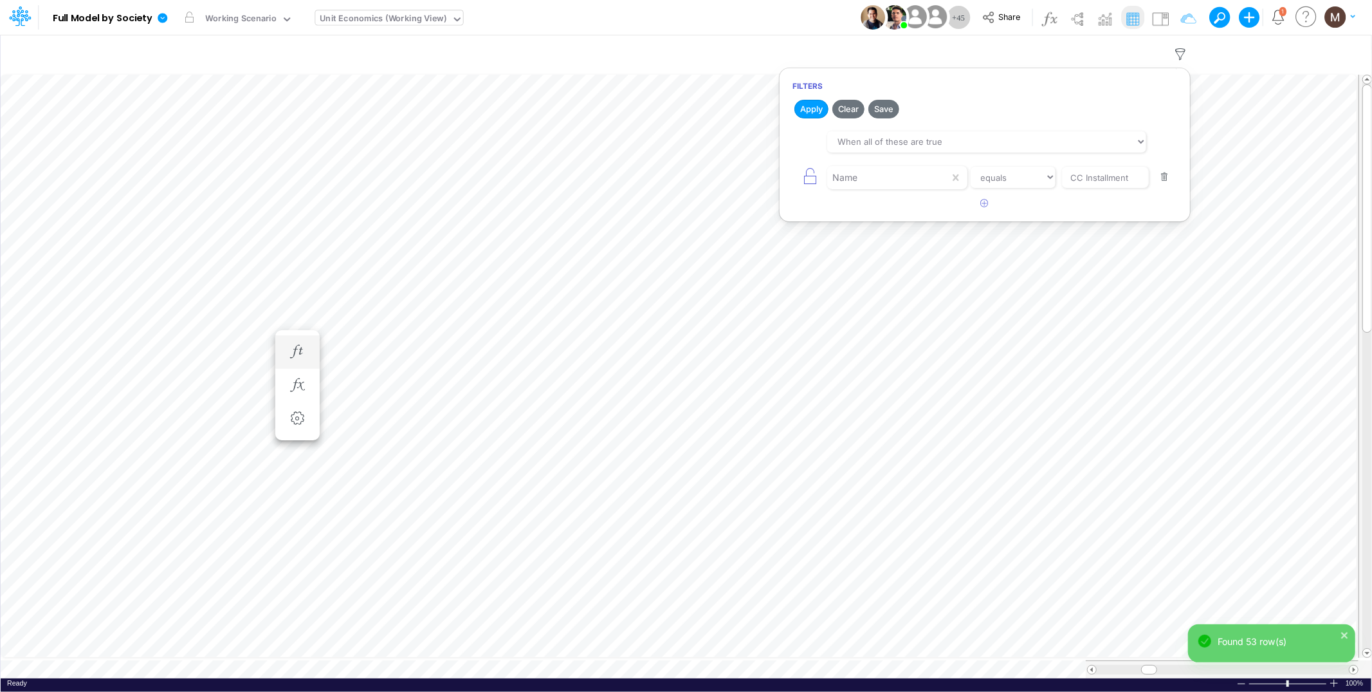
scroll to position [0, 1]
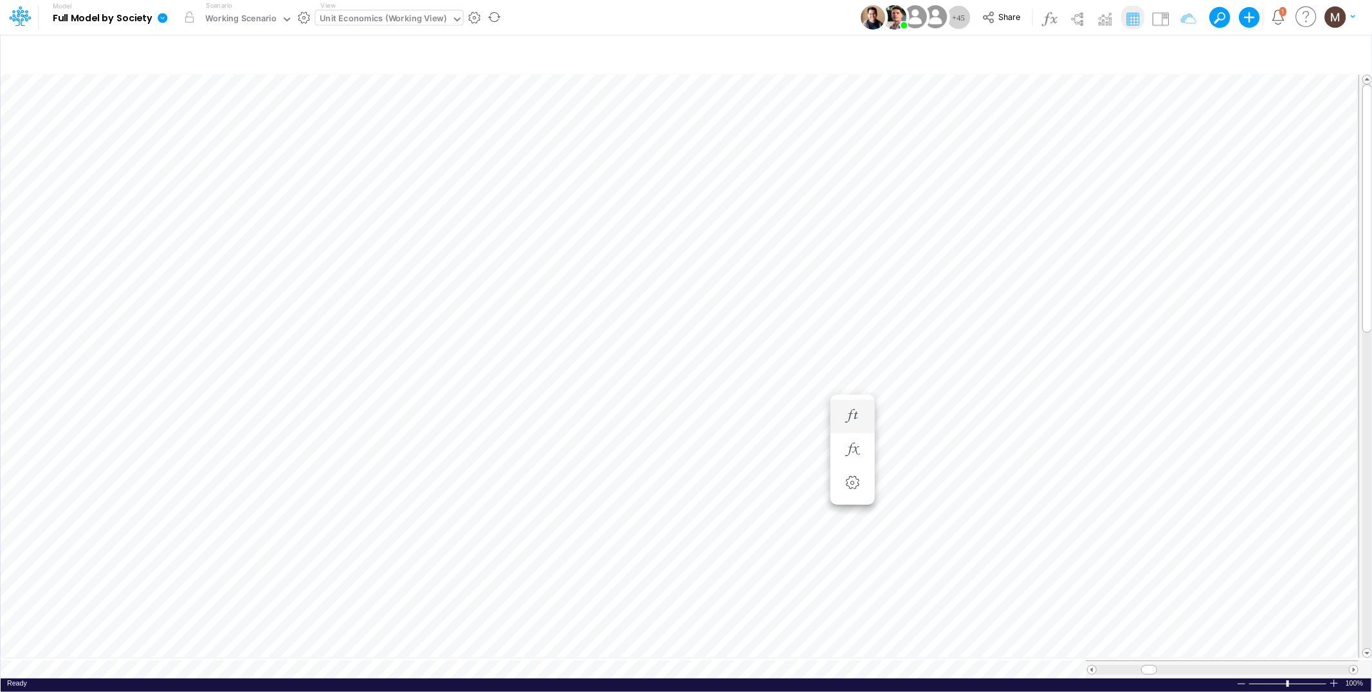
click at [163, 17] on icon at bounding box center [163, 18] width 10 height 10
click at [213, 111] on button "Export" at bounding box center [227, 112] width 138 height 21
click at [344, 124] on button "Excel" at bounding box center [366, 120] width 138 height 20
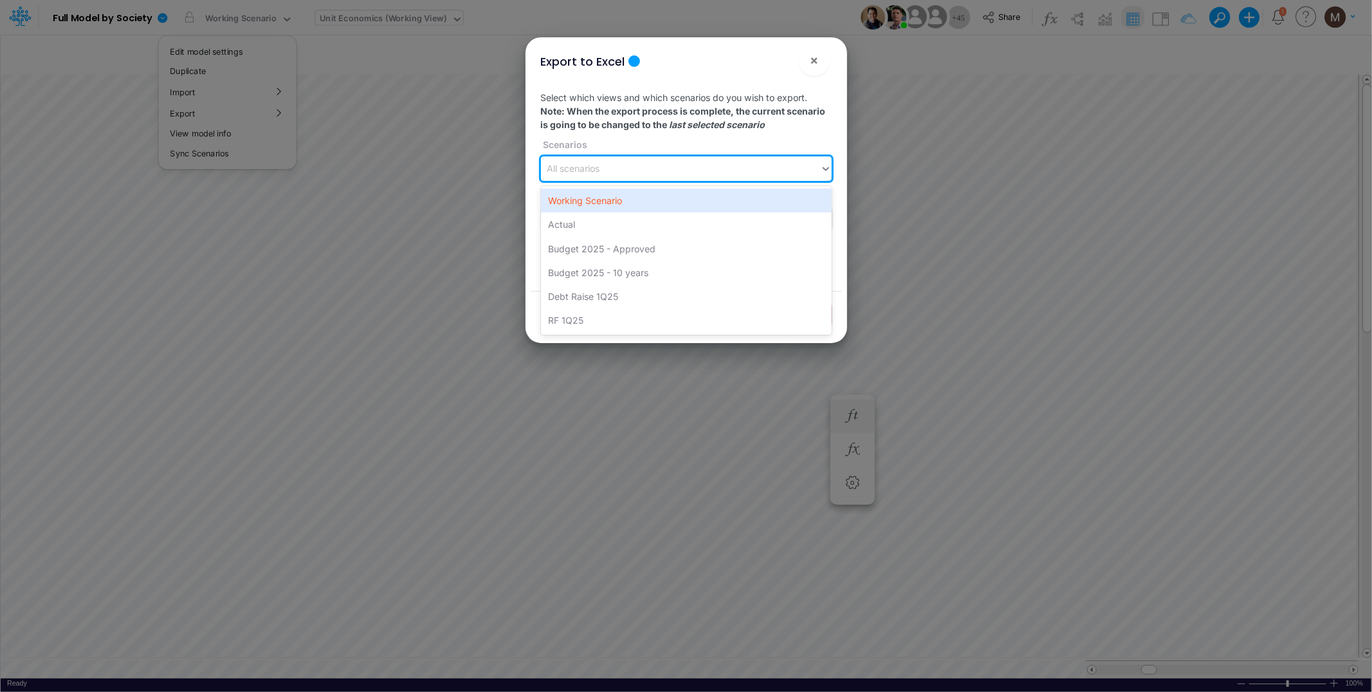
click at [648, 171] on div "All scenarios" at bounding box center [680, 168] width 279 height 21
type input "workin"
click at [654, 207] on div "Working Scenario" at bounding box center [686, 201] width 291 height 24
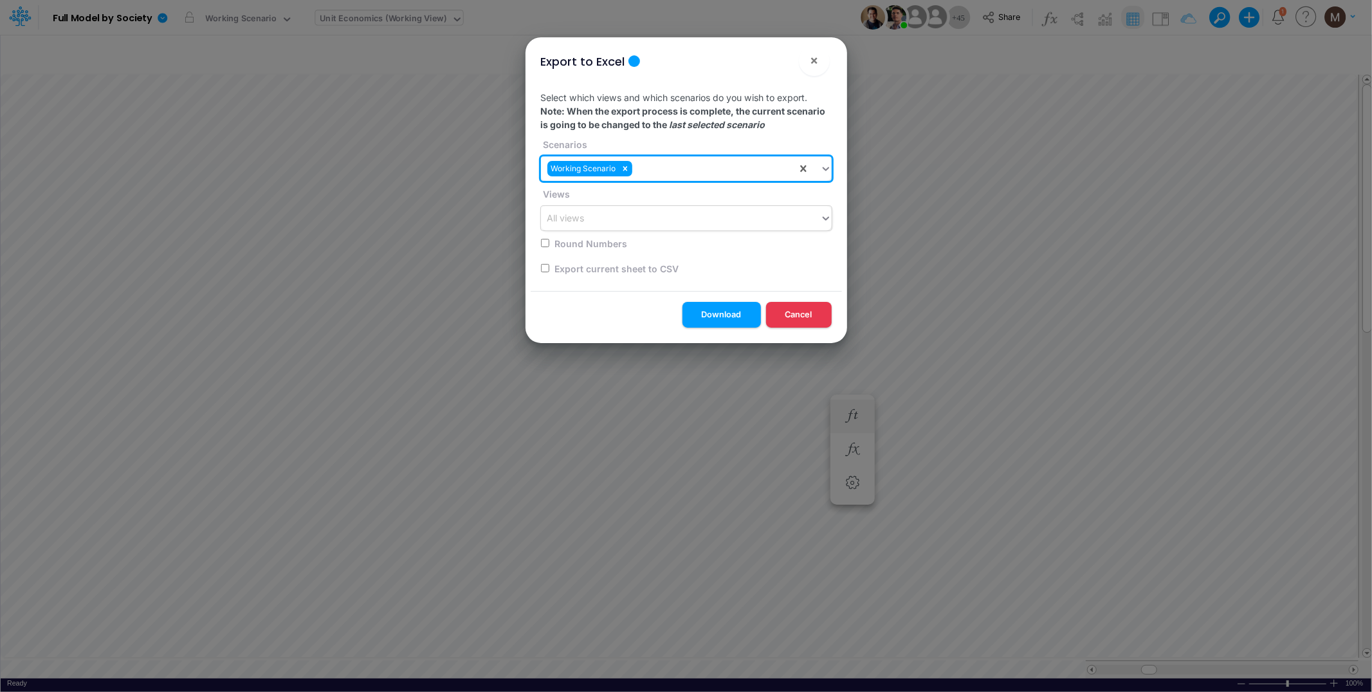
click at [641, 226] on div "All views" at bounding box center [680, 218] width 279 height 21
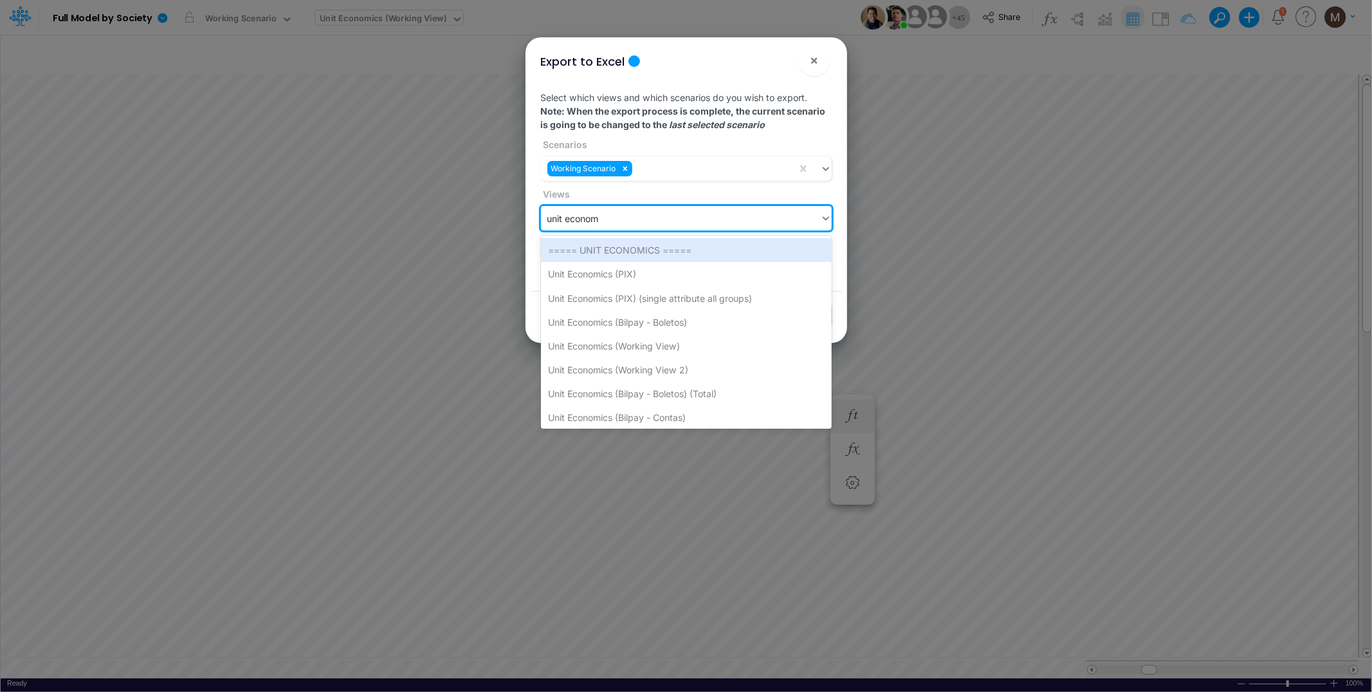
type input "unit economi"
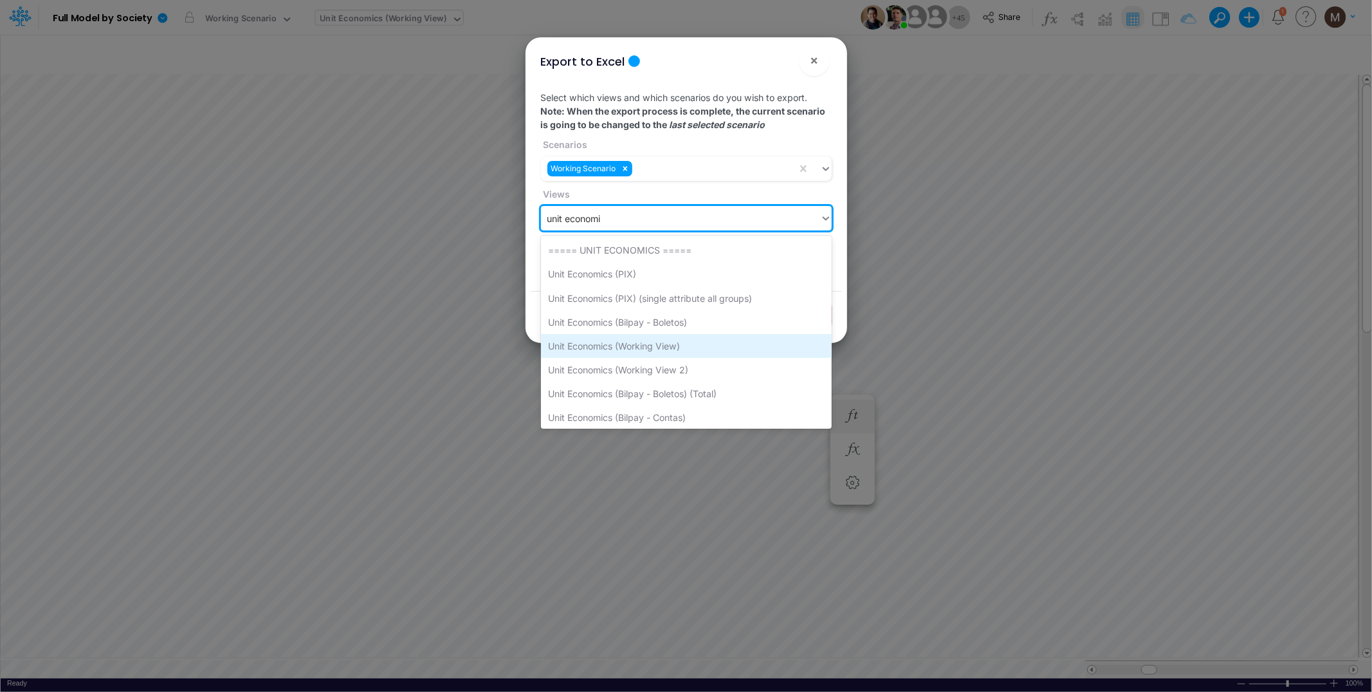
click at [631, 344] on div "Unit Economics (Working View)" at bounding box center [686, 346] width 291 height 24
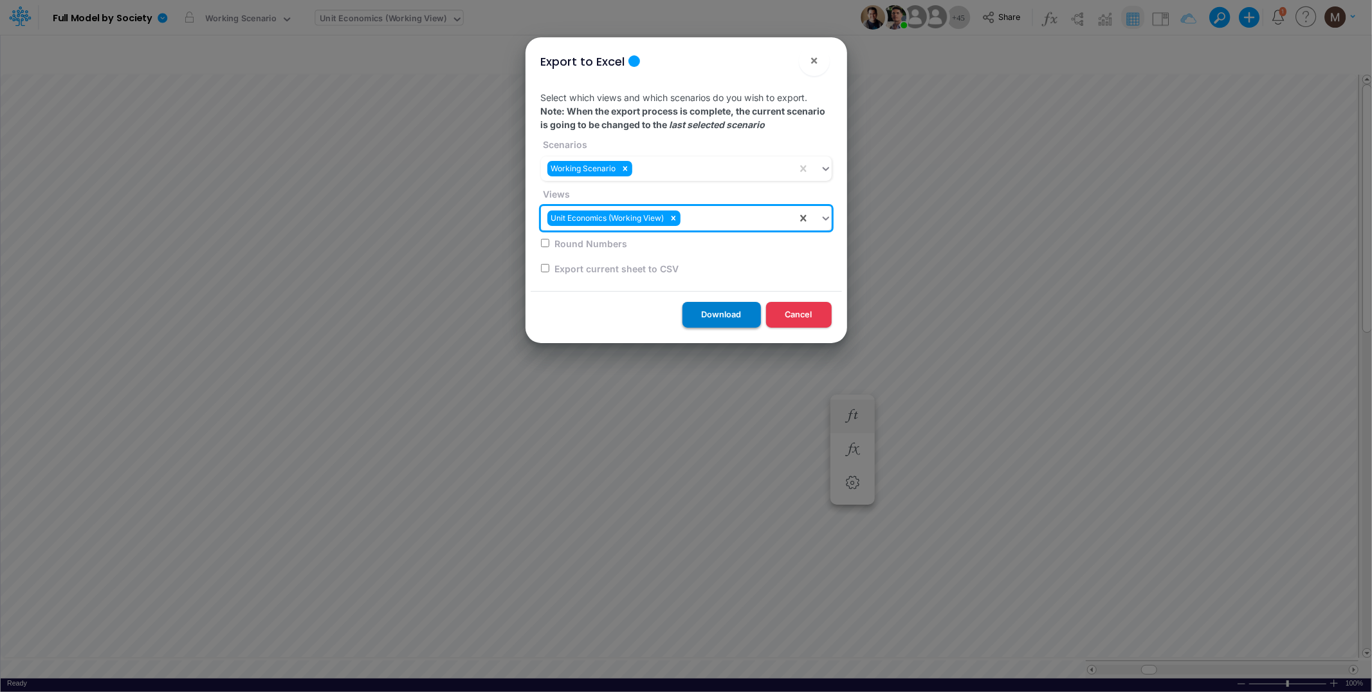
click at [712, 324] on button "Download" at bounding box center [722, 314] width 78 height 25
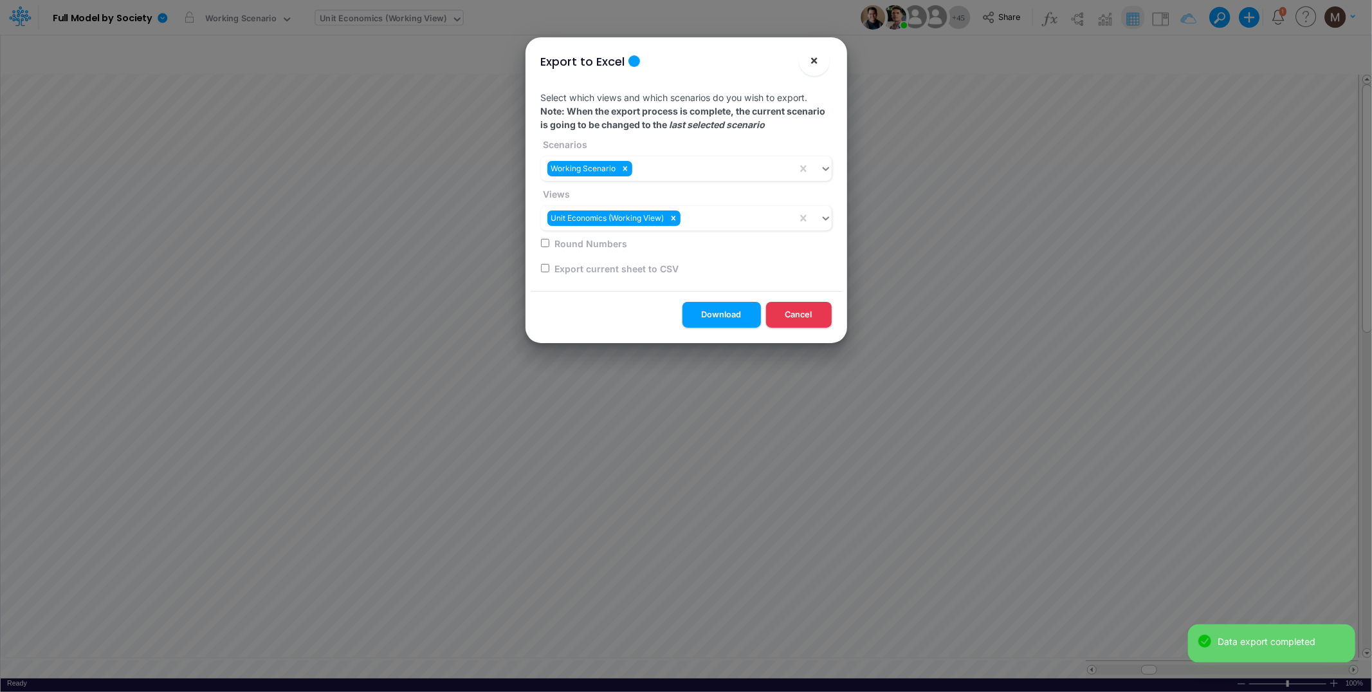
click at [813, 60] on span "×" at bounding box center [814, 59] width 8 height 15
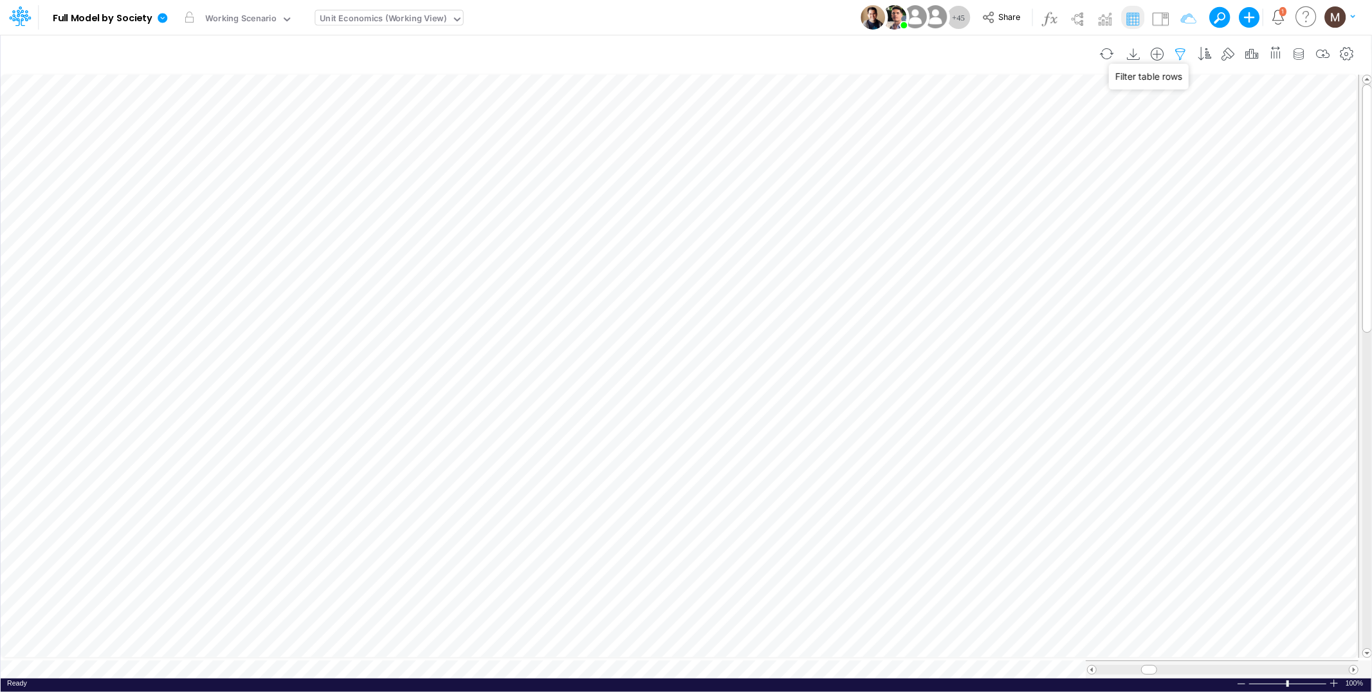
click at [1176, 55] on icon "button" at bounding box center [1181, 55] width 19 height 14
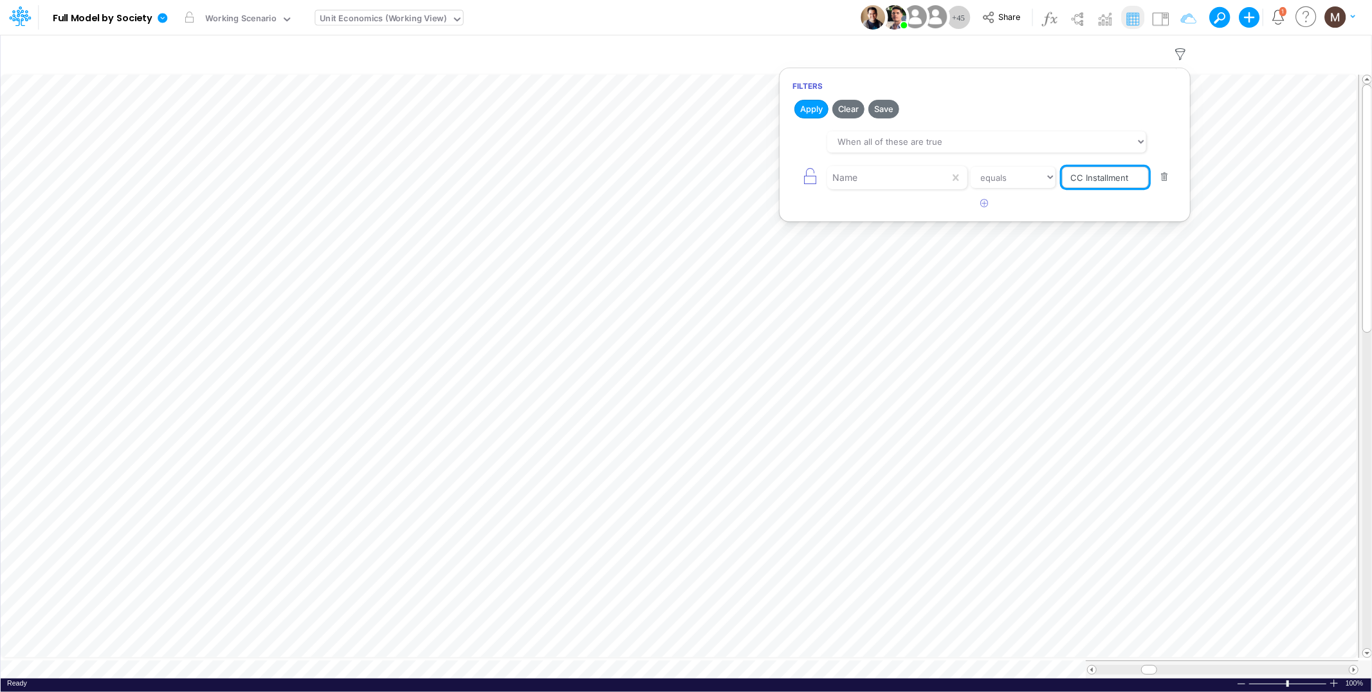
click at [1110, 175] on input "CC Installment" at bounding box center [1105, 178] width 87 height 22
type input "Processing Cost %"
click at [982, 207] on icon "button" at bounding box center [985, 203] width 8 height 8
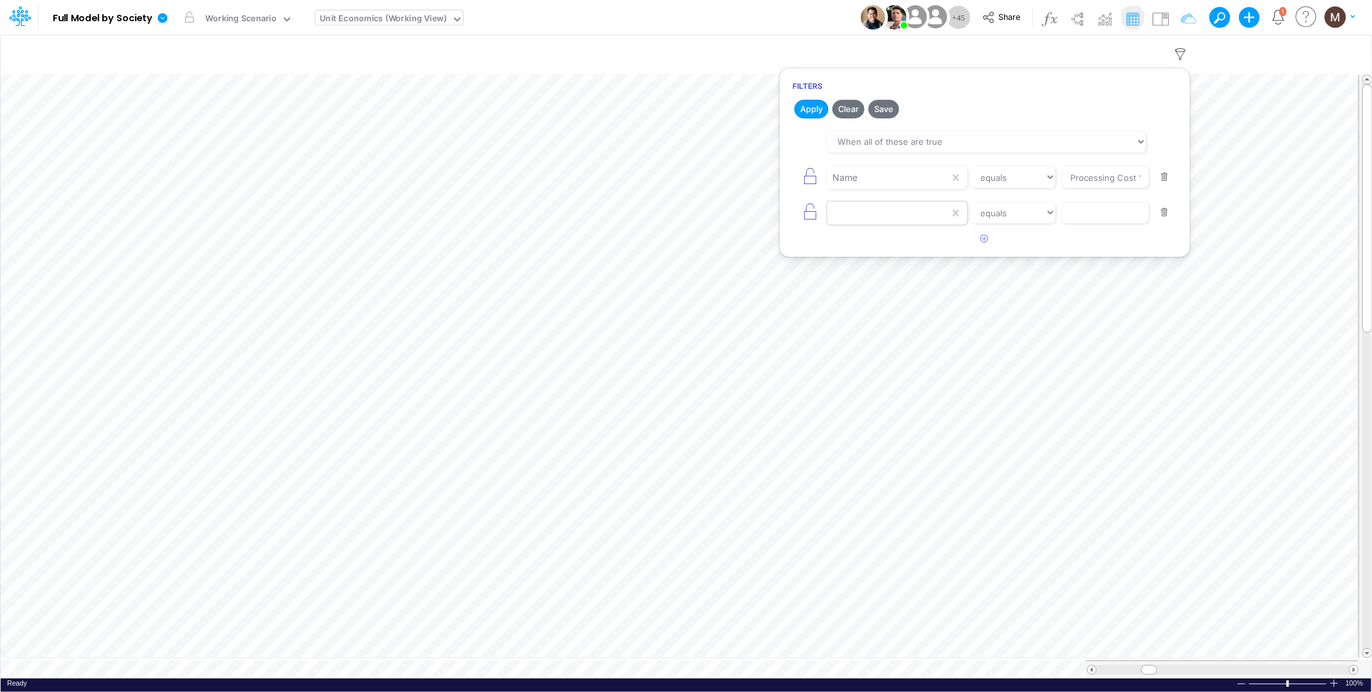
click at [901, 220] on div at bounding box center [888, 213] width 122 height 22
type input "name"
drag, startPoint x: 923, startPoint y: 252, endPoint x: 937, endPoint y: 257, distance: 14.9
click at [937, 257] on div "Name" at bounding box center [897, 244] width 140 height 29
click at [905, 245] on div "Name" at bounding box center [897, 245] width 140 height 24
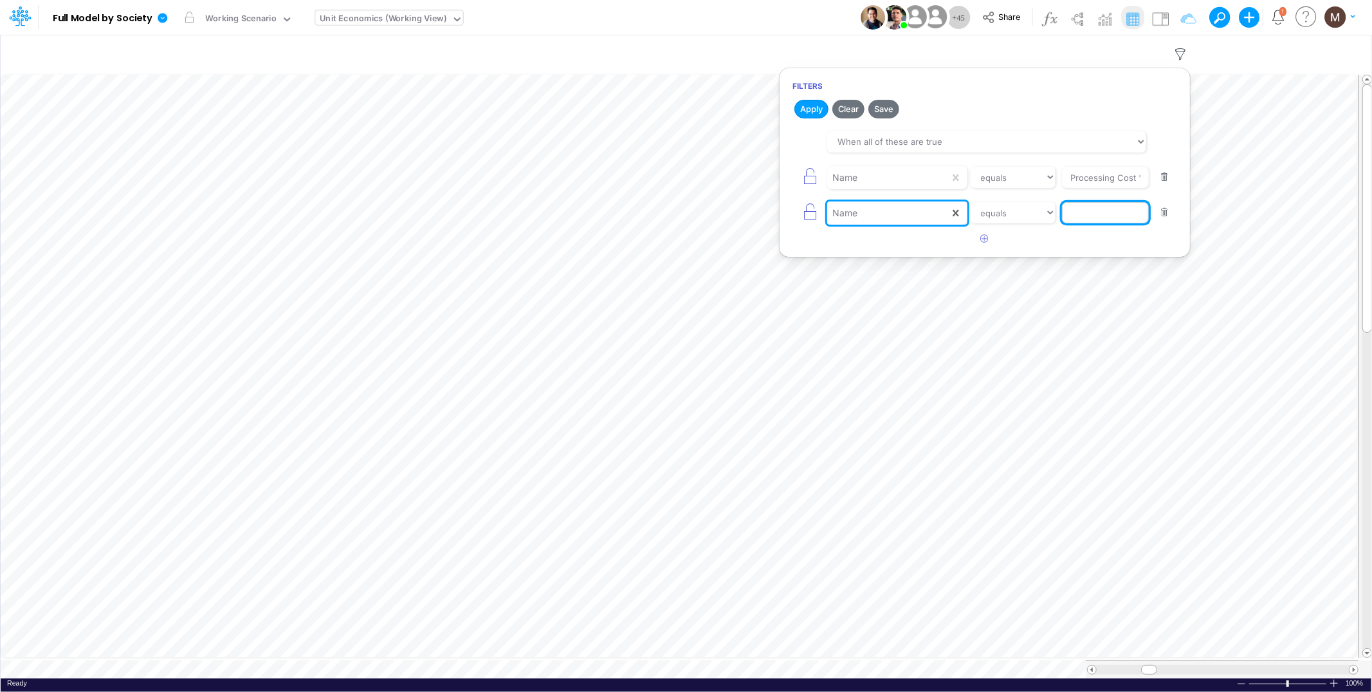
click at [1085, 220] on input "text" at bounding box center [1105, 213] width 87 height 22
type input "processing cost"
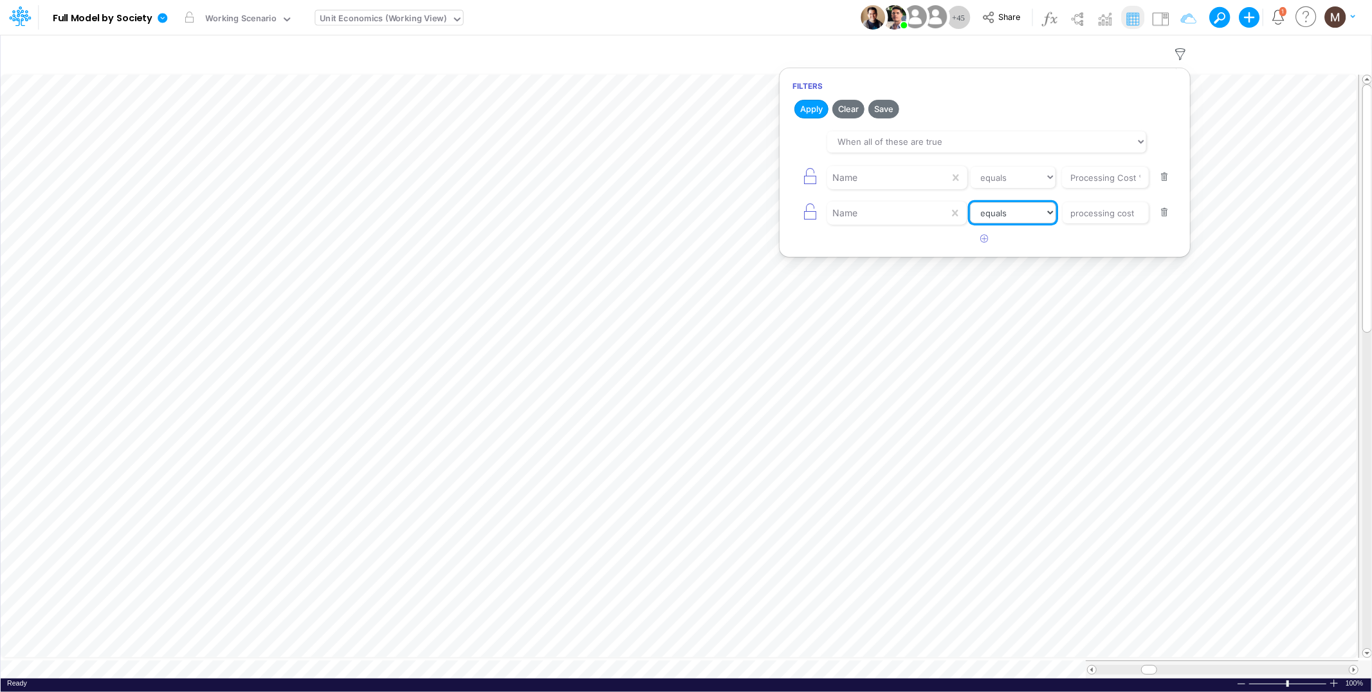
click at [993, 215] on select "equals not equal starts with ends with contains" at bounding box center [1013, 213] width 86 height 22
select select "contains"
click at [970, 202] on select "equals not equal starts with ends with contains" at bounding box center [1013, 213] width 86 height 22
click at [1166, 174] on button "button" at bounding box center [1164, 177] width 25 height 17
select select "contains"
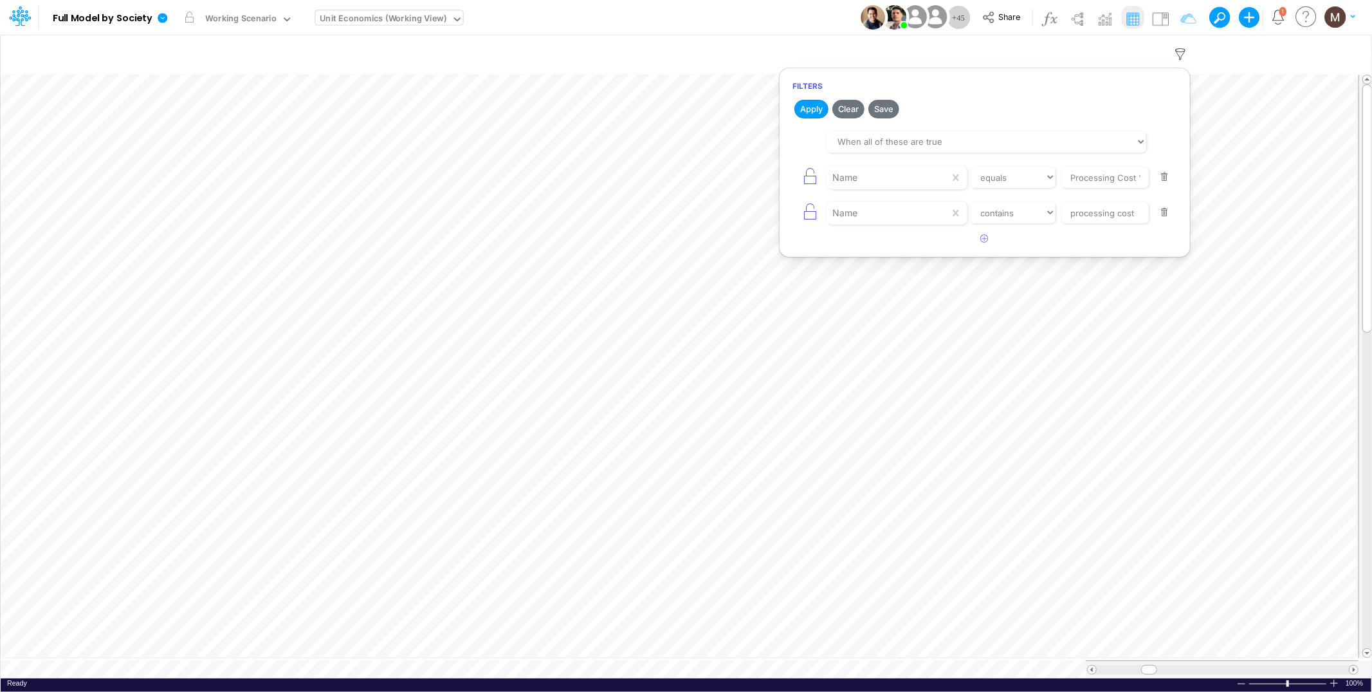
type input "processing cost"
click at [982, 207] on icon "button" at bounding box center [985, 203] width 8 height 8
click at [900, 215] on div at bounding box center [888, 213] width 122 height 22
type input "produc"
click at [907, 250] on div "Product" at bounding box center [897, 245] width 140 height 24
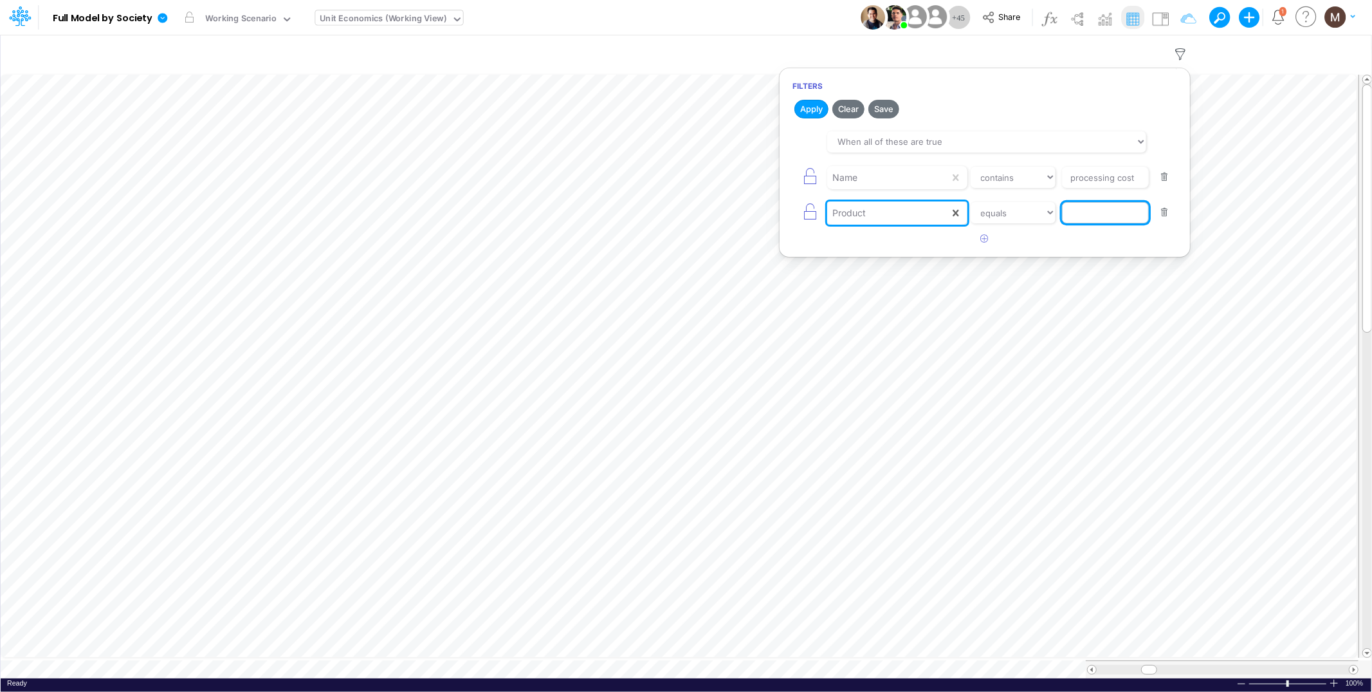
click at [1120, 212] on input "text" at bounding box center [1105, 213] width 87 height 22
type input "other / others / pj"
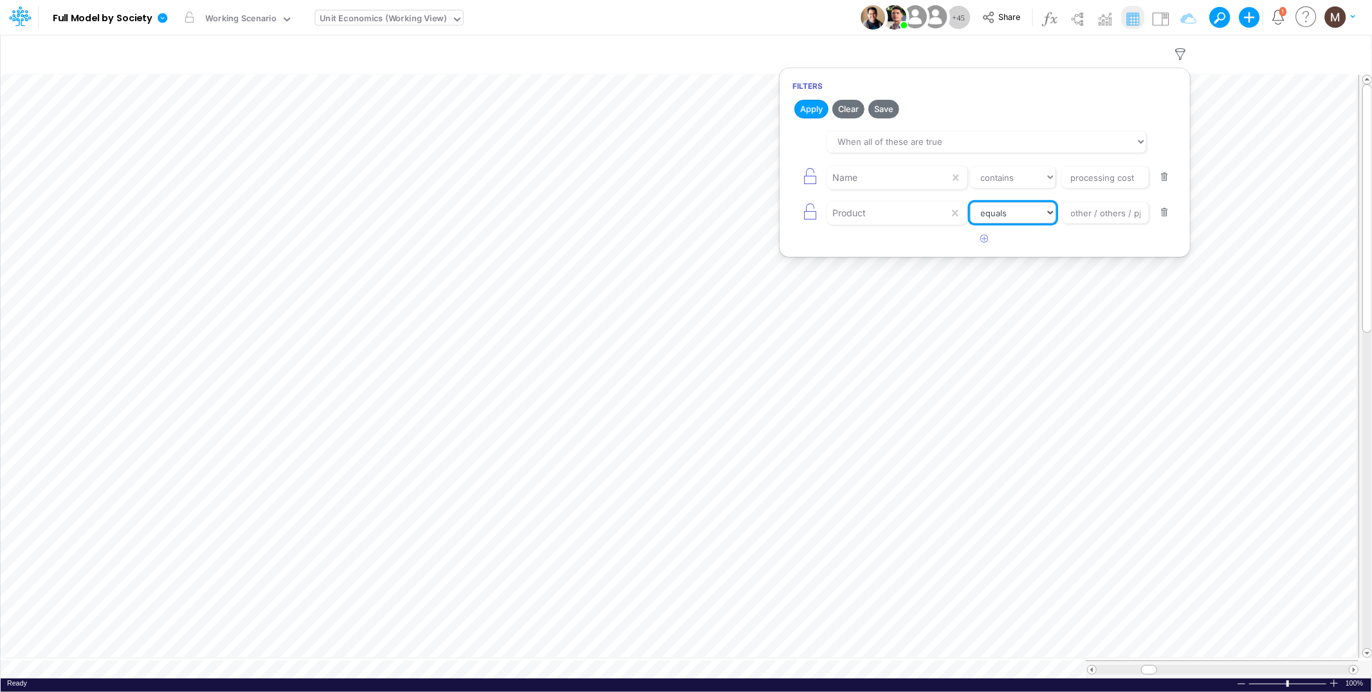
click at [1027, 217] on select "equals not equal starts with ends with contains" at bounding box center [1013, 213] width 86 height 22
select select "contains"
click at [970, 202] on select "equals not equal starts with ends with contains" at bounding box center [1013, 213] width 86 height 22
click at [804, 115] on button "Apply" at bounding box center [812, 109] width 34 height 19
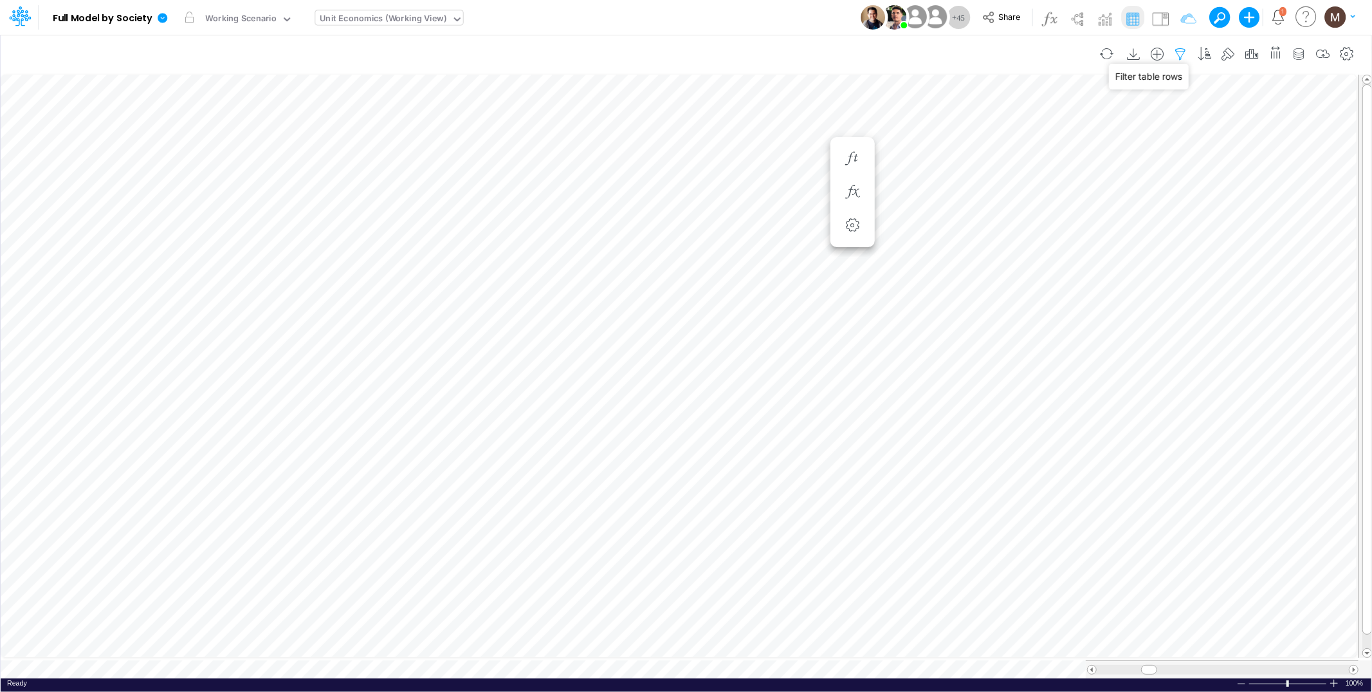
click at [1181, 58] on icon "button" at bounding box center [1181, 55] width 19 height 14
select select "contains"
click at [1165, 181] on button "button" at bounding box center [1164, 177] width 25 height 17
type input "other / others / pj"
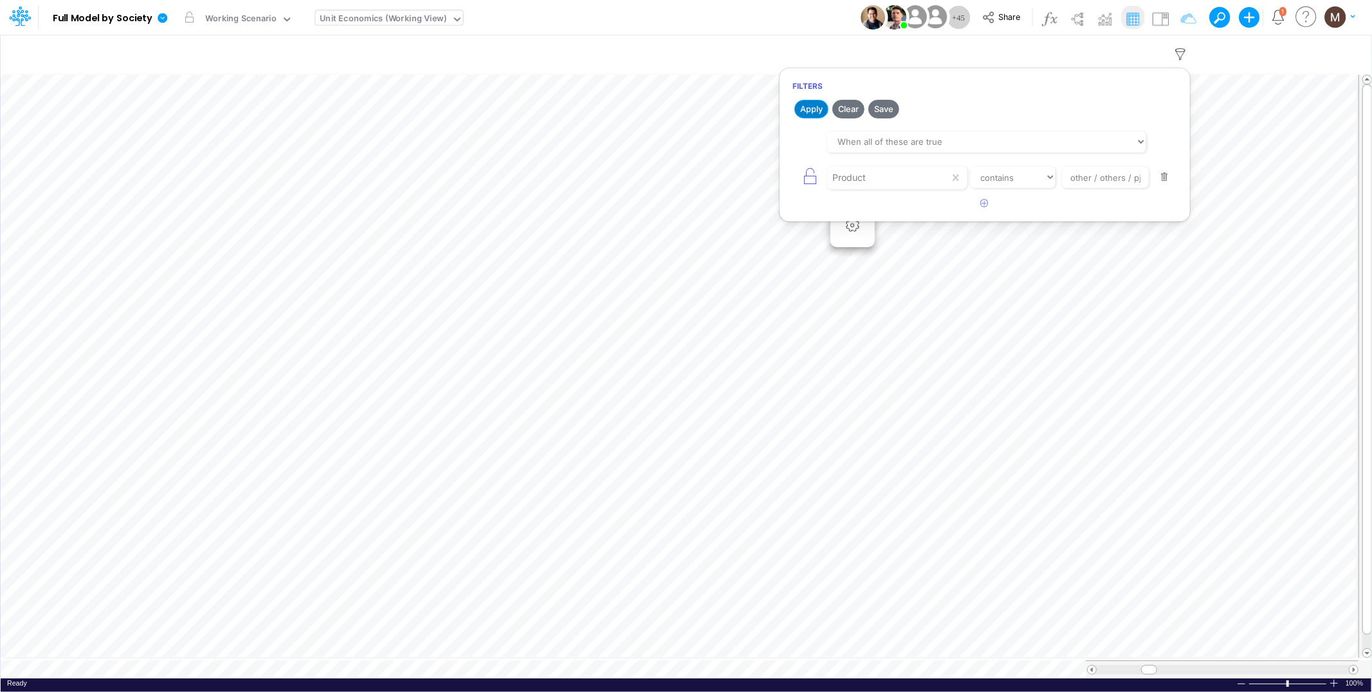
click at [801, 108] on button "Apply" at bounding box center [812, 109] width 34 height 19
click at [928, 542] on icon "button" at bounding box center [929, 545] width 19 height 14
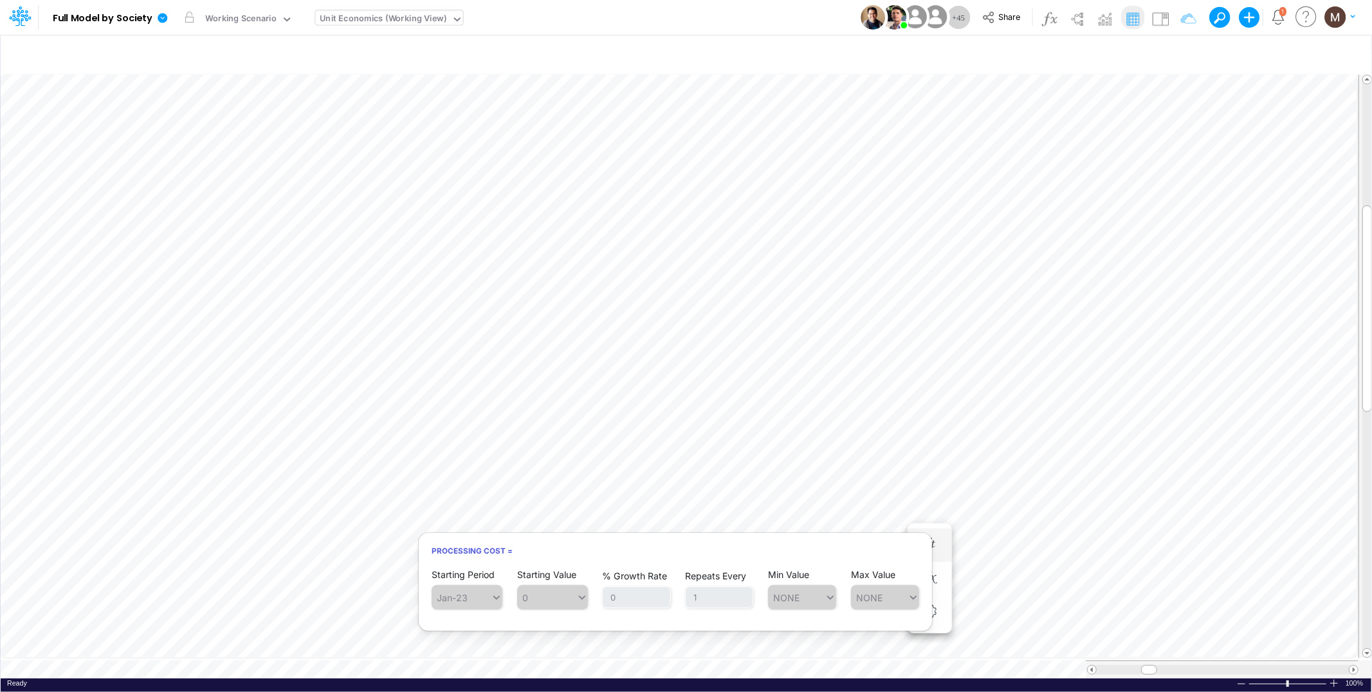
scroll to position [0, 1]
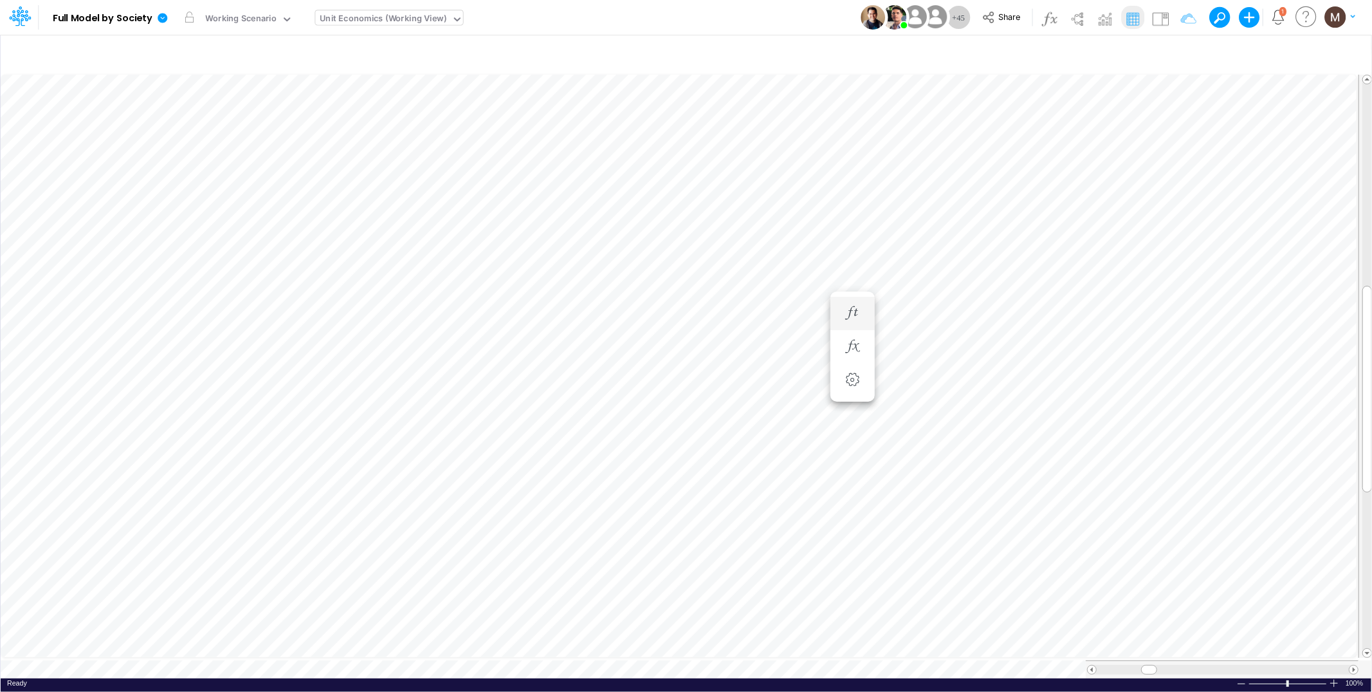
scroll to position [0, 1]
click at [938, 378] on icon "button" at bounding box center [929, 372] width 19 height 14
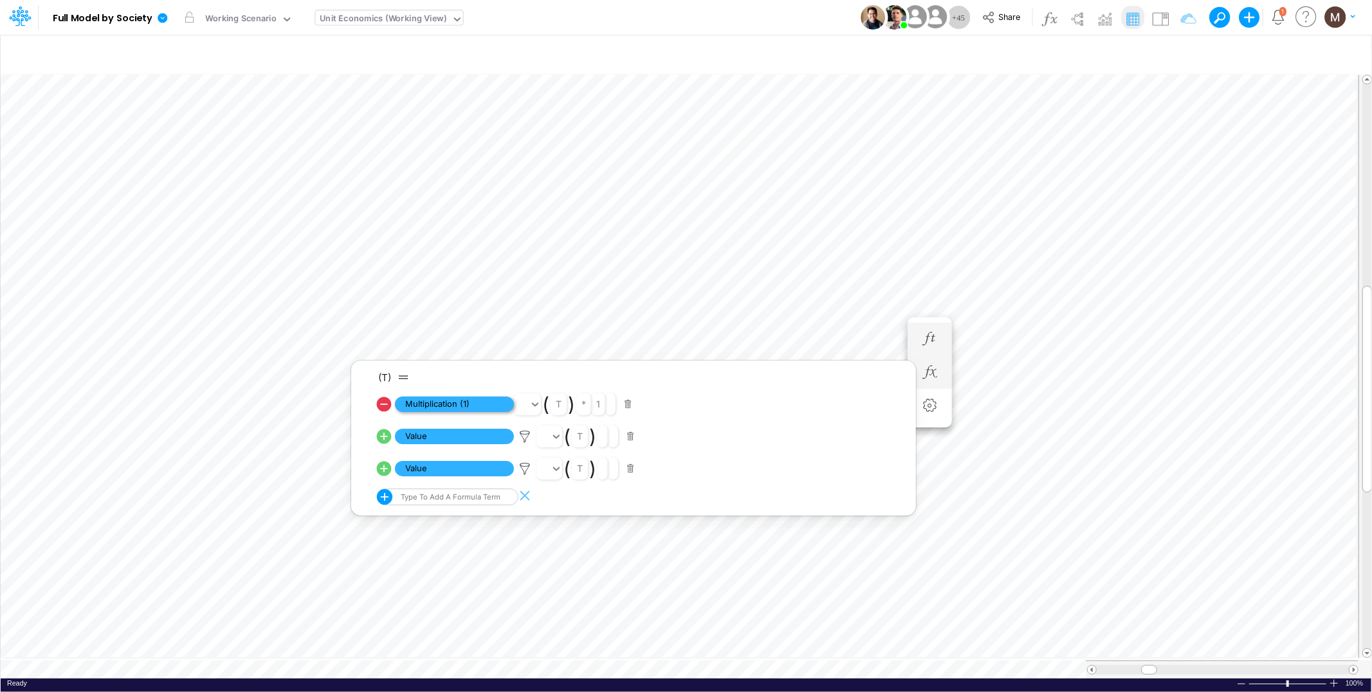
click at [493, 403] on span "Multiplication (1)" at bounding box center [454, 404] width 119 height 16
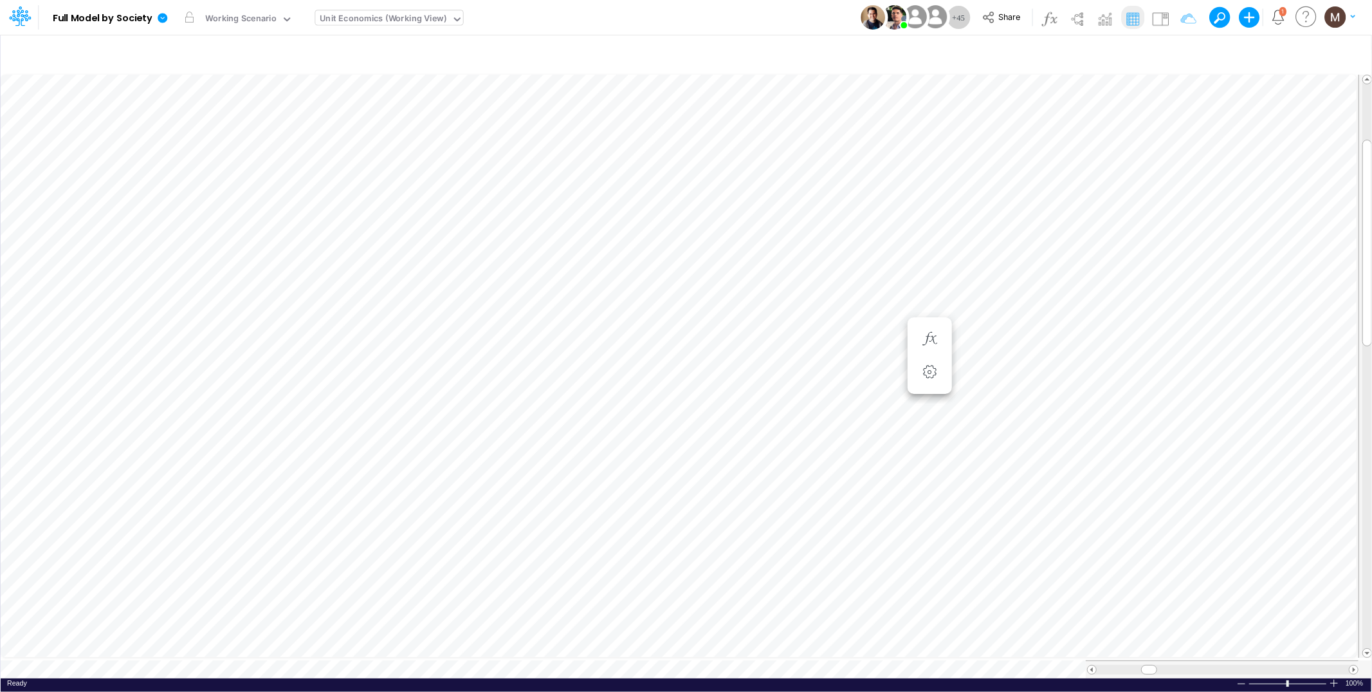
scroll to position [0, 1]
click at [928, 257] on icon "button" at bounding box center [929, 262] width 19 height 14
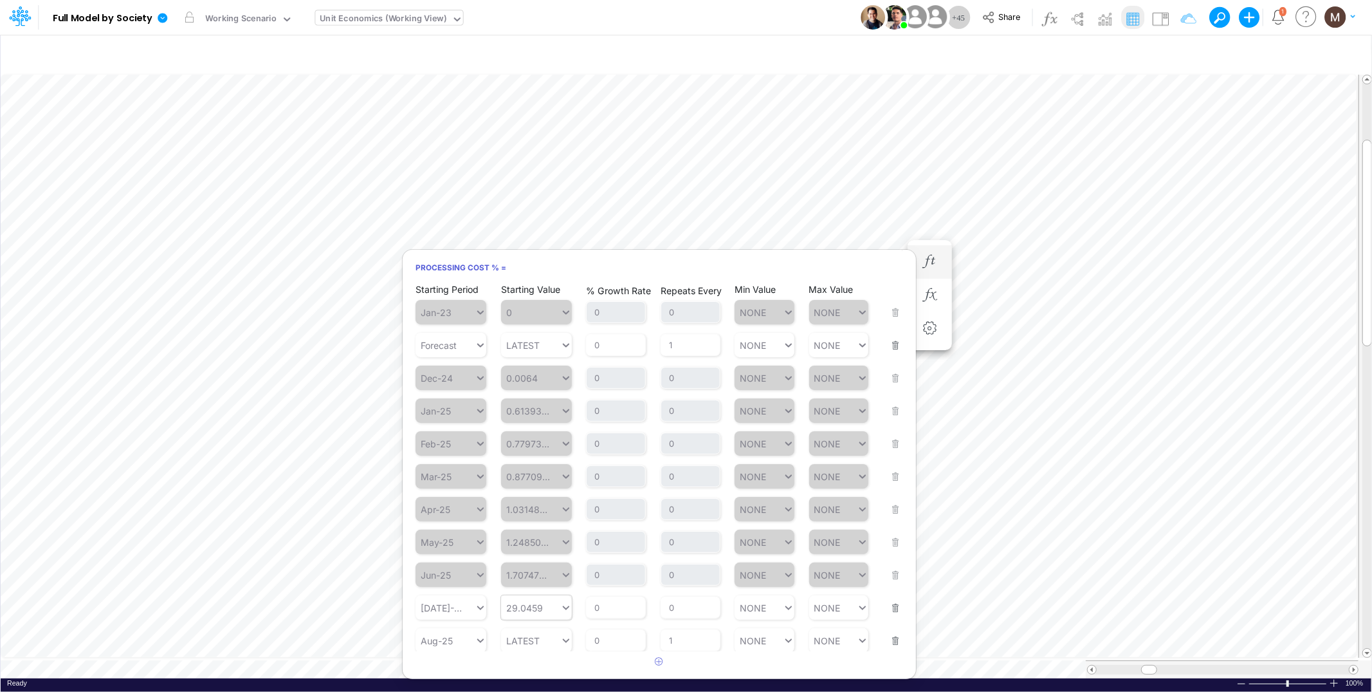
scroll to position [3, 0]
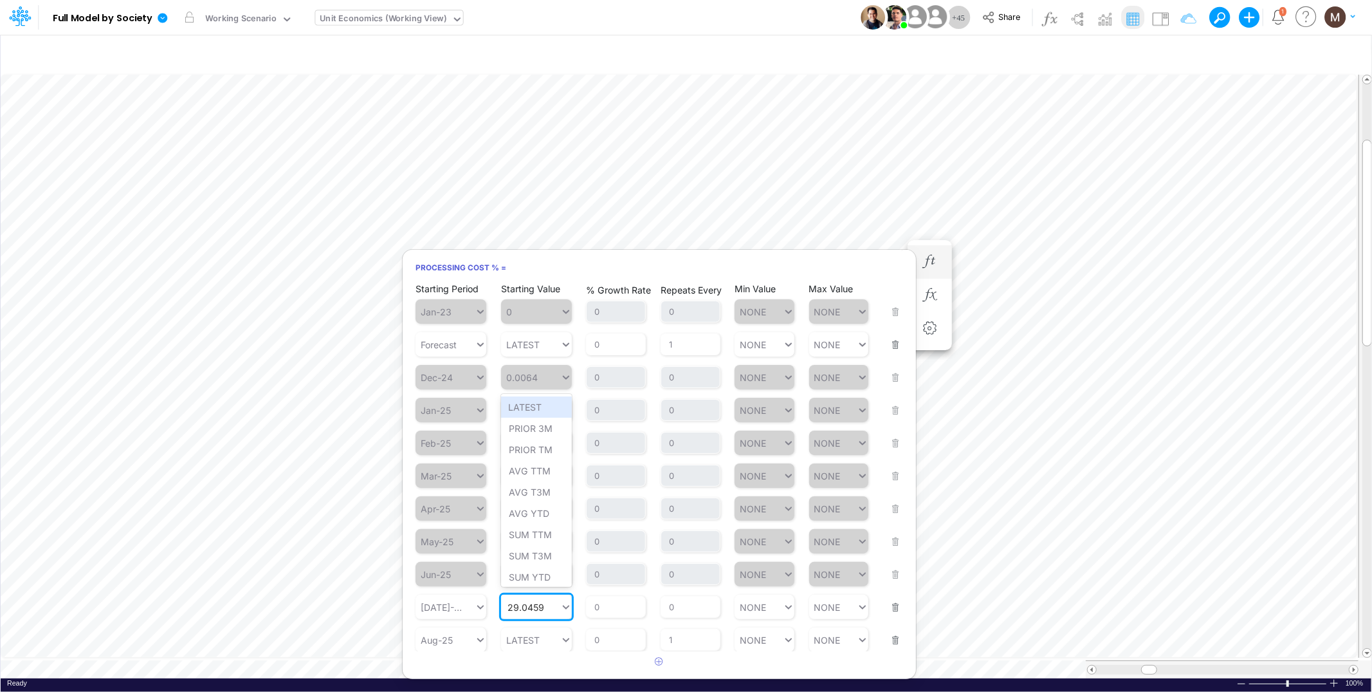
click at [548, 600] on div "29.0459 29.0459" at bounding box center [530, 607] width 59 height 19
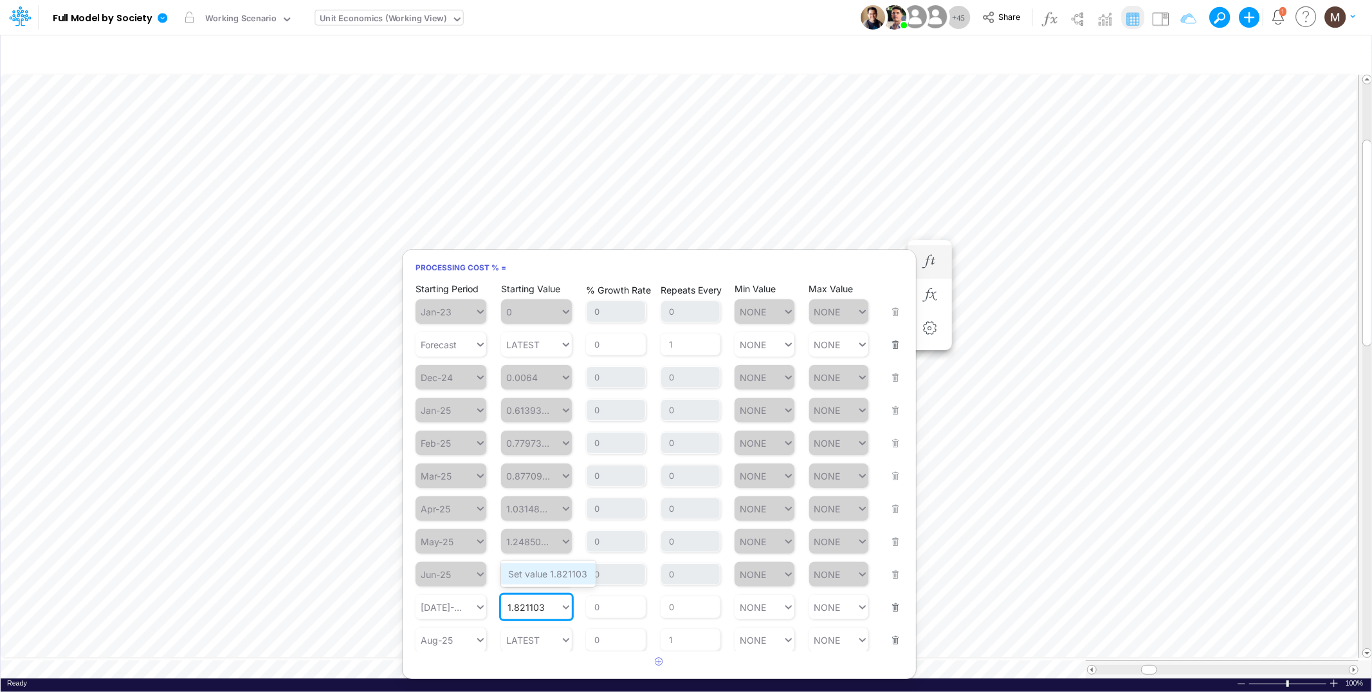
click at [536, 577] on div "Set value 1.821103" at bounding box center [548, 573] width 95 height 21
type input "1.821103"
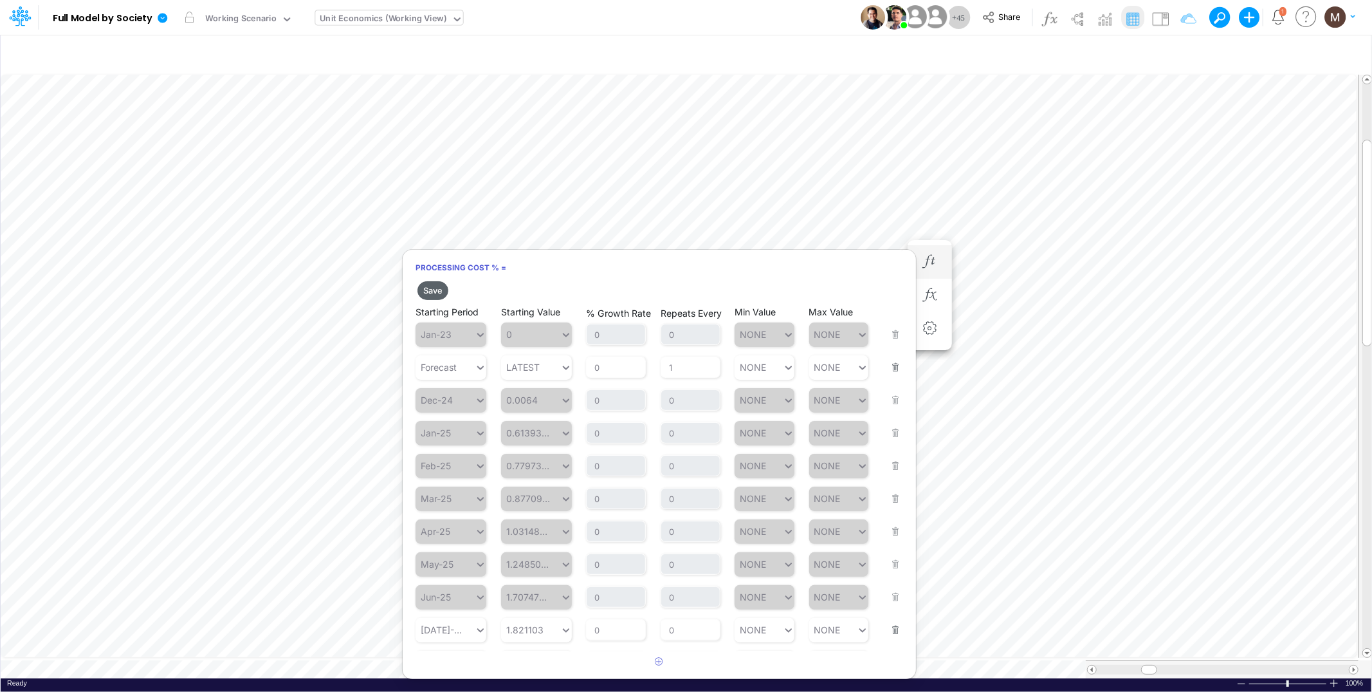
click at [432, 291] on button "Save" at bounding box center [433, 290] width 31 height 19
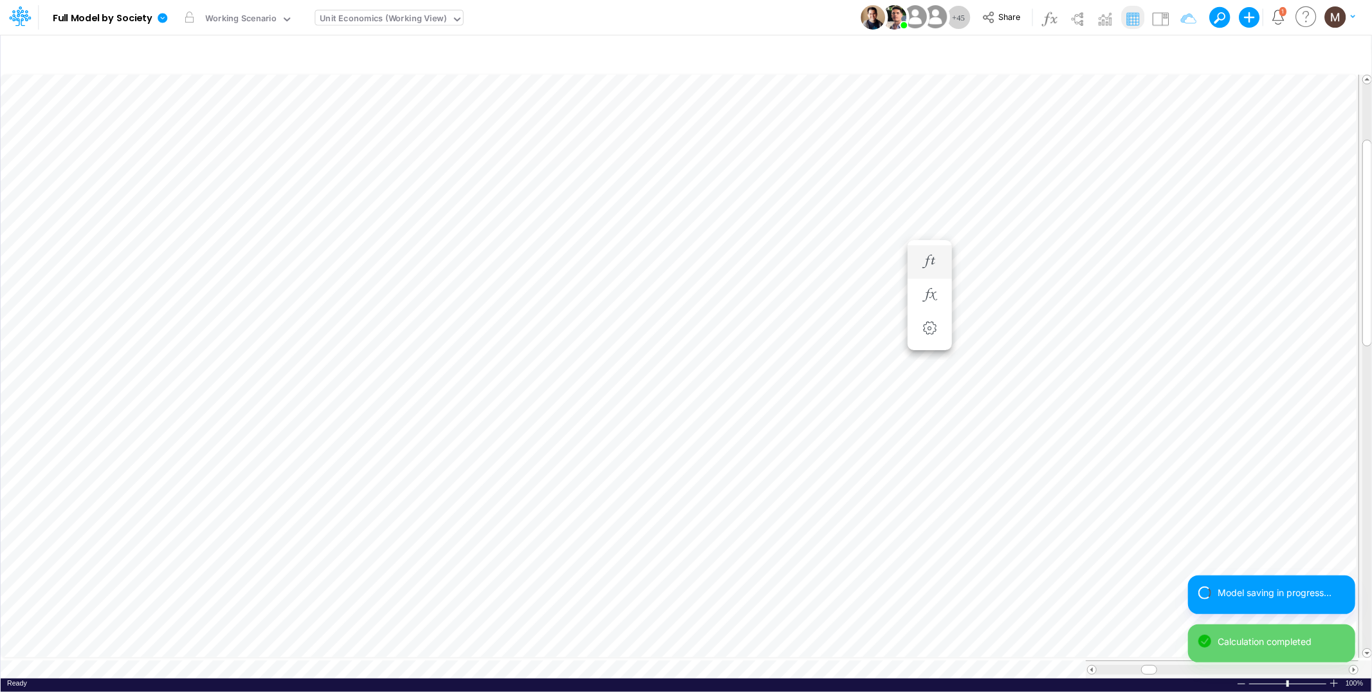
scroll to position [0, 1]
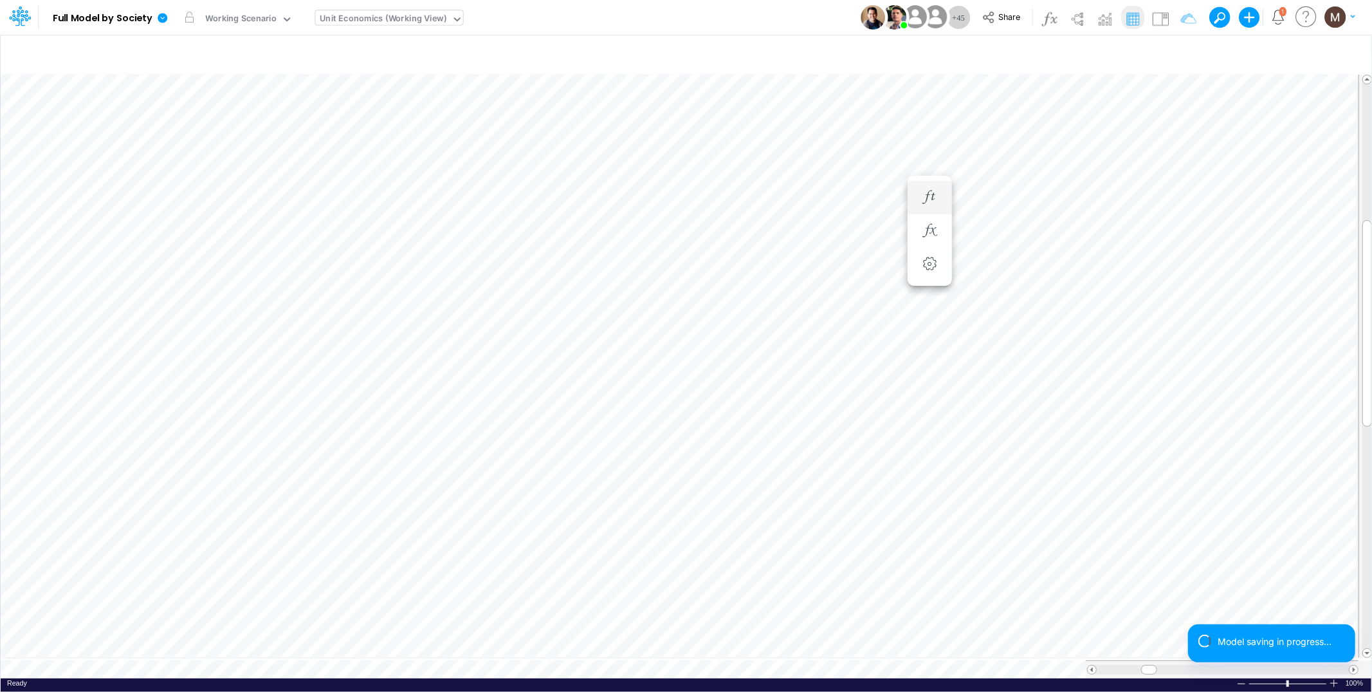
scroll to position [0, 1]
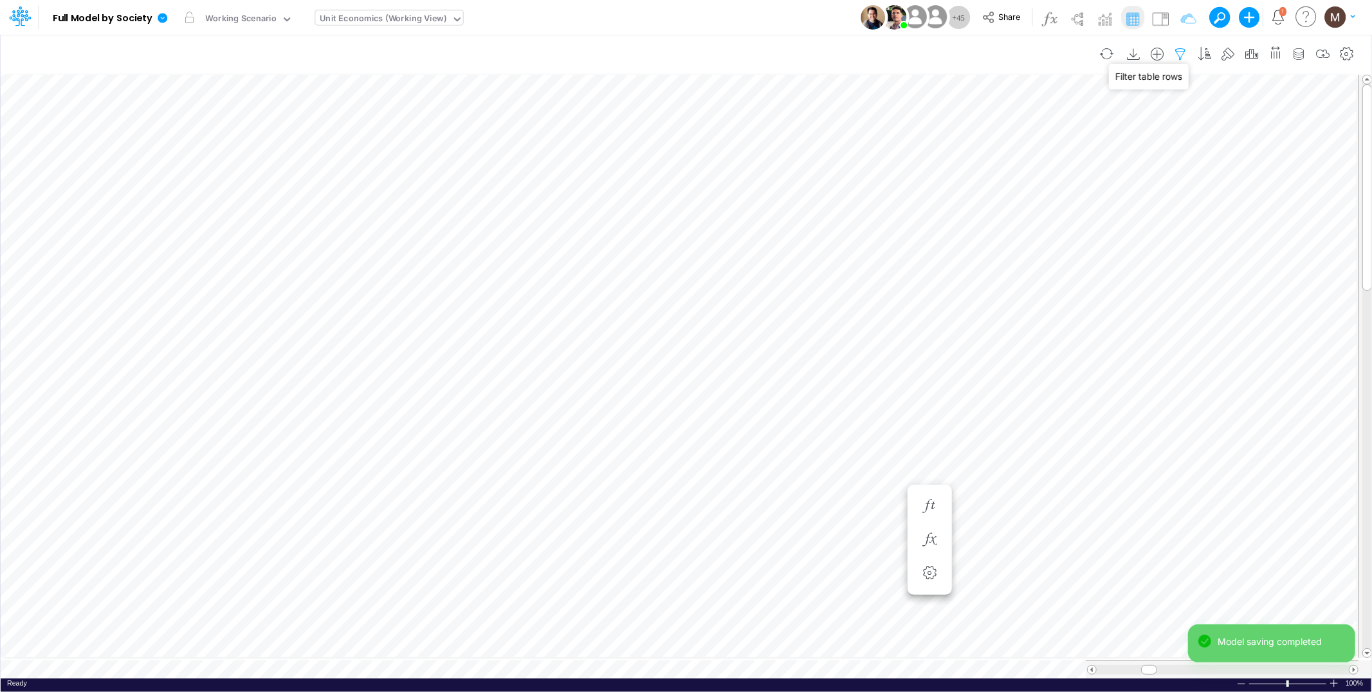
click at [1176, 53] on icon "button" at bounding box center [1181, 55] width 19 height 14
select select "contains"
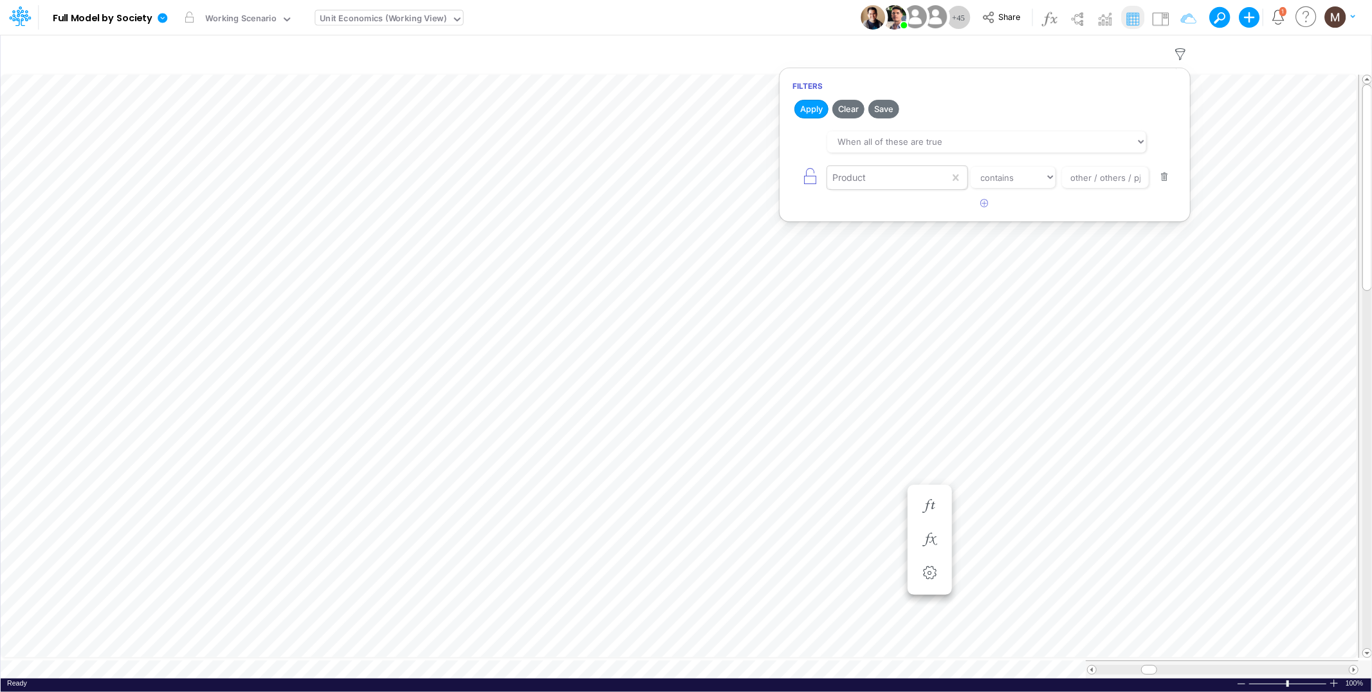
click at [940, 180] on div "Product" at bounding box center [888, 178] width 122 height 22
type input "name"
click at [913, 217] on div "Name" at bounding box center [897, 209] width 140 height 24
click at [1033, 185] on select "equals not equal starts with ends with contains" at bounding box center [1013, 178] width 86 height 22
select select "equals"
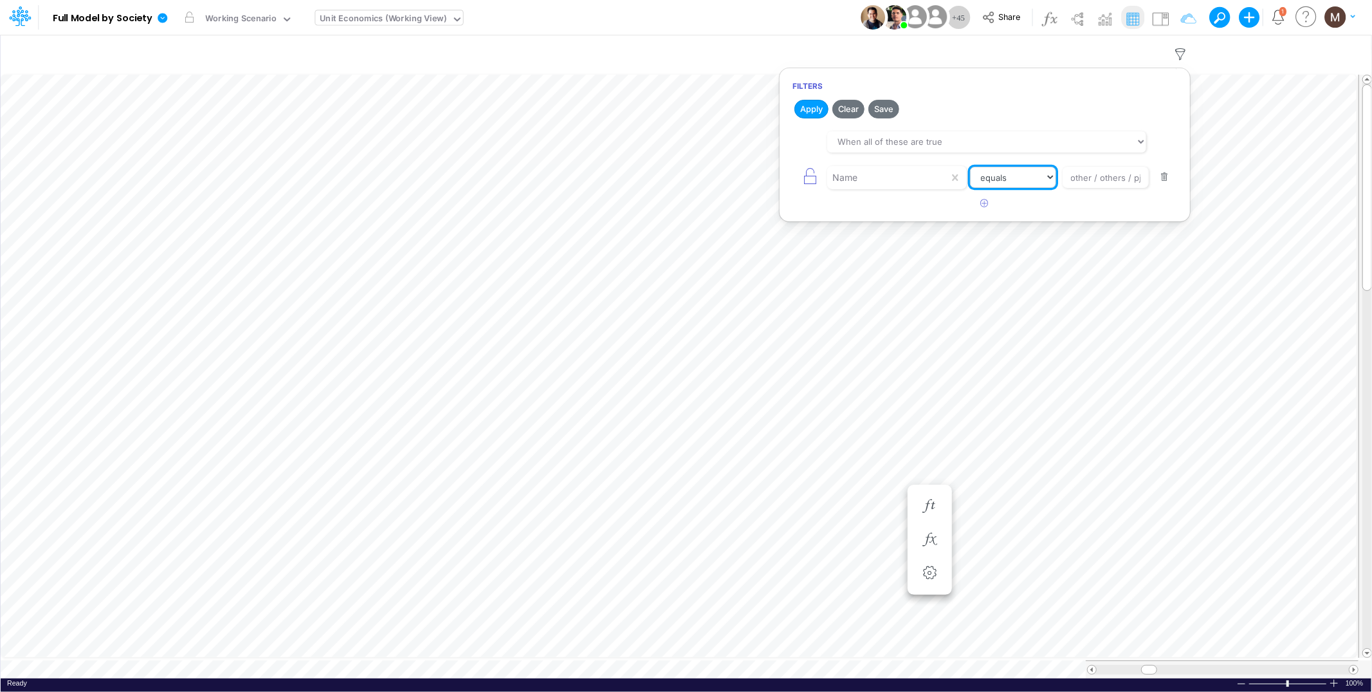
click at [970, 167] on select "equals not equal starts with ends with contains" at bounding box center [1013, 178] width 86 height 22
click at [1082, 181] on input "other / others / pj" at bounding box center [1105, 178] width 87 height 22
click at [1105, 178] on input "other / others / pj" at bounding box center [1105, 178] width 87 height 22
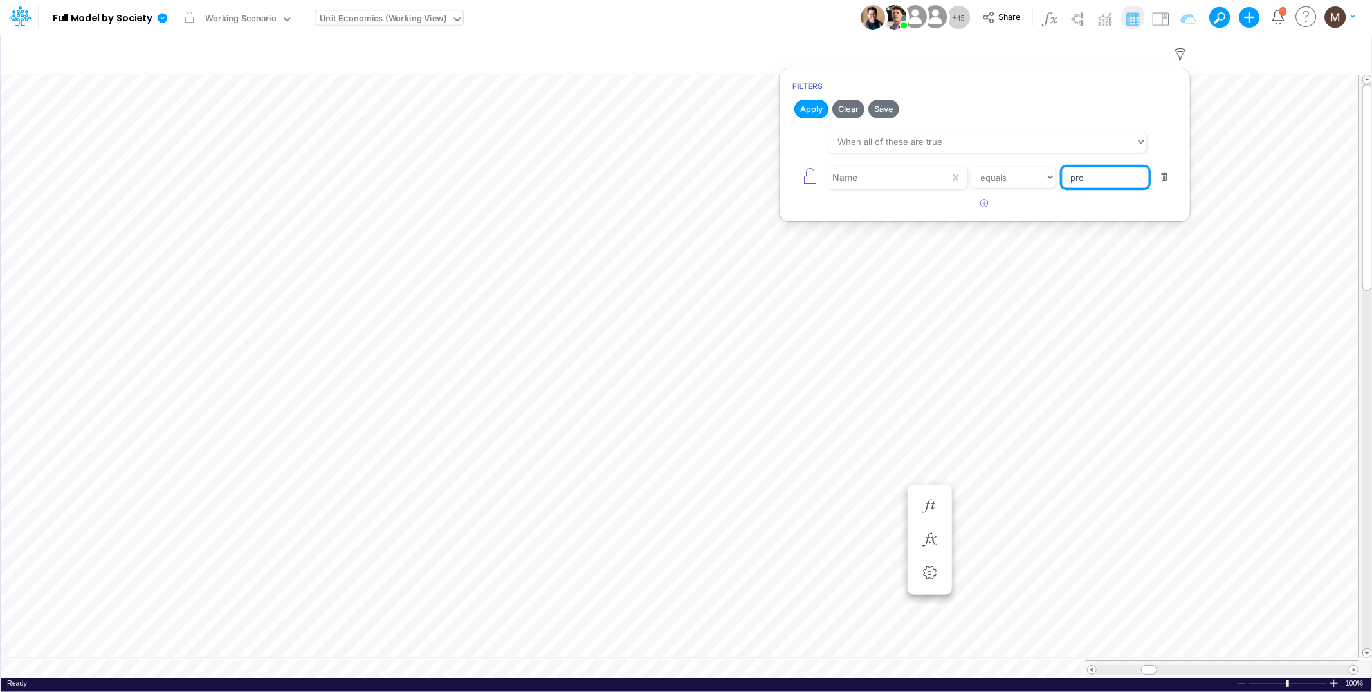
type input "processing cost"
click at [797, 106] on button "Apply" at bounding box center [812, 109] width 34 height 19
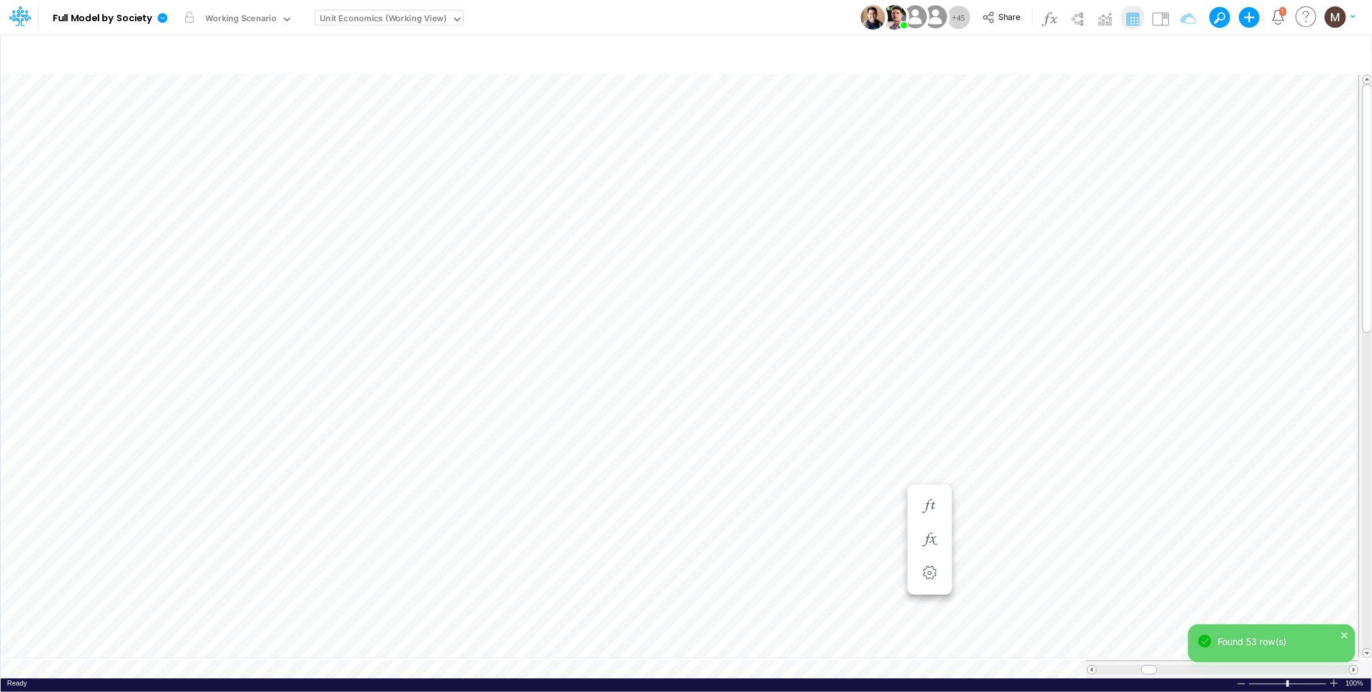
scroll to position [0, 1]
click at [1358, 665] on span at bounding box center [1354, 669] width 8 height 8
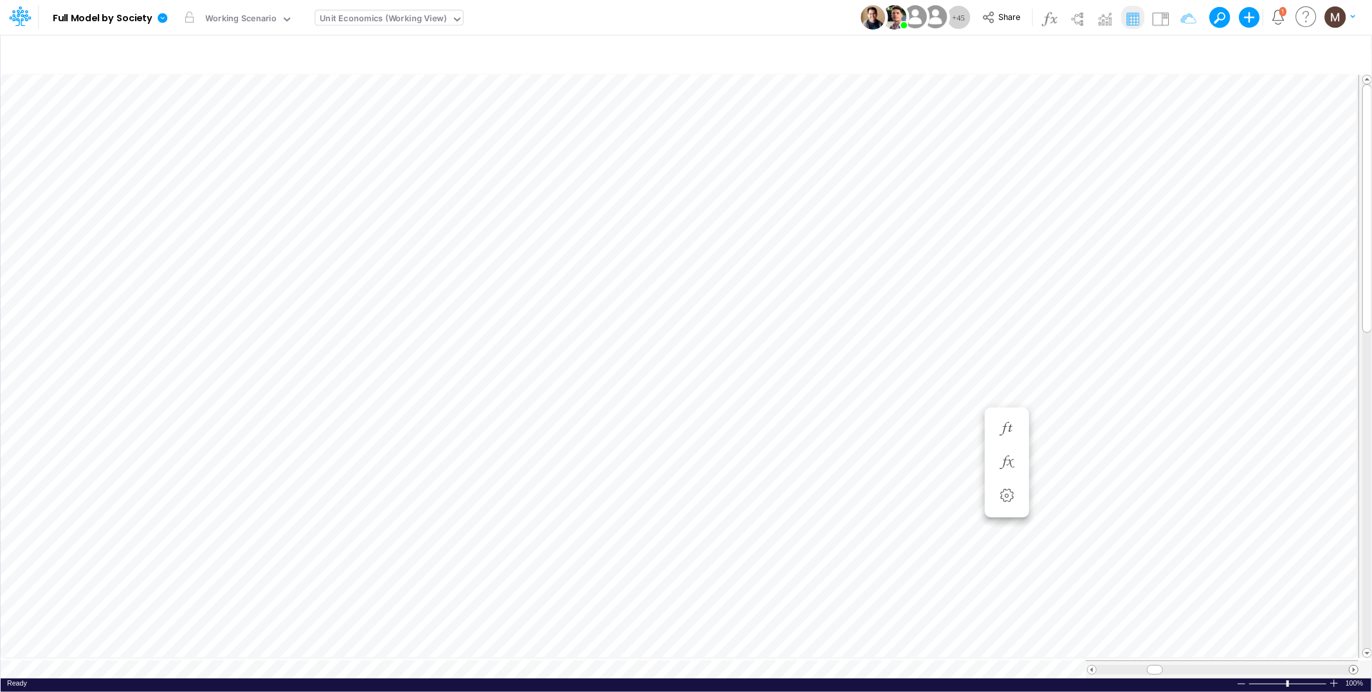
click at [1358, 665] on span at bounding box center [1354, 669] width 8 height 8
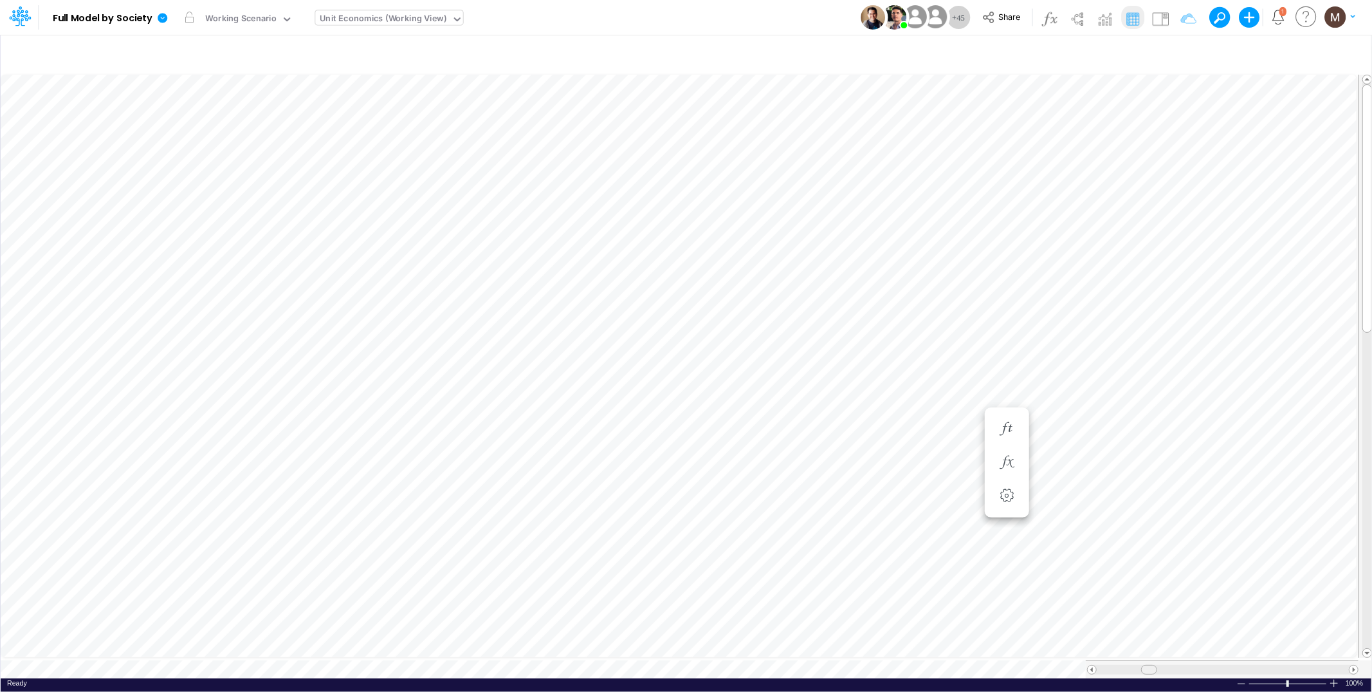
drag, startPoint x: 1159, startPoint y: 664, endPoint x: 1146, endPoint y: 667, distance: 13.8
click at [1146, 667] on span at bounding box center [1149, 669] width 8 height 8
click at [1177, 50] on icon "button" at bounding box center [1181, 55] width 19 height 14
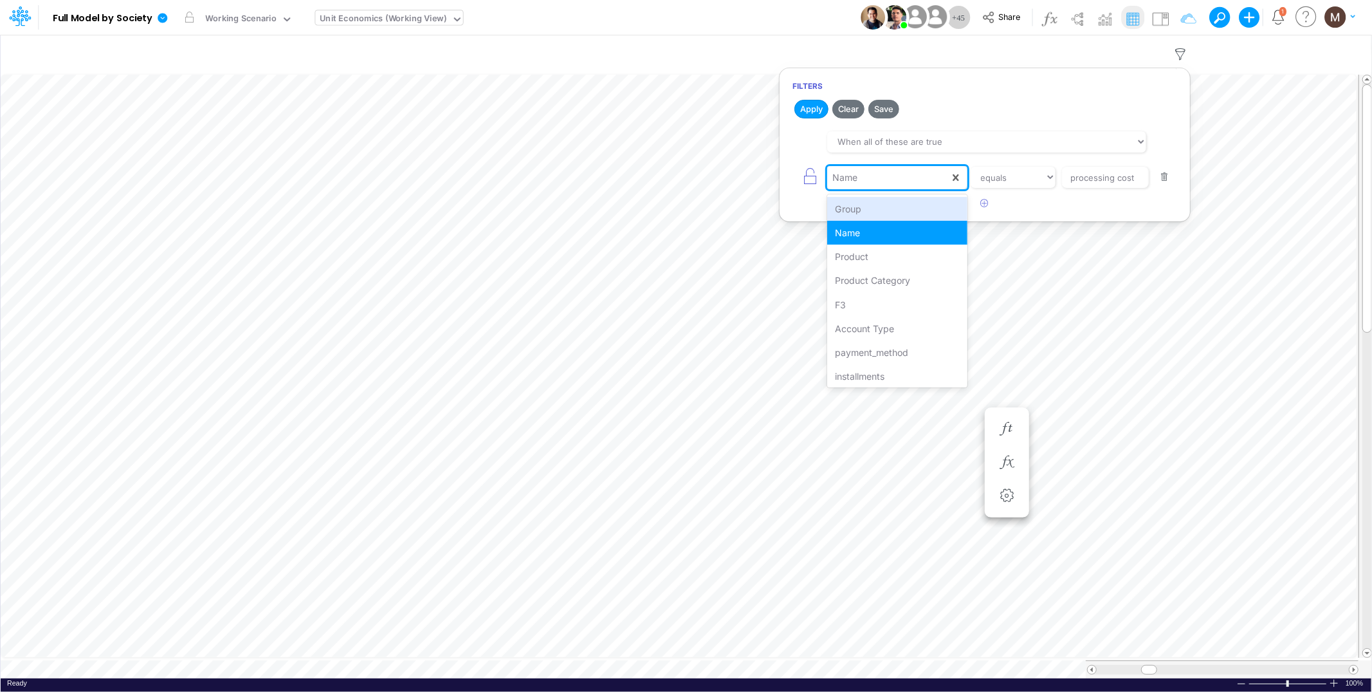
click at [946, 178] on div "Name" at bounding box center [888, 178] width 122 height 22
type input "produ"
click at [939, 205] on div "Product" at bounding box center [897, 209] width 140 height 24
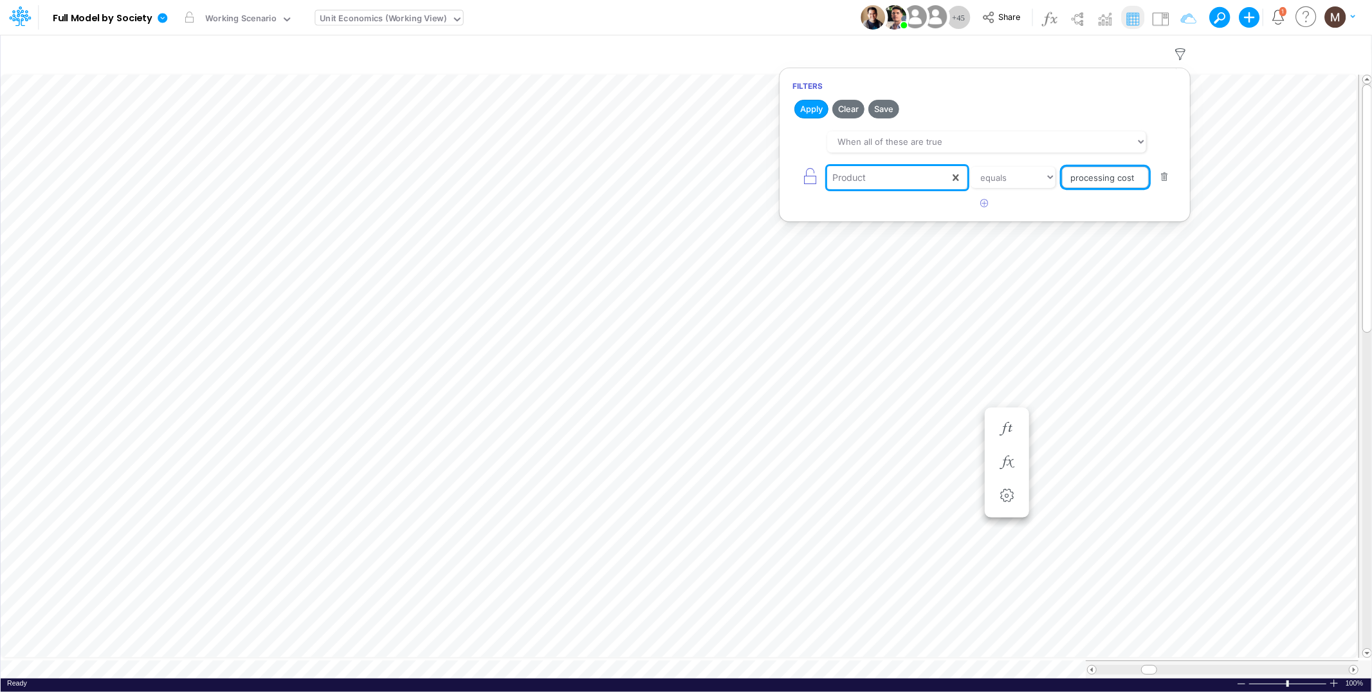
click at [1096, 176] on input "processing cost" at bounding box center [1105, 178] width 87 height 22
click at [1095, 176] on input "processing cost" at bounding box center [1105, 178] width 87 height 22
type input "other / gift cards / pj"
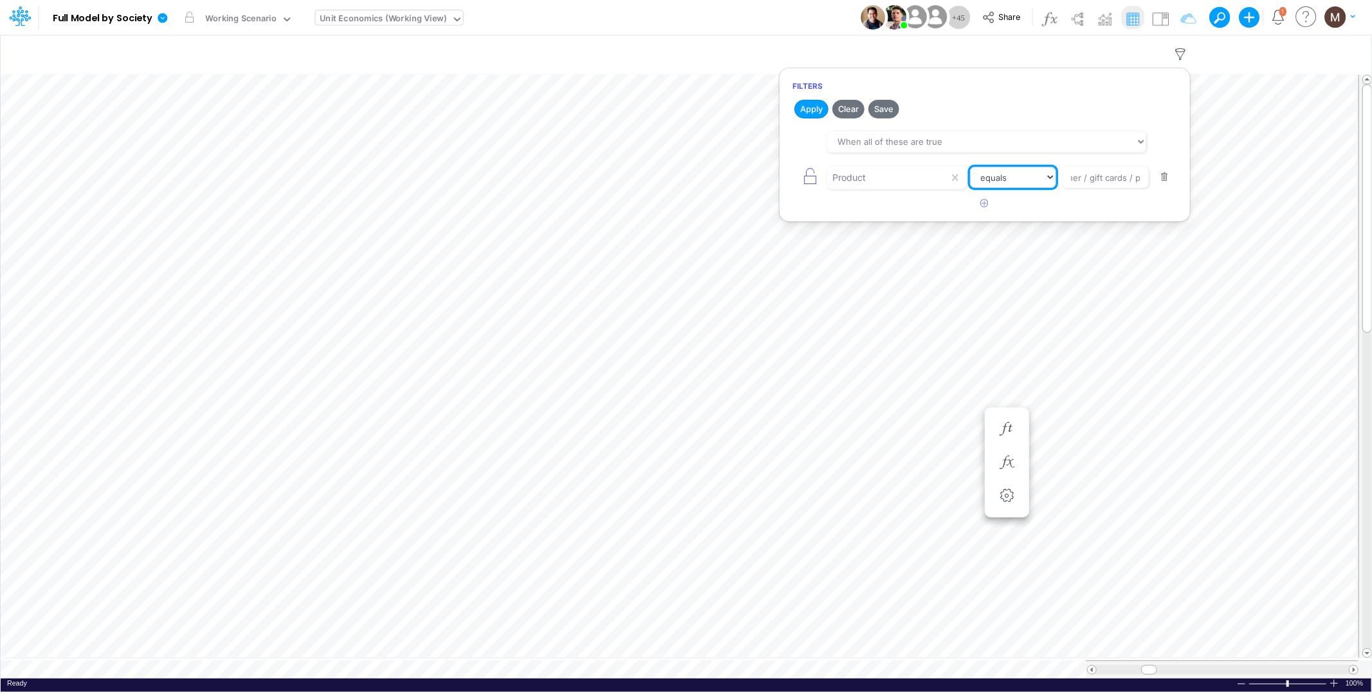
click at [1025, 174] on select "equals not equal starts with ends with contains" at bounding box center [1013, 178] width 86 height 22
select select "contains"
click at [970, 167] on select "equals not equal starts with ends with contains" at bounding box center [1013, 178] width 86 height 22
click at [821, 113] on button "Apply" at bounding box center [812, 109] width 34 height 19
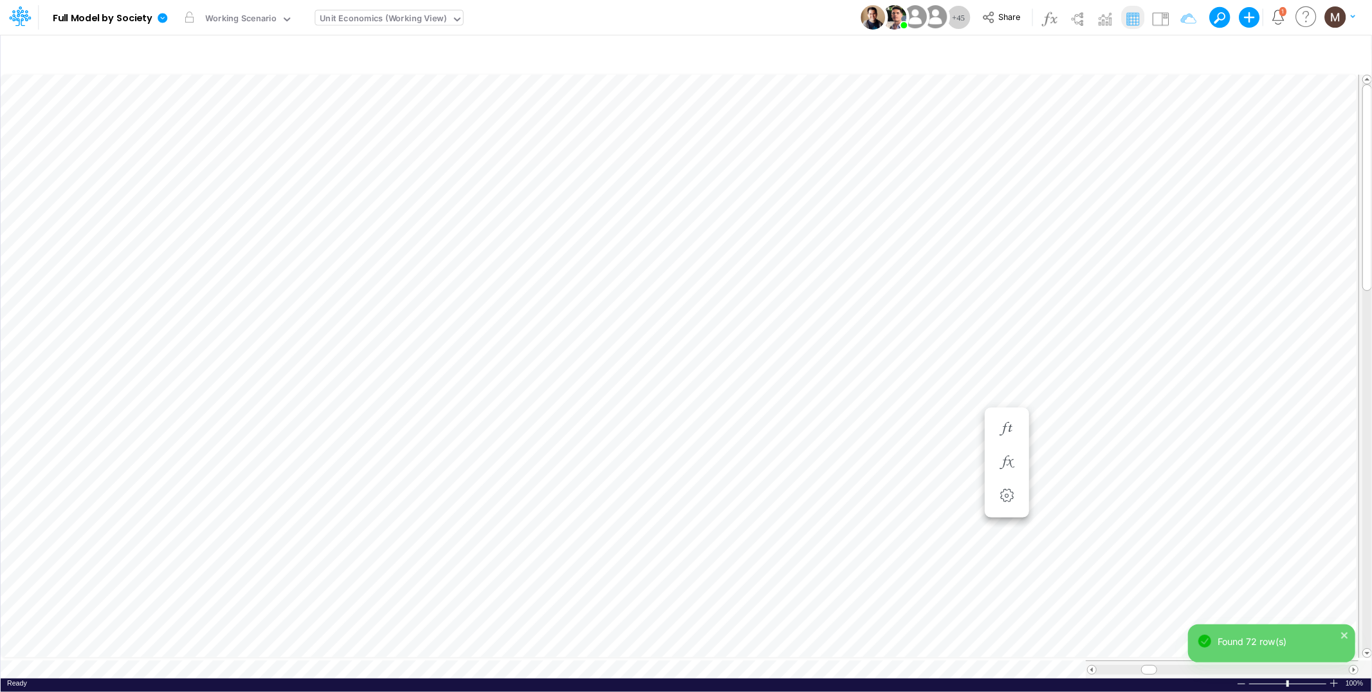
scroll to position [0, 1]
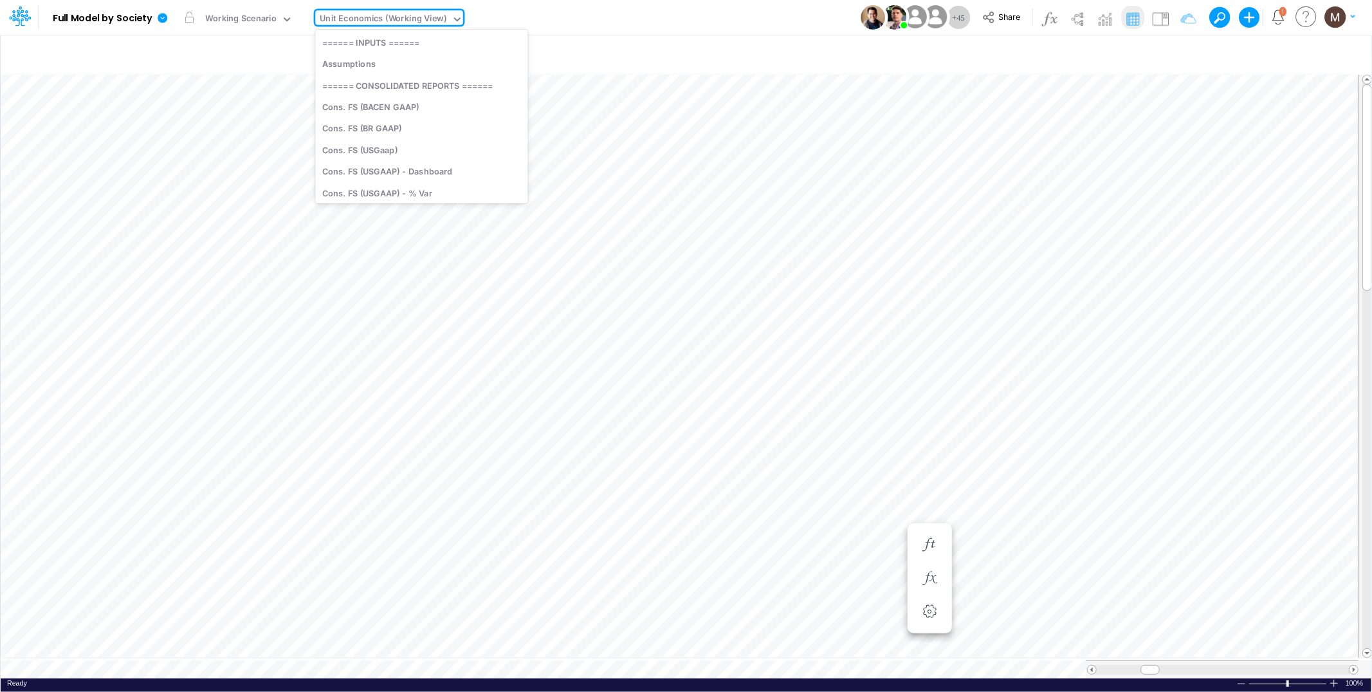
click at [373, 19] on div "Unit Economics (Working View)" at bounding box center [383, 19] width 127 height 15
type input "dc by"
click at [401, 42] on div "DC by Vertical" at bounding box center [402, 42] width 174 height 21
drag, startPoint x: 1126, startPoint y: 664, endPoint x: 1152, endPoint y: 663, distance: 25.7
click at [1152, 665] on span at bounding box center [1151, 669] width 8 height 8
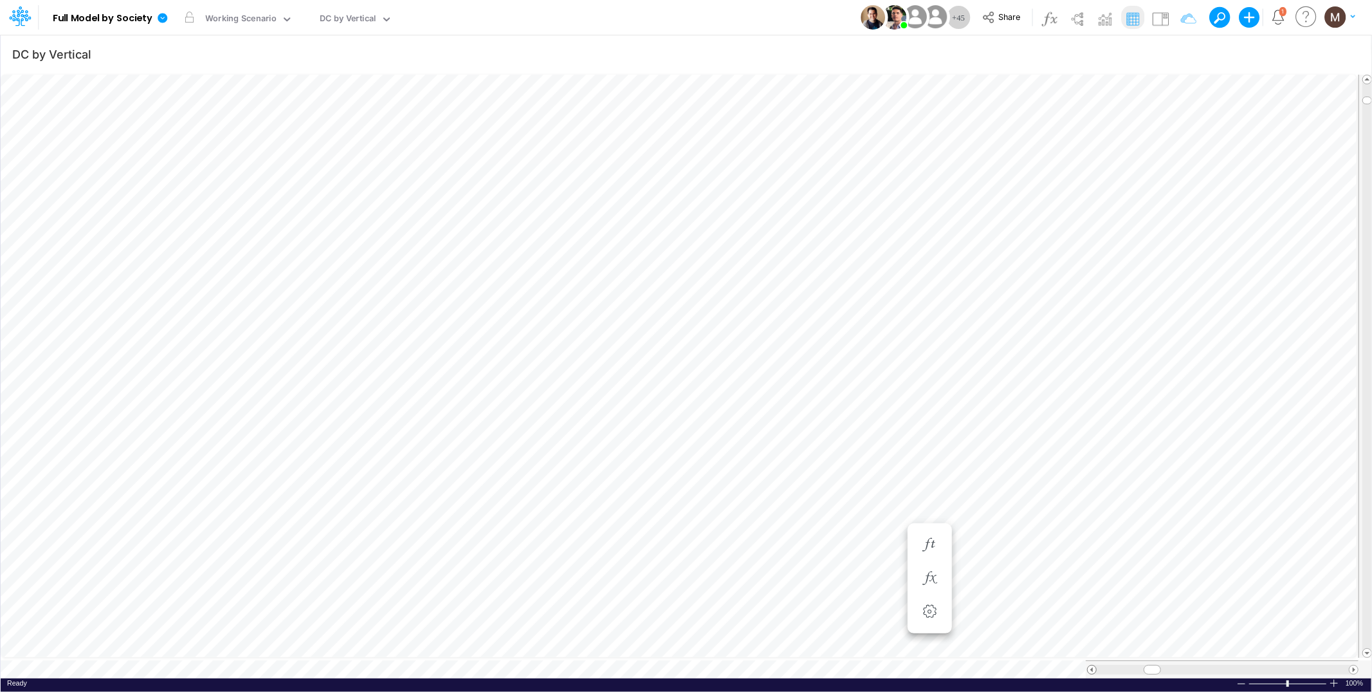
click at [1091, 665] on span at bounding box center [1092, 669] width 8 height 8
click at [1352, 665] on span at bounding box center [1354, 669] width 8 height 8
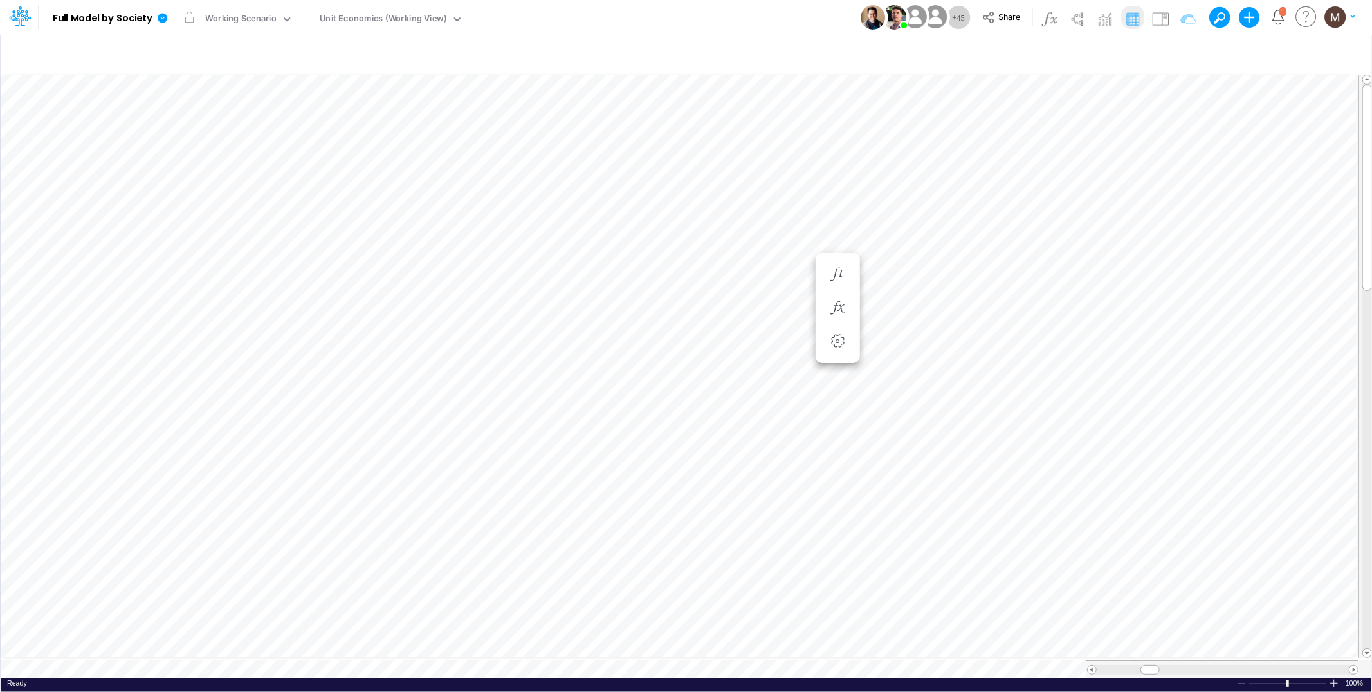
scroll to position [0, 1]
type input "DC by Vertical"
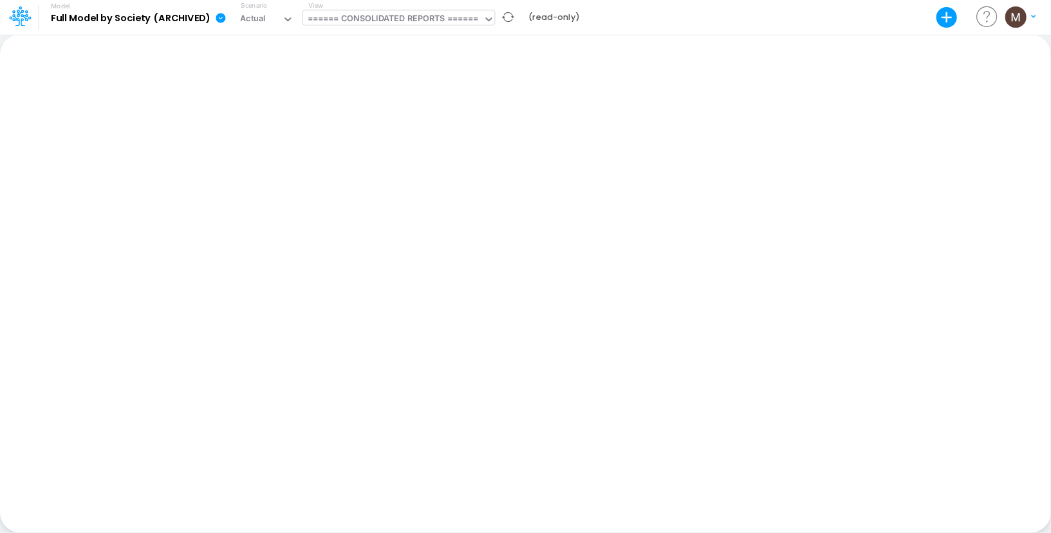
click at [374, 17] on div "====== CONSOLIDATED REPORTS ======" at bounding box center [393, 19] width 171 height 15
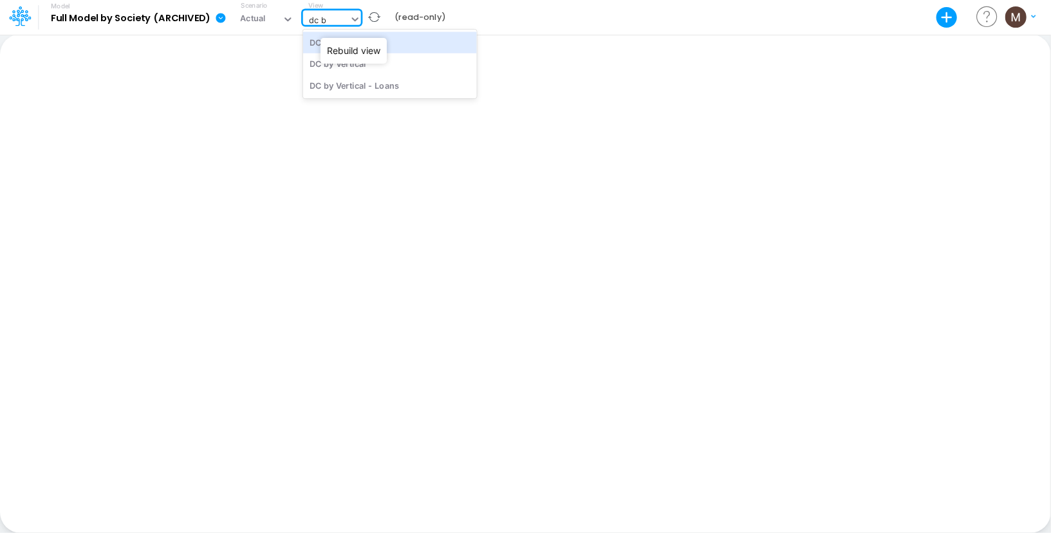
type input "dc by"
click at [436, 44] on div "DC by Vertical" at bounding box center [390, 42] width 174 height 21
type input "DC by Vertical"
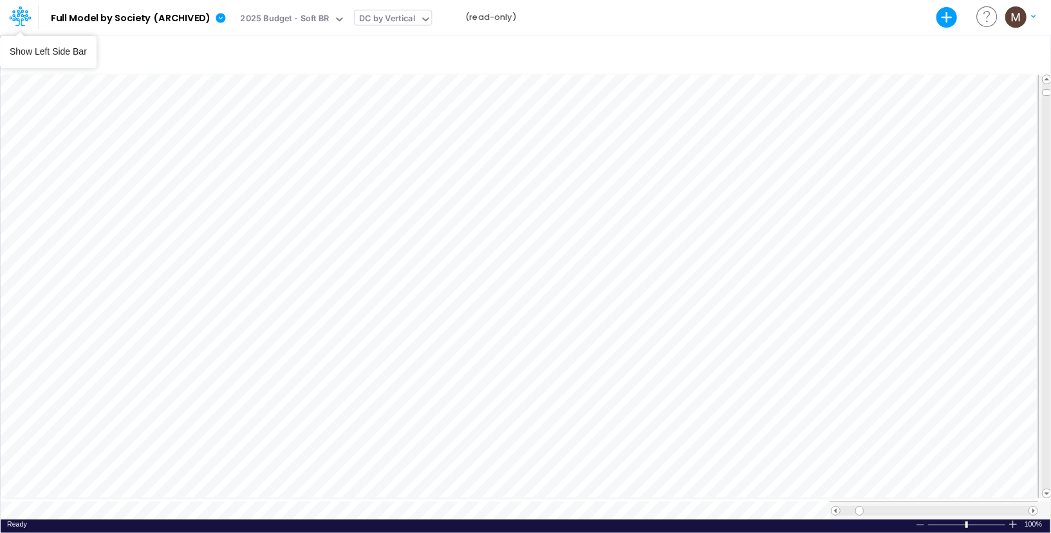
click at [24, 17] on icon at bounding box center [18, 17] width 19 height 7
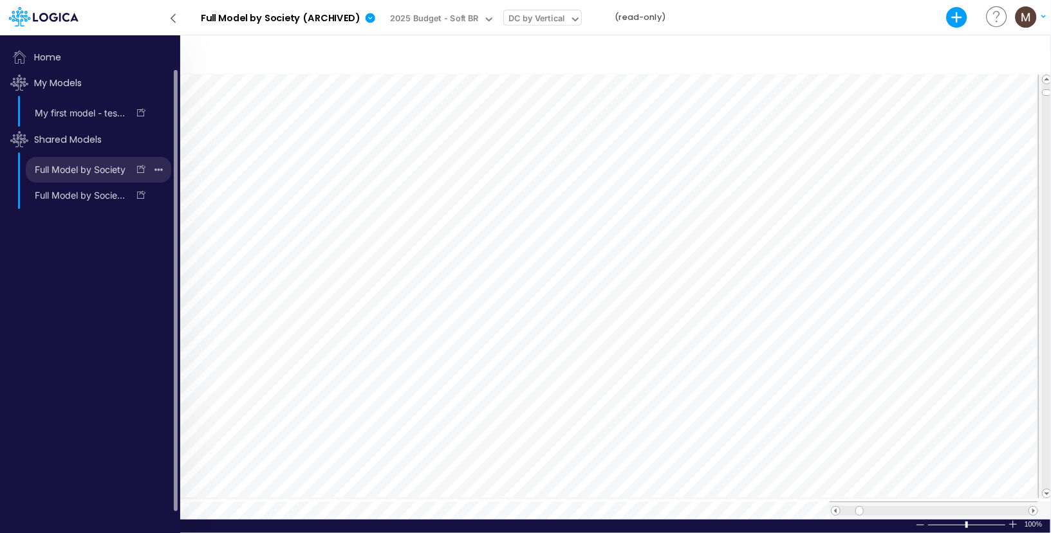
click at [67, 167] on link "Full Model by Society" at bounding box center [77, 170] width 102 height 21
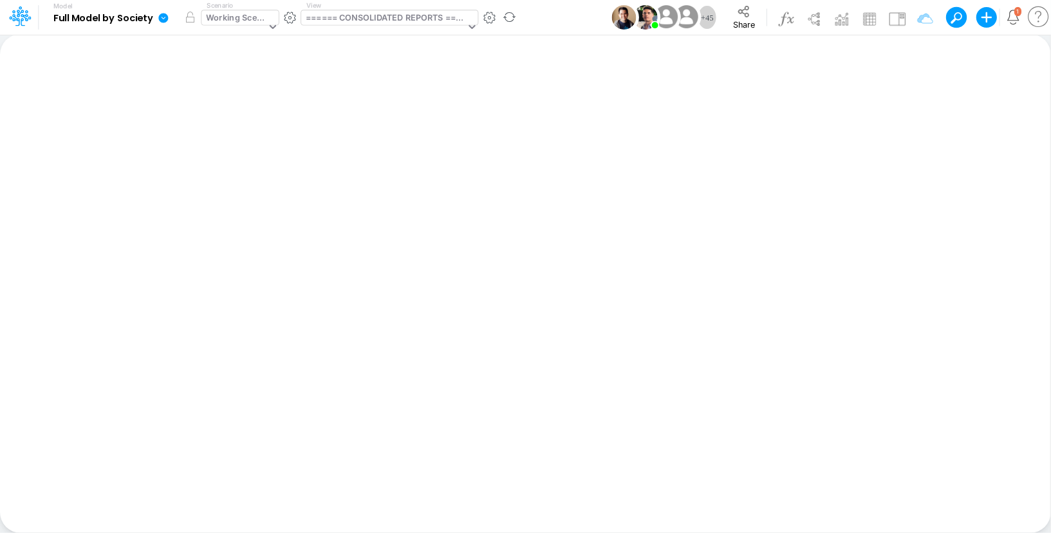
click at [245, 14] on div "Working Scenario" at bounding box center [237, 19] width 60 height 15
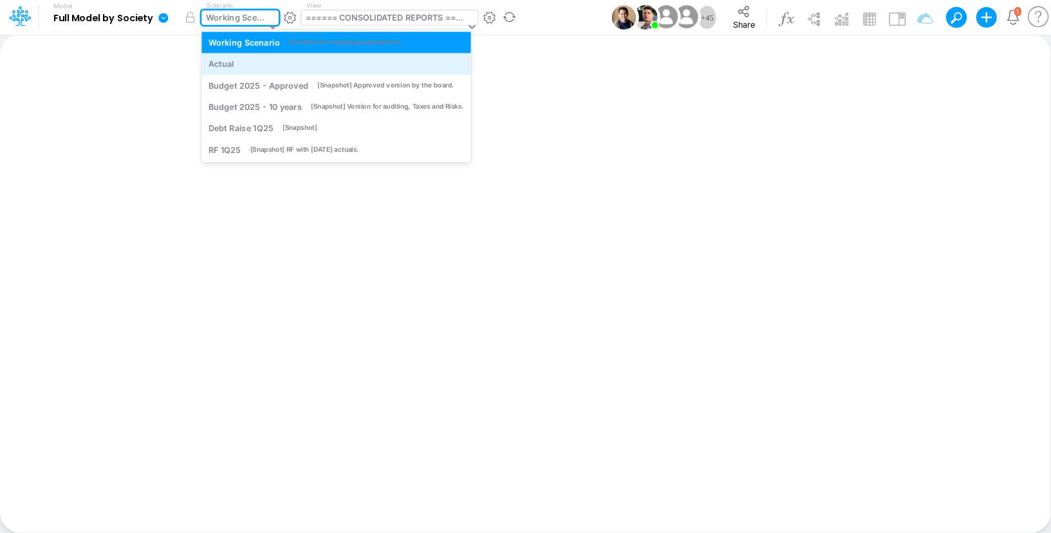
click at [254, 61] on div "Actual" at bounding box center [335, 64] width 255 height 12
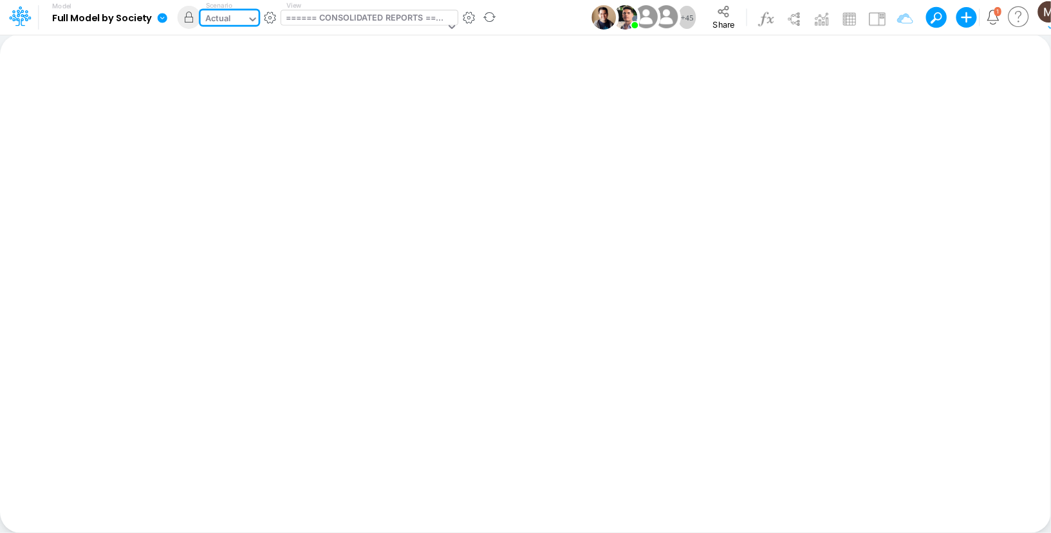
click at [340, 17] on div "====== CONSOLIDATED REPORTS ======" at bounding box center [365, 19] width 159 height 15
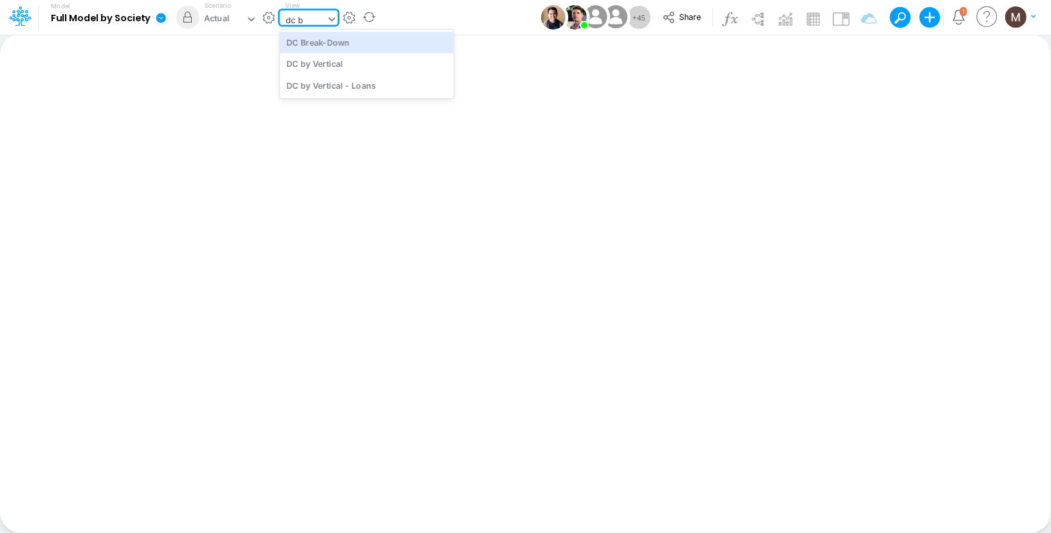
type input "dc by"
click at [337, 37] on div "DC by Vertical" at bounding box center [367, 42] width 174 height 21
type input "DC by Vertical"
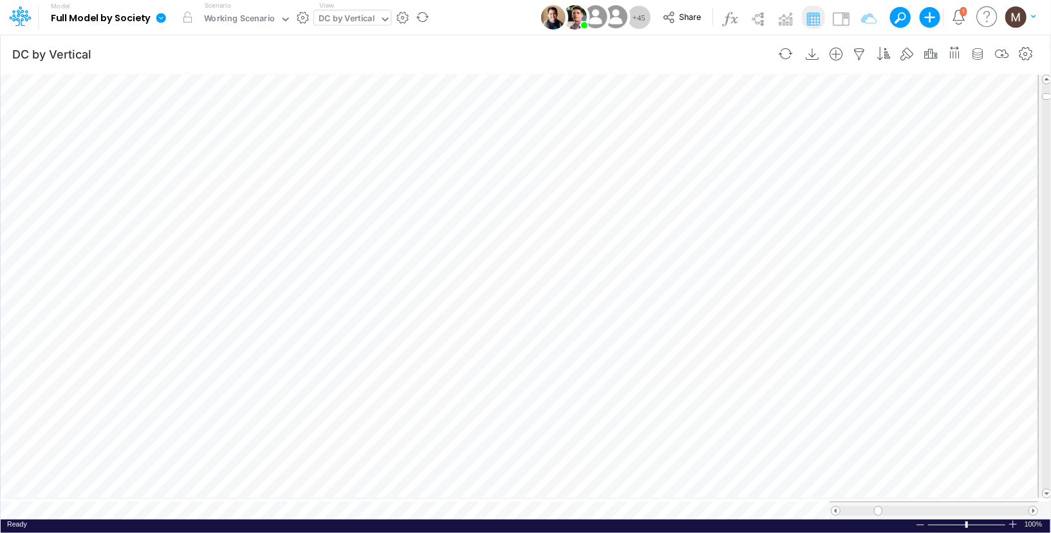
scroll to position [6, 1]
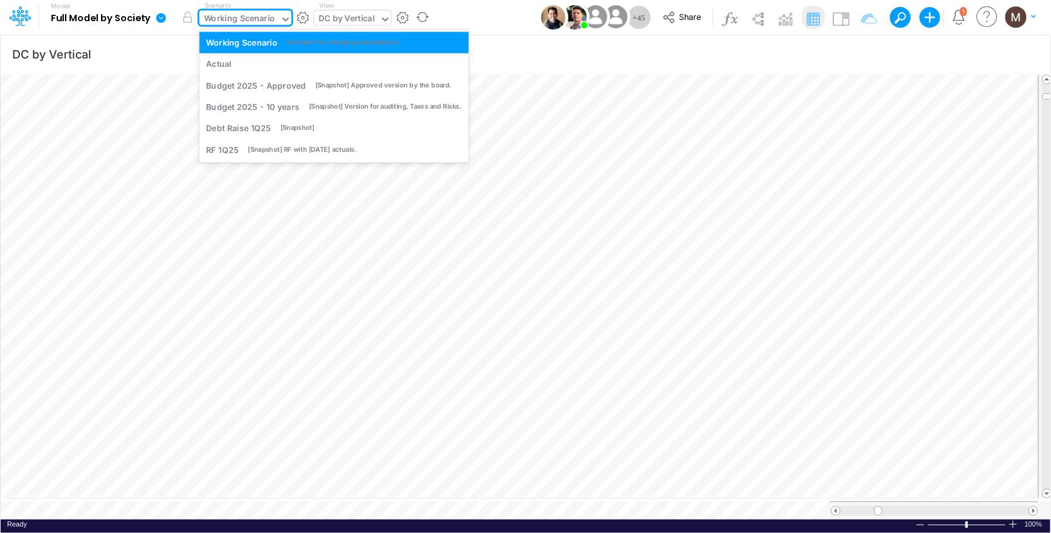
click at [268, 21] on div "Working Scenario" at bounding box center [239, 19] width 71 height 15
click at [256, 62] on div "Actual" at bounding box center [333, 64] width 255 height 12
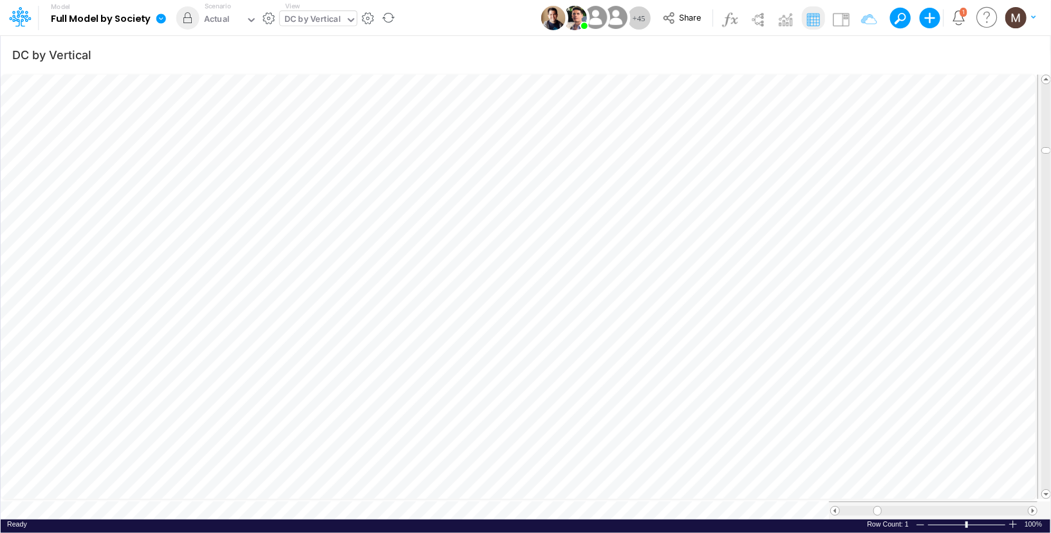
scroll to position [6, 1]
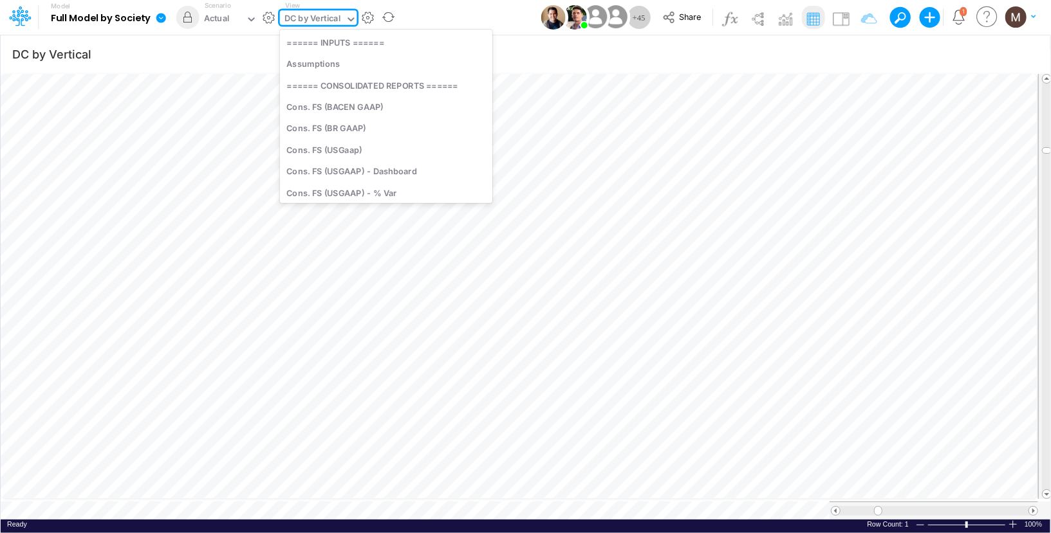
click at [300, 11] on div "DC by Vertical" at bounding box center [313, 19] width 66 height 19
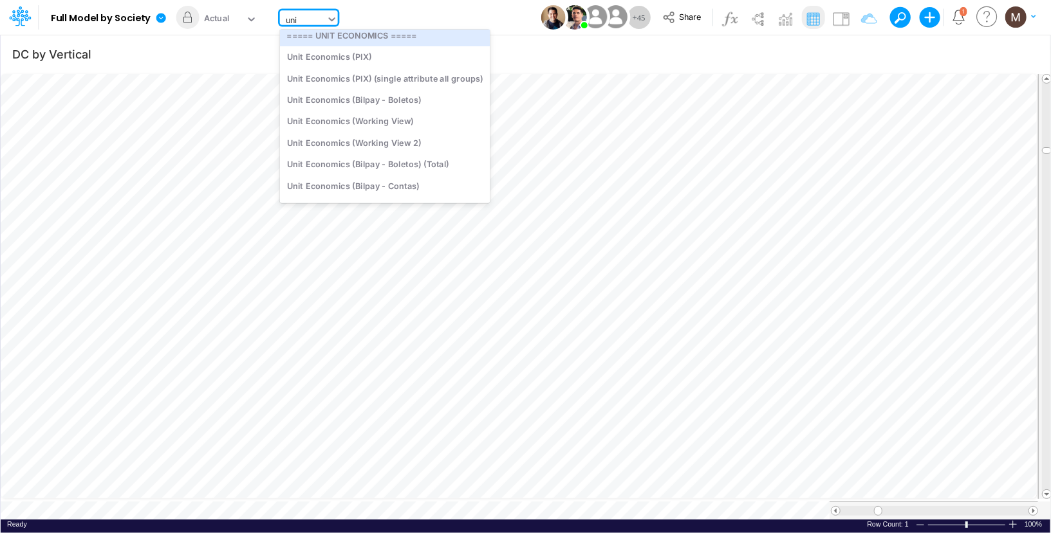
scroll to position [0, 0]
type input "unit econo"
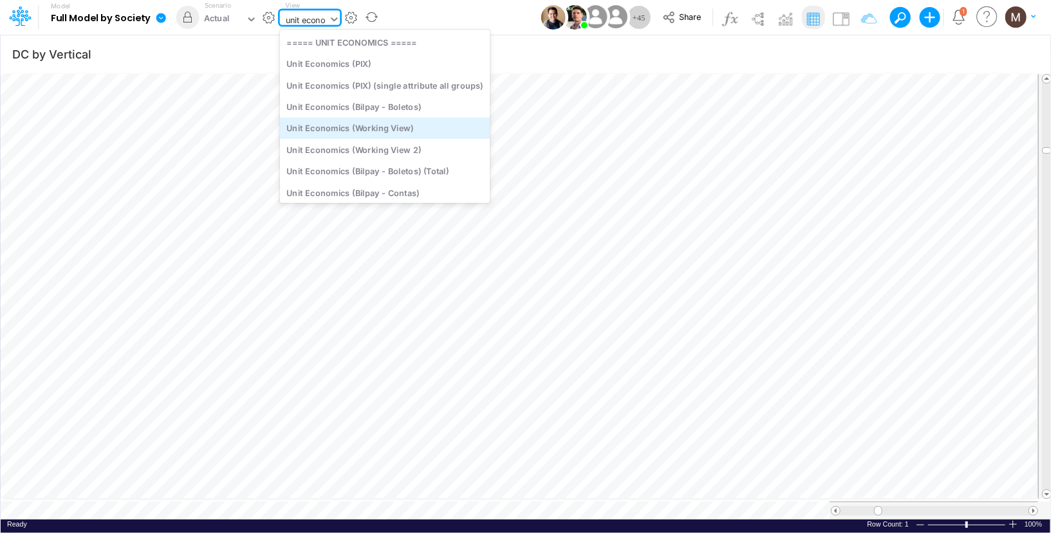
click at [336, 128] on div "Unit Economics (Working View)" at bounding box center [385, 128] width 210 height 21
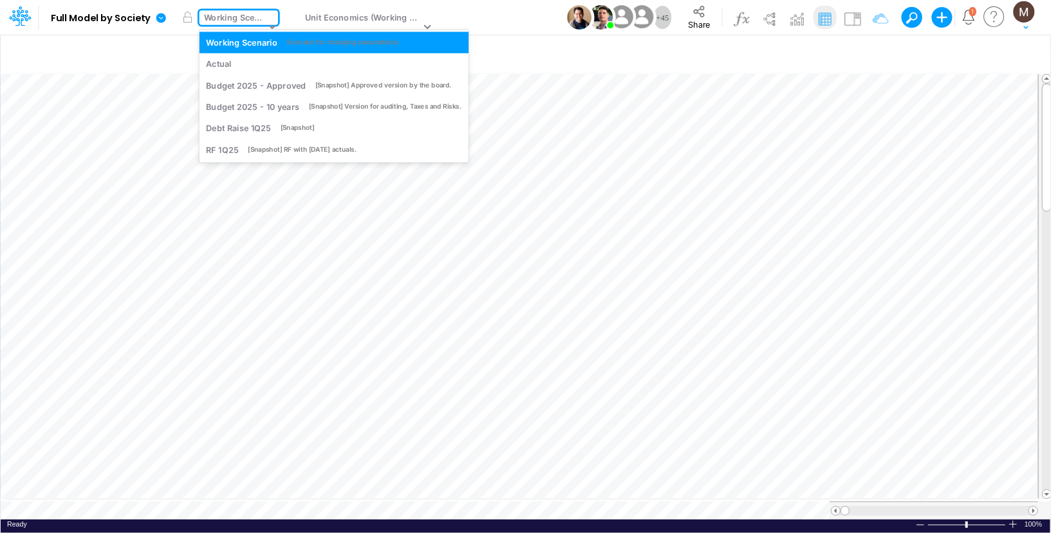
click at [250, 17] on div "Working Scenario" at bounding box center [234, 19] width 61 height 15
click at [243, 58] on div "Actual" at bounding box center [333, 64] width 255 height 12
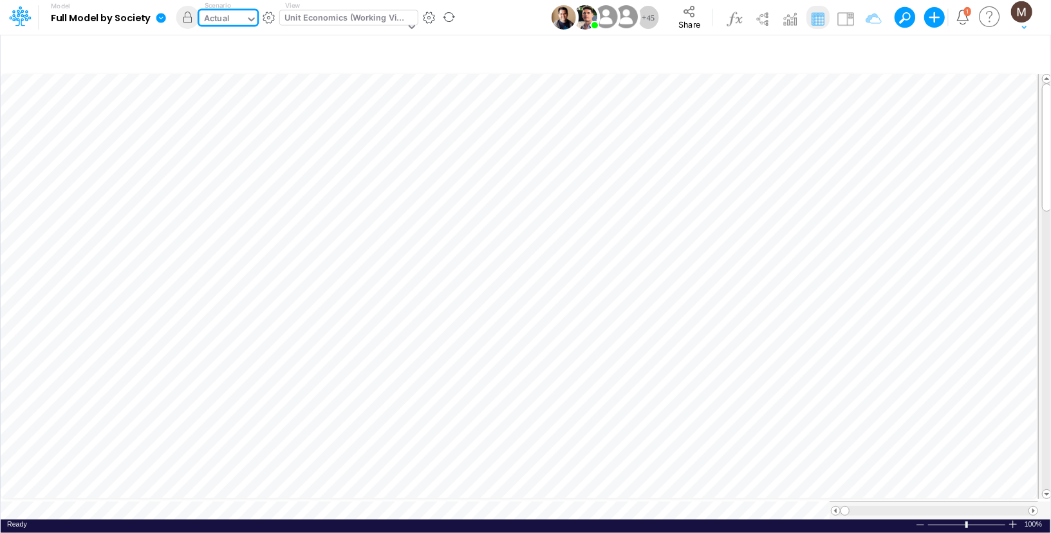
click at [342, 20] on div "Unit Economics (Working View)" at bounding box center [344, 19] width 120 height 15
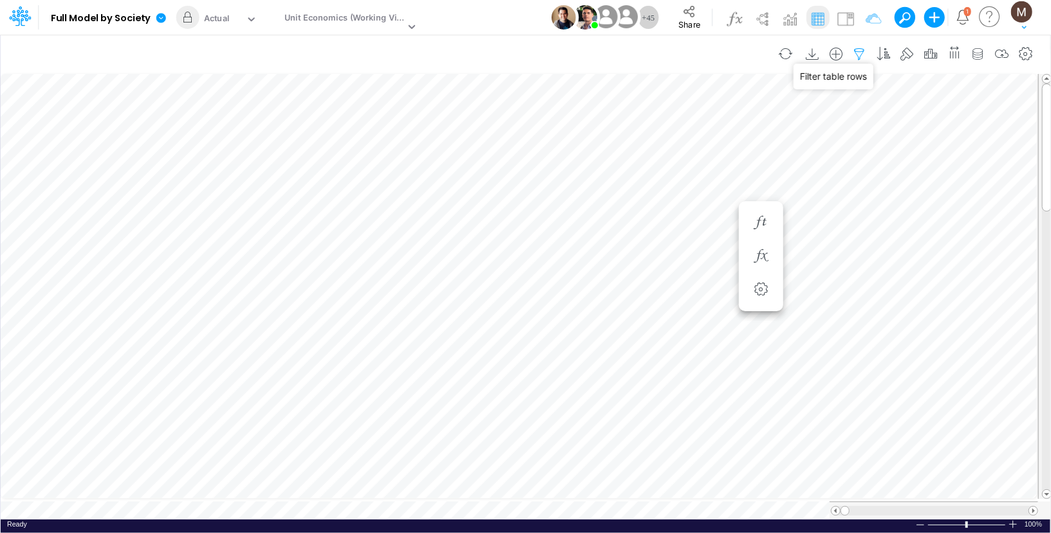
click at [865, 52] on icon "button" at bounding box center [859, 55] width 19 height 14
select select "contains"
select select "tableSearchOR"
select select "contains"
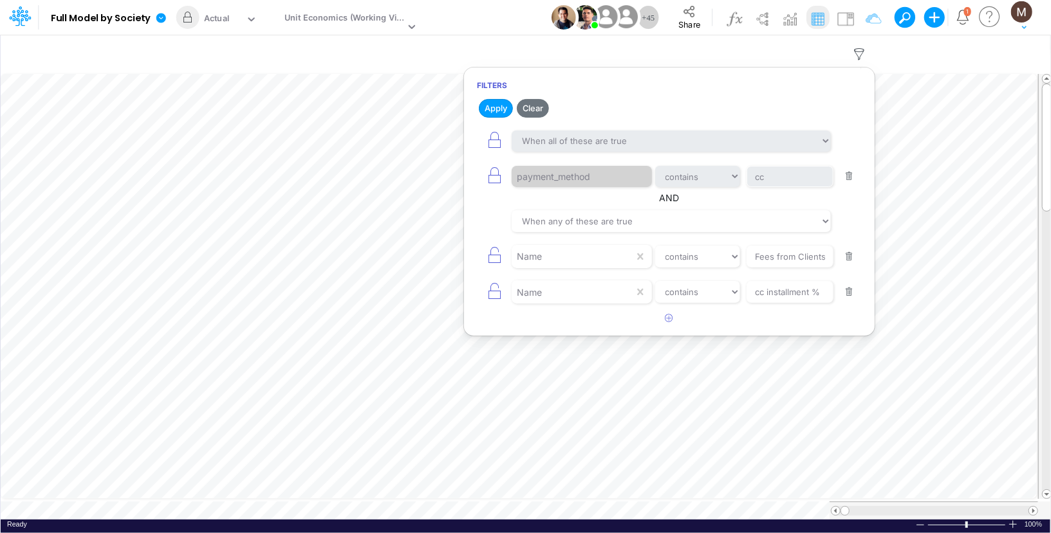
click at [855, 177] on button "button" at bounding box center [848, 176] width 25 height 17
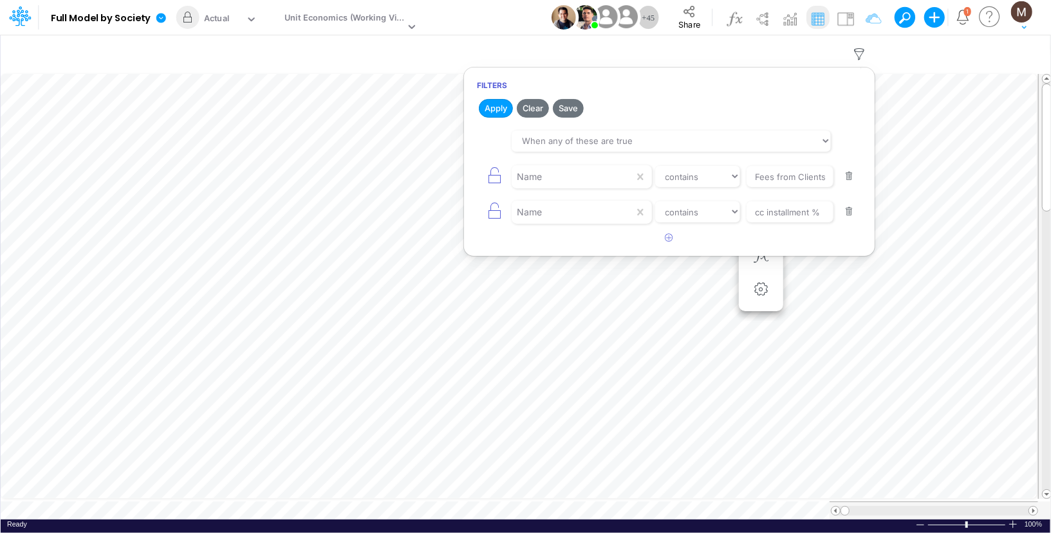
click at [855, 177] on button "button" at bounding box center [848, 176] width 25 height 17
type input "cc installment %"
click at [855, 177] on button "button" at bounding box center [848, 176] width 25 height 17
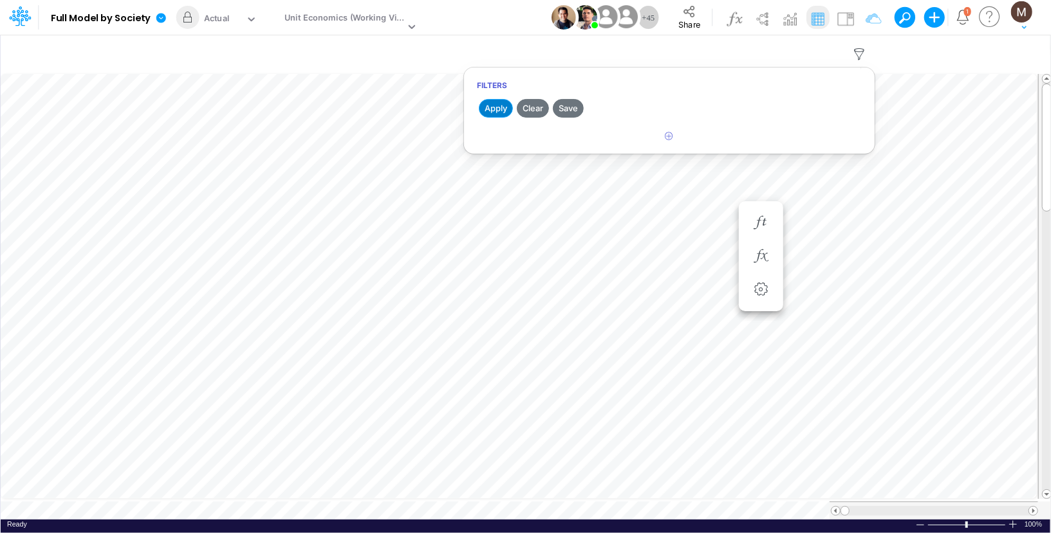
click at [482, 108] on button "Apply" at bounding box center [496, 108] width 34 height 19
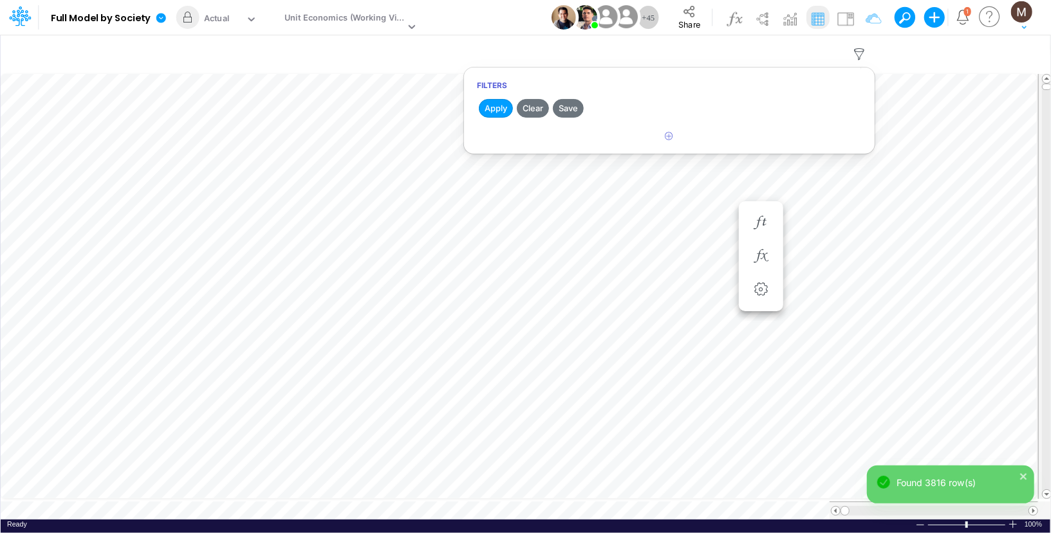
scroll to position [6, 0]
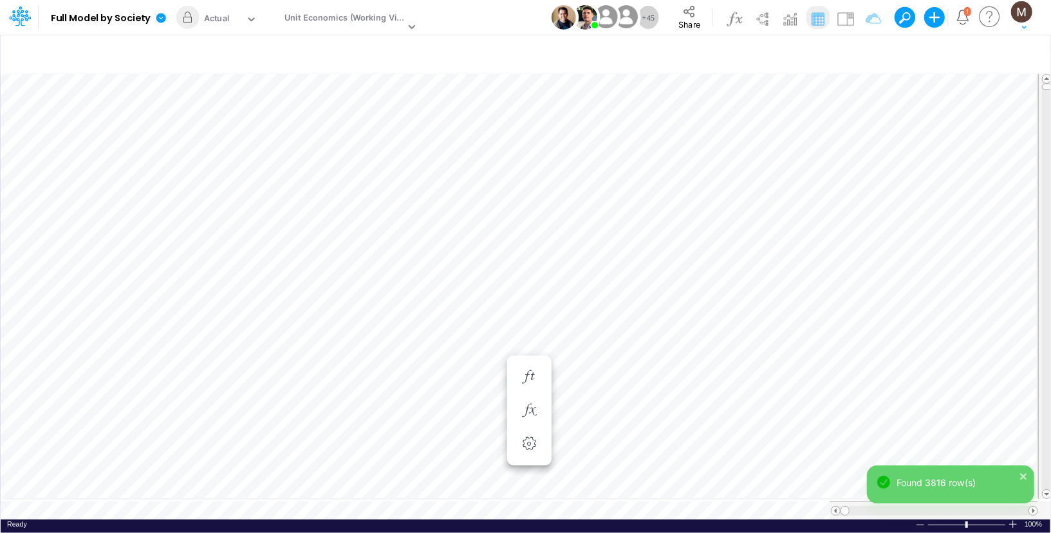
click at [316, 510] on div "Paste Cut Copy AutoFill Ready 100% Sum: null Max: null Min: null Numerical Coun…" at bounding box center [525, 296] width 1049 height 448
type input "DC by Vertical"
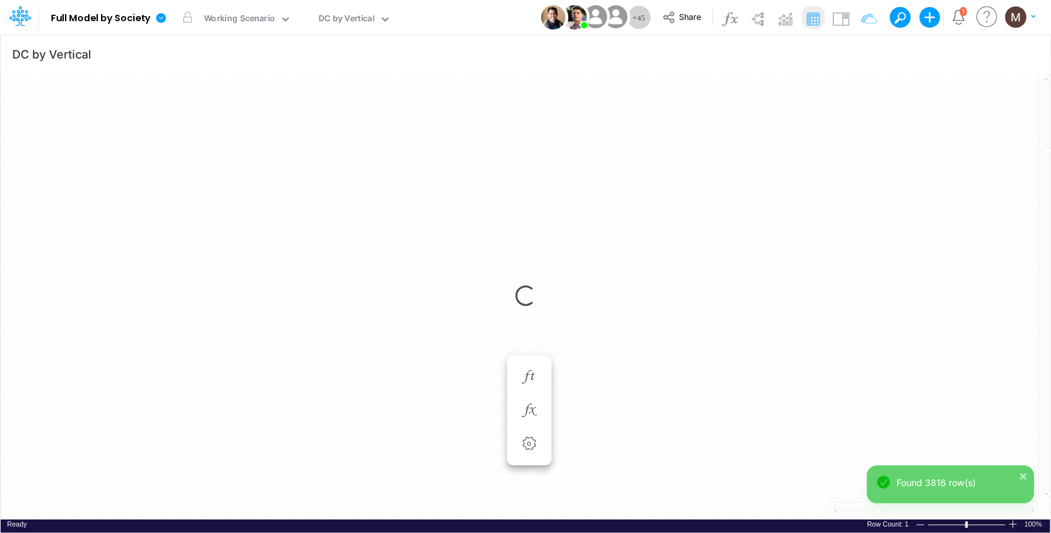
scroll to position [6, 1]
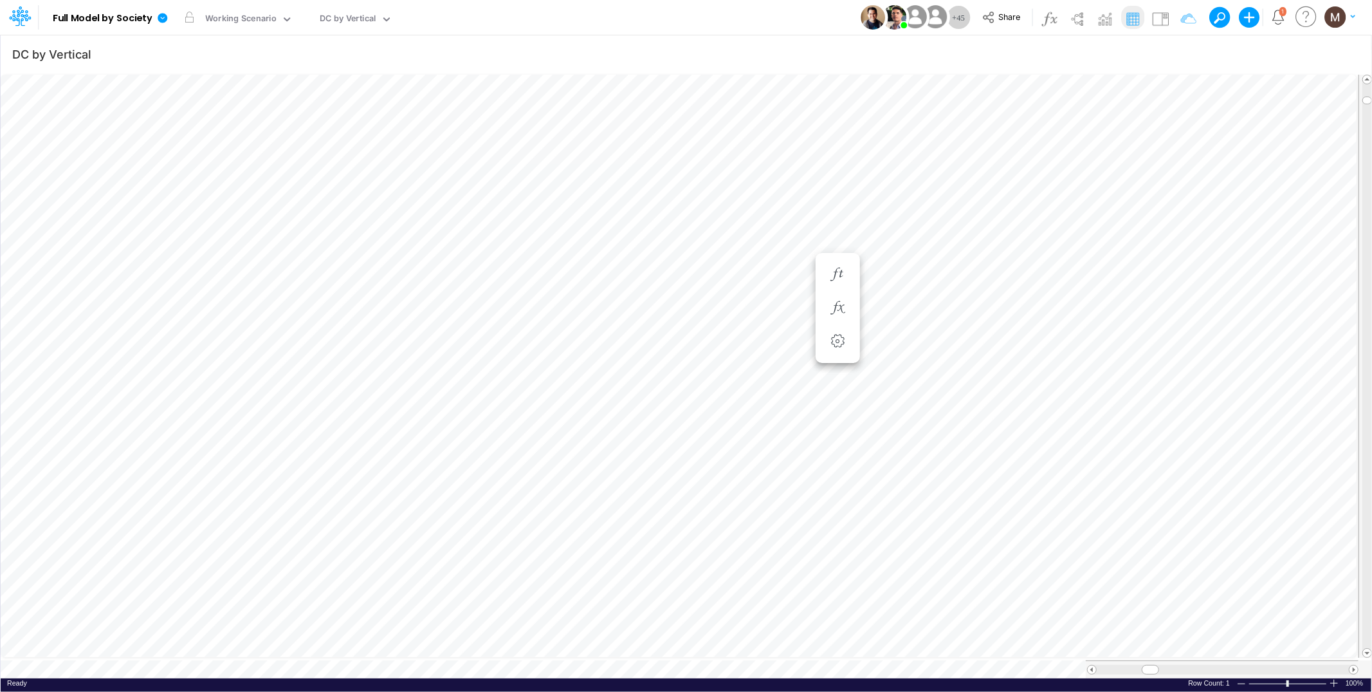
scroll to position [0, 1]
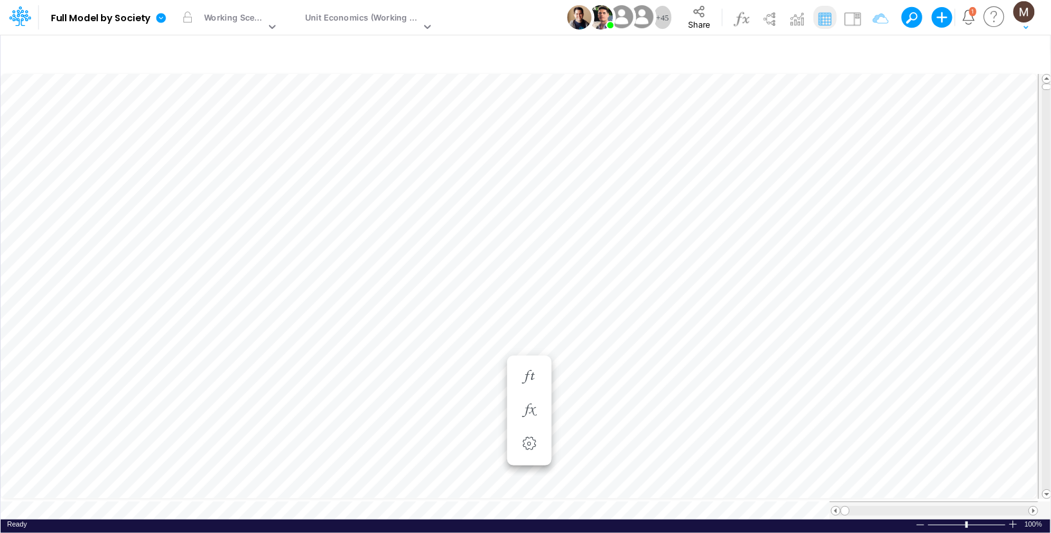
scroll to position [6, 0]
